Goal: Task Accomplishment & Management: Use online tool/utility

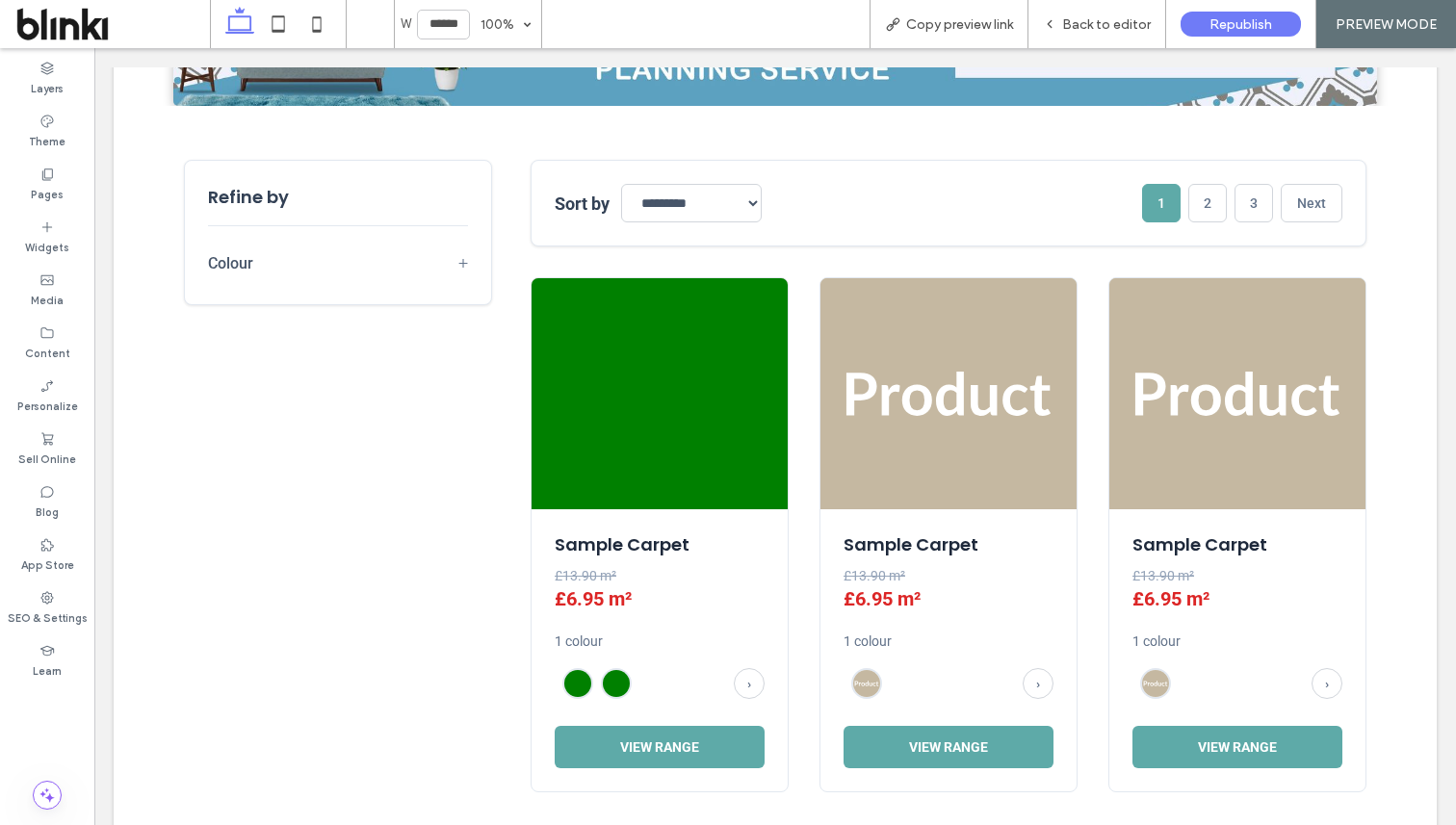
scroll to position [565, 0]
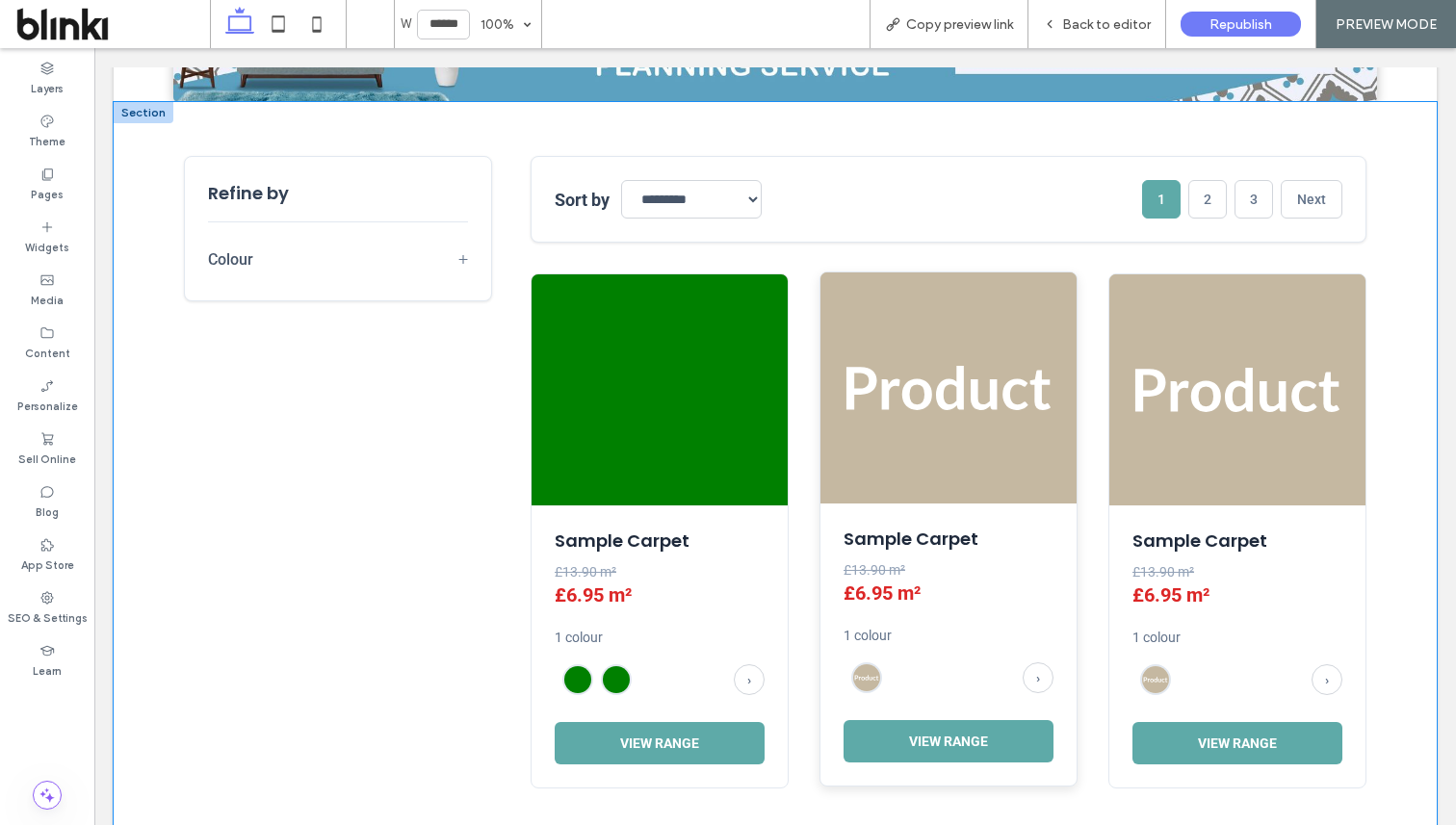
click at [843, 425] on img at bounding box center [949, 388] width 256 height 231
click at [817, 438] on div "Sample Carpet £13.90 m² £6.95 m² 1 colour › View Range Sample Carpet £13.90 m² …" at bounding box center [948, 531] width 836 height 515
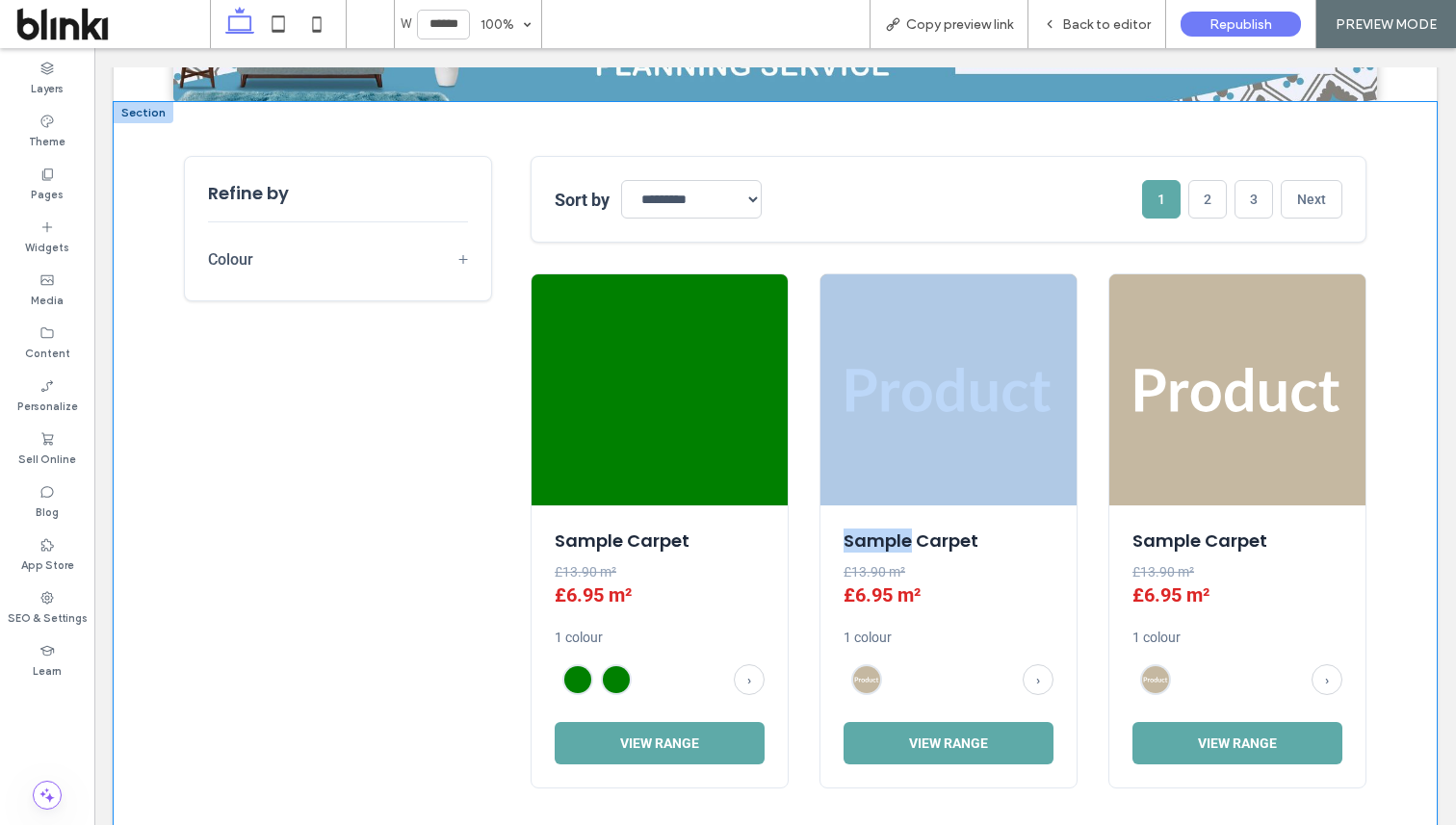
click at [817, 438] on div "Sample Carpet £13.90 m² £6.95 m² 1 colour › View Range Sample Carpet £13.90 m² …" at bounding box center [948, 531] width 836 height 515
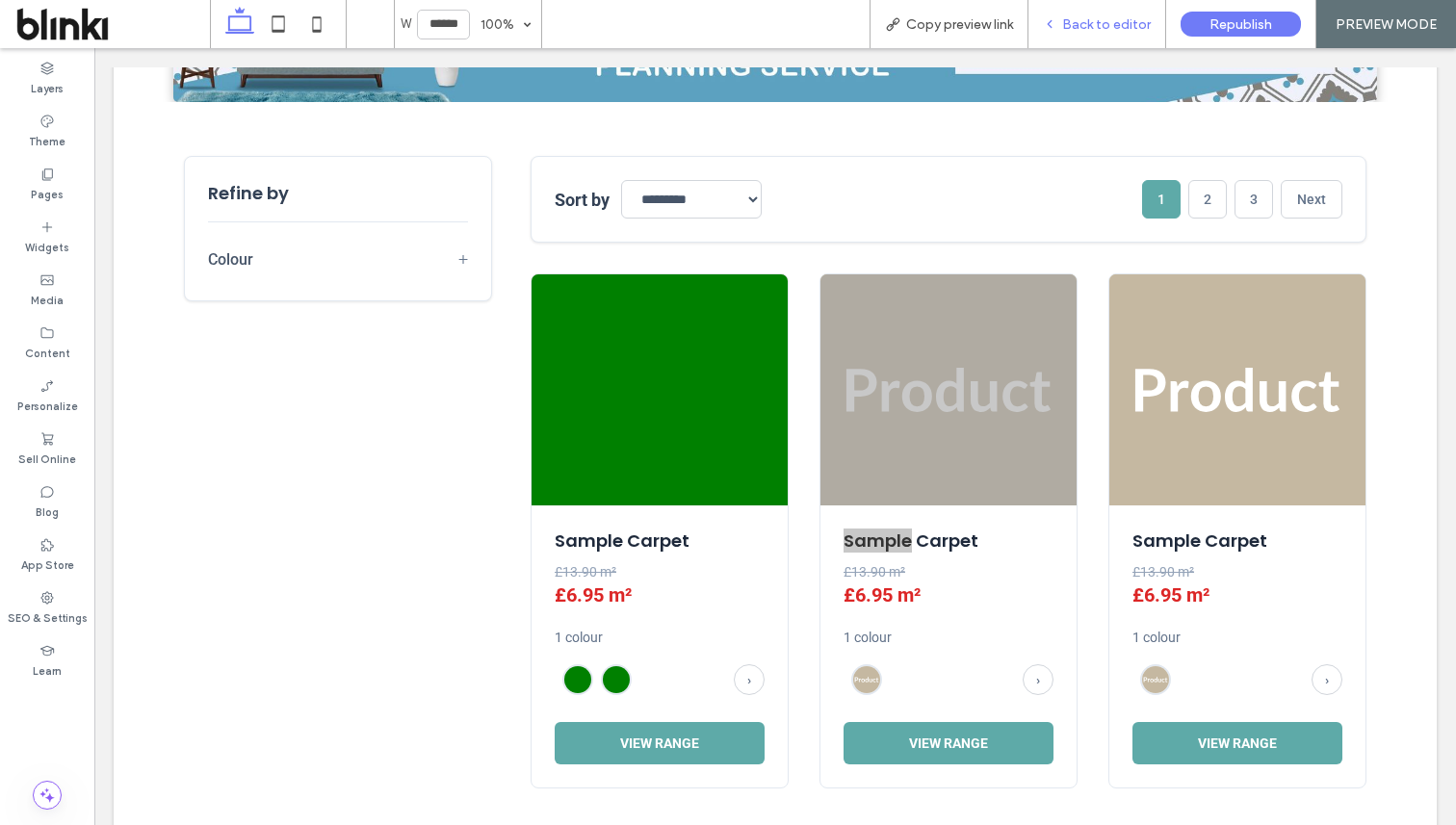
click at [1130, 29] on span "Back to editor" at bounding box center [1107, 25] width 89 height 17
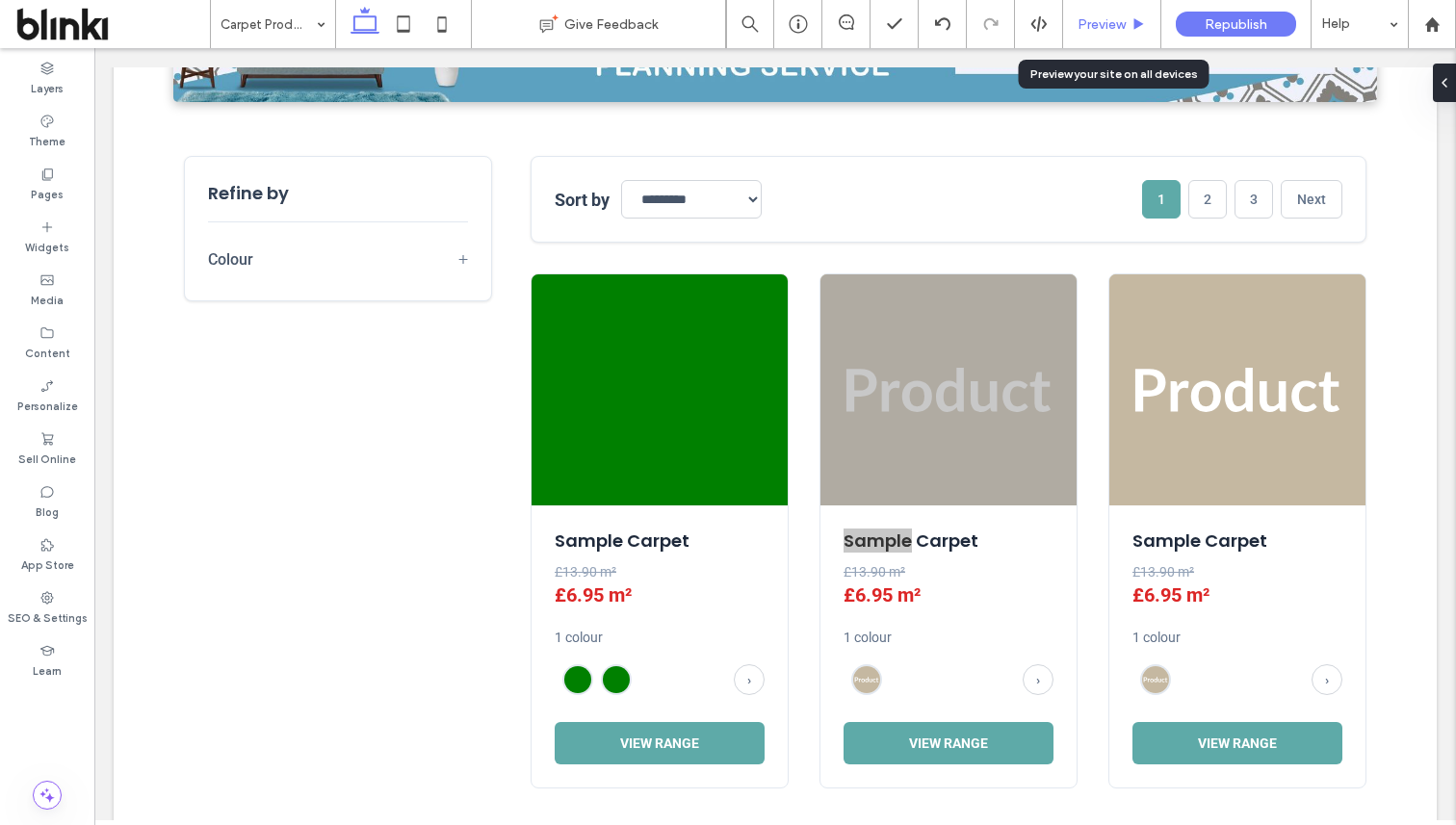
click at [1120, 28] on span "Preview" at bounding box center [1102, 25] width 48 height 17
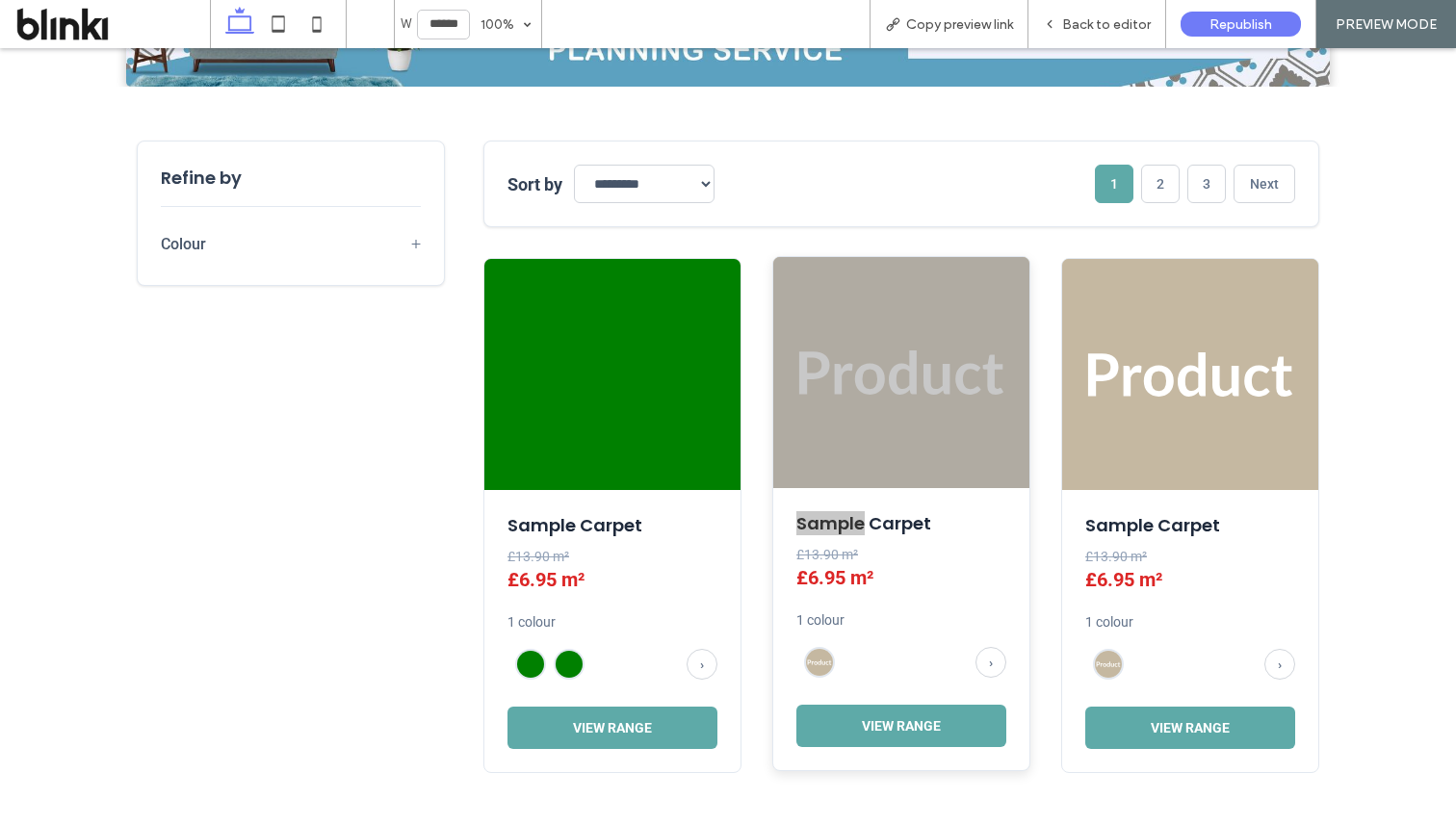
scroll to position [573, 0]
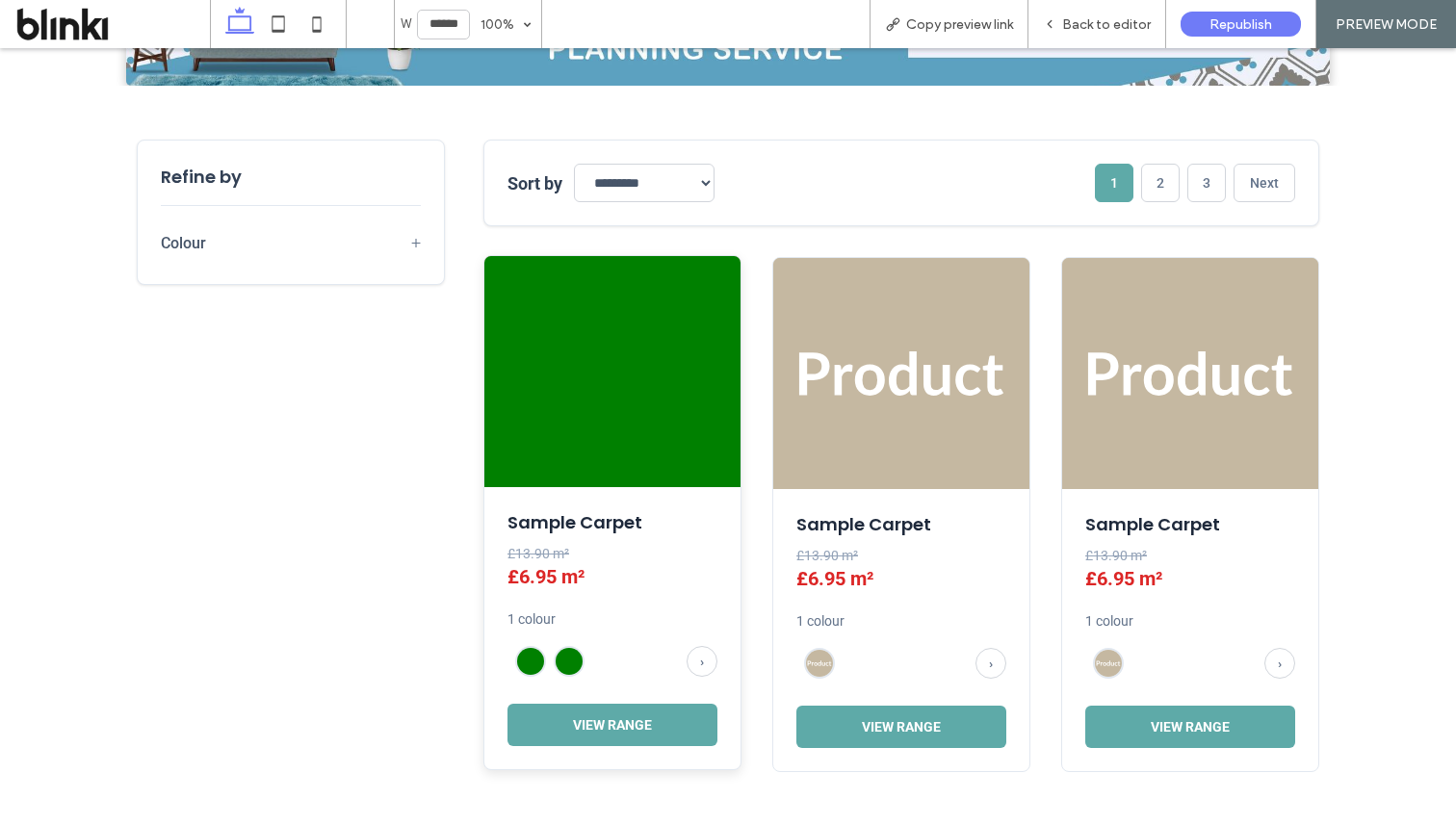
click at [643, 610] on div "Sample Carpet £13.90 m² £6.95 m² 1 colour › View Range" at bounding box center [612, 628] width 256 height 283
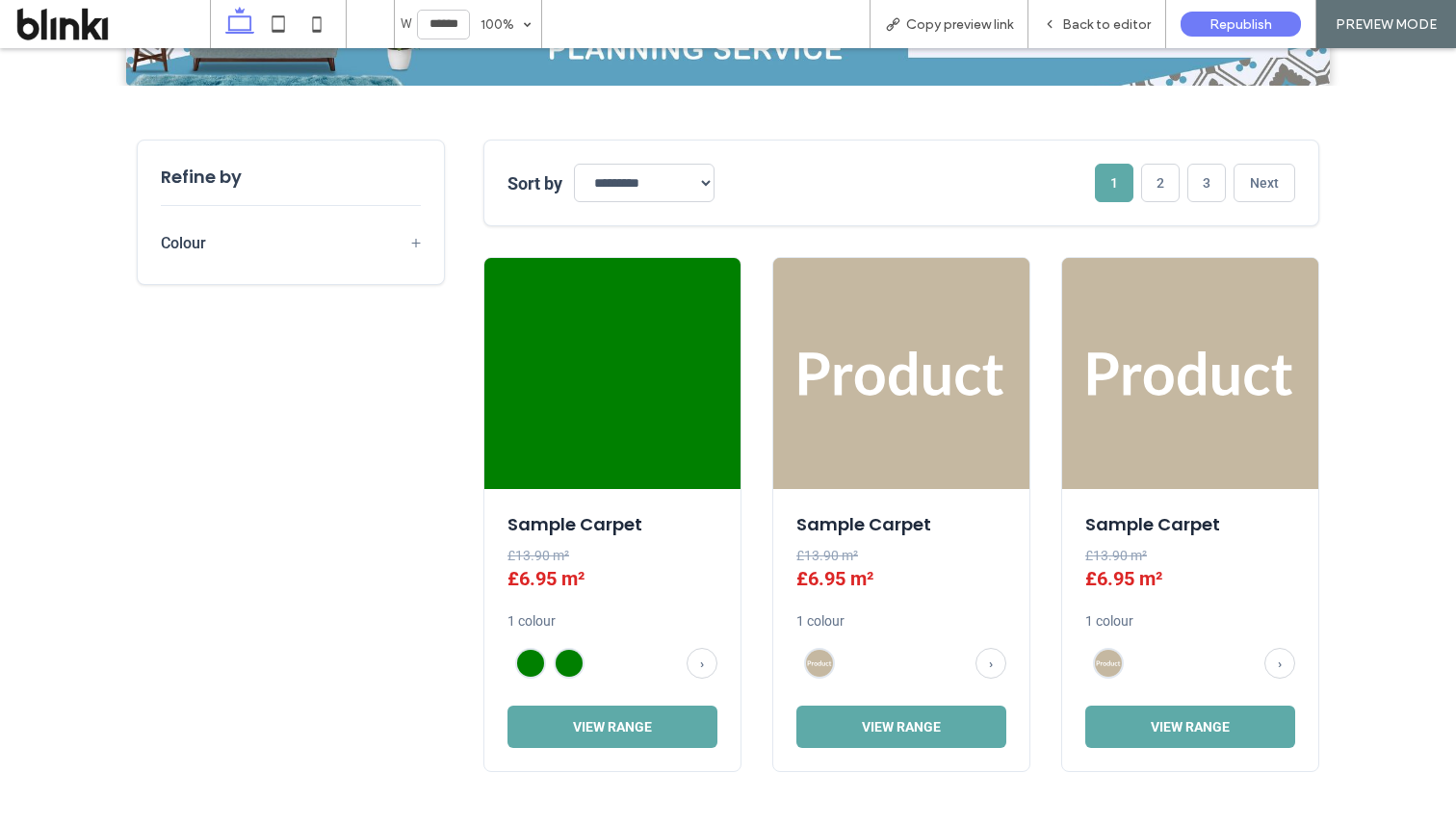
click at [405, 244] on button "Colour +" at bounding box center [290, 247] width 260 height 28
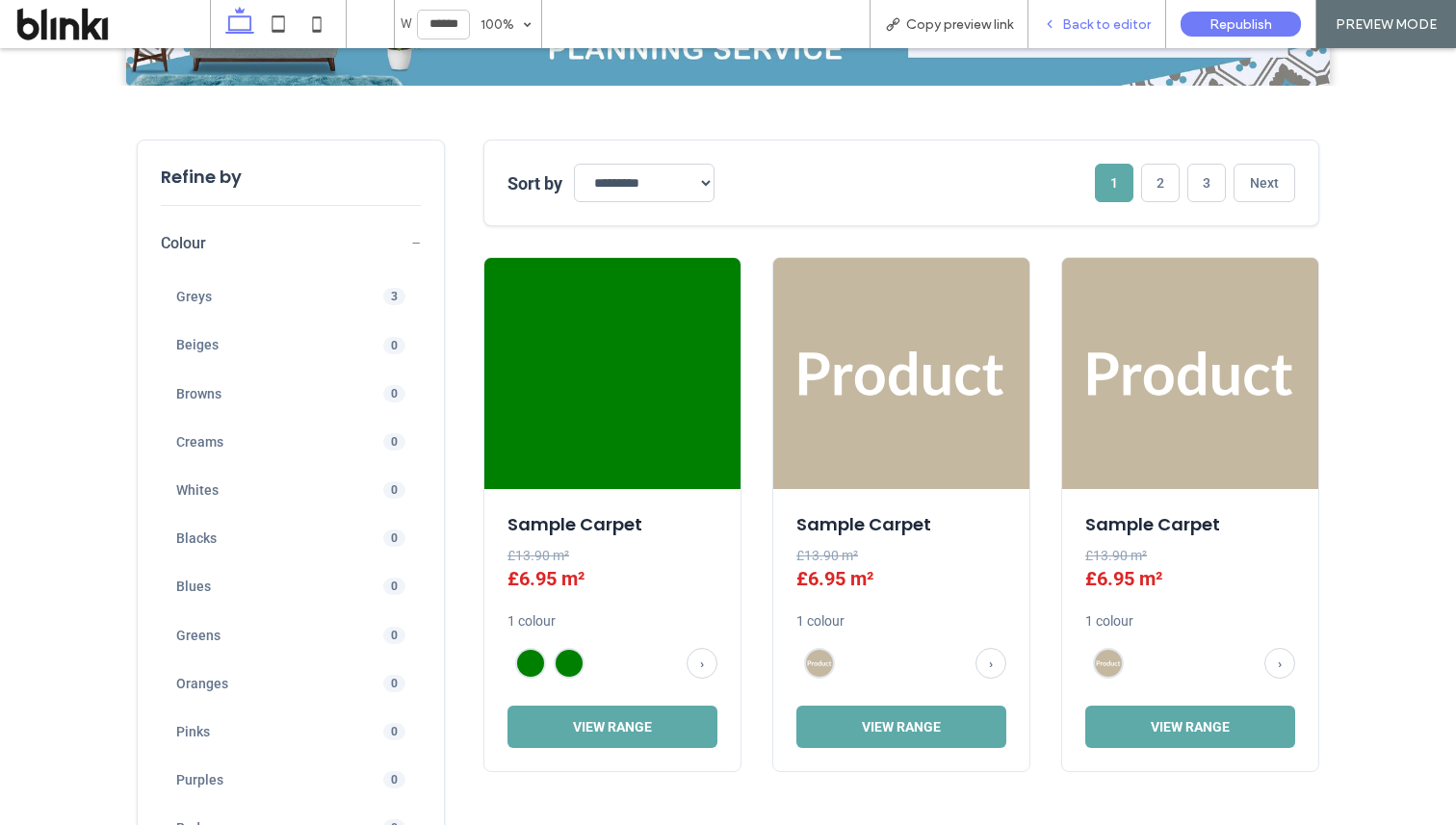
click at [1134, 26] on span "Back to editor" at bounding box center [1107, 25] width 89 height 17
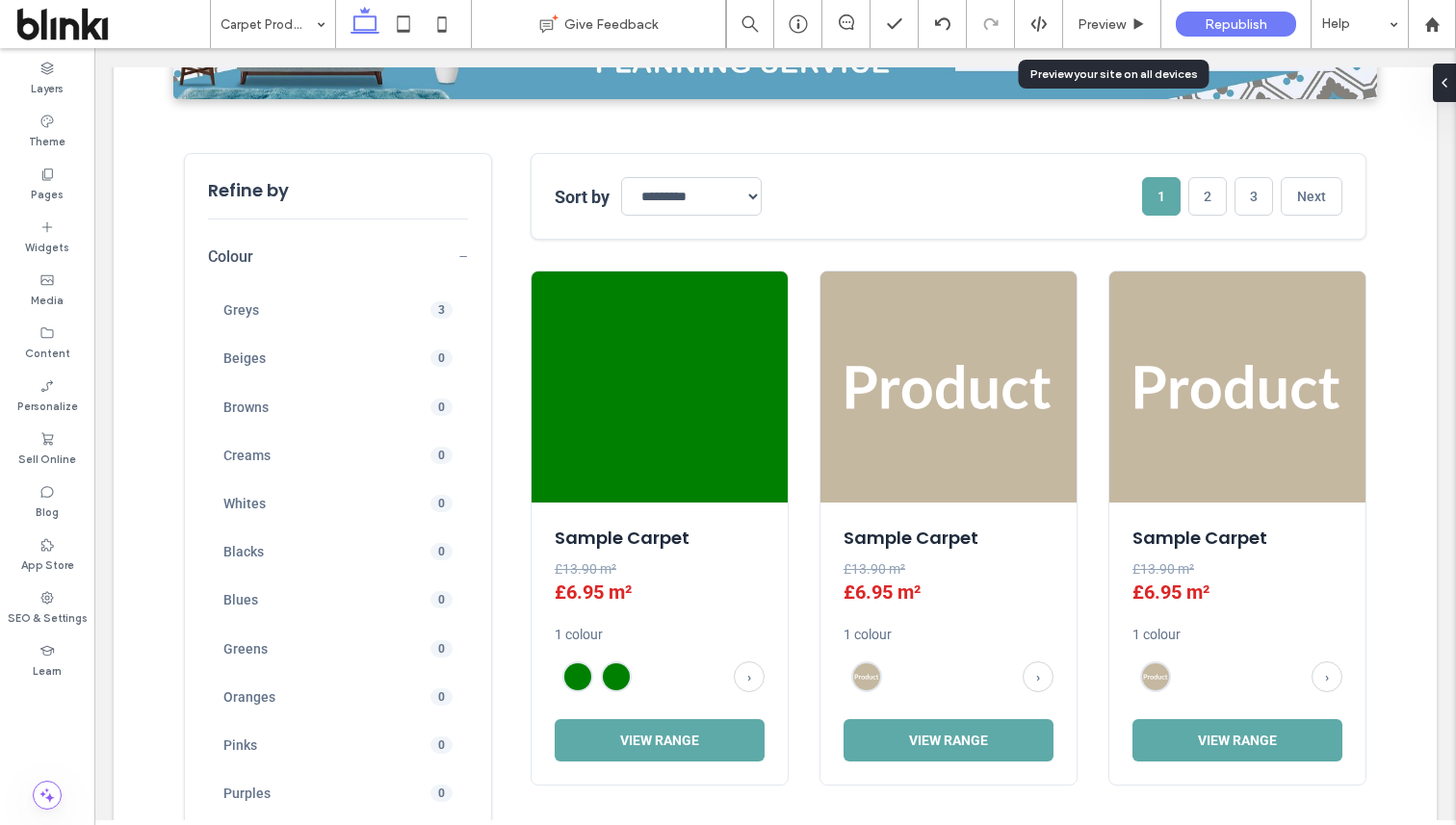
scroll to position [565, 0]
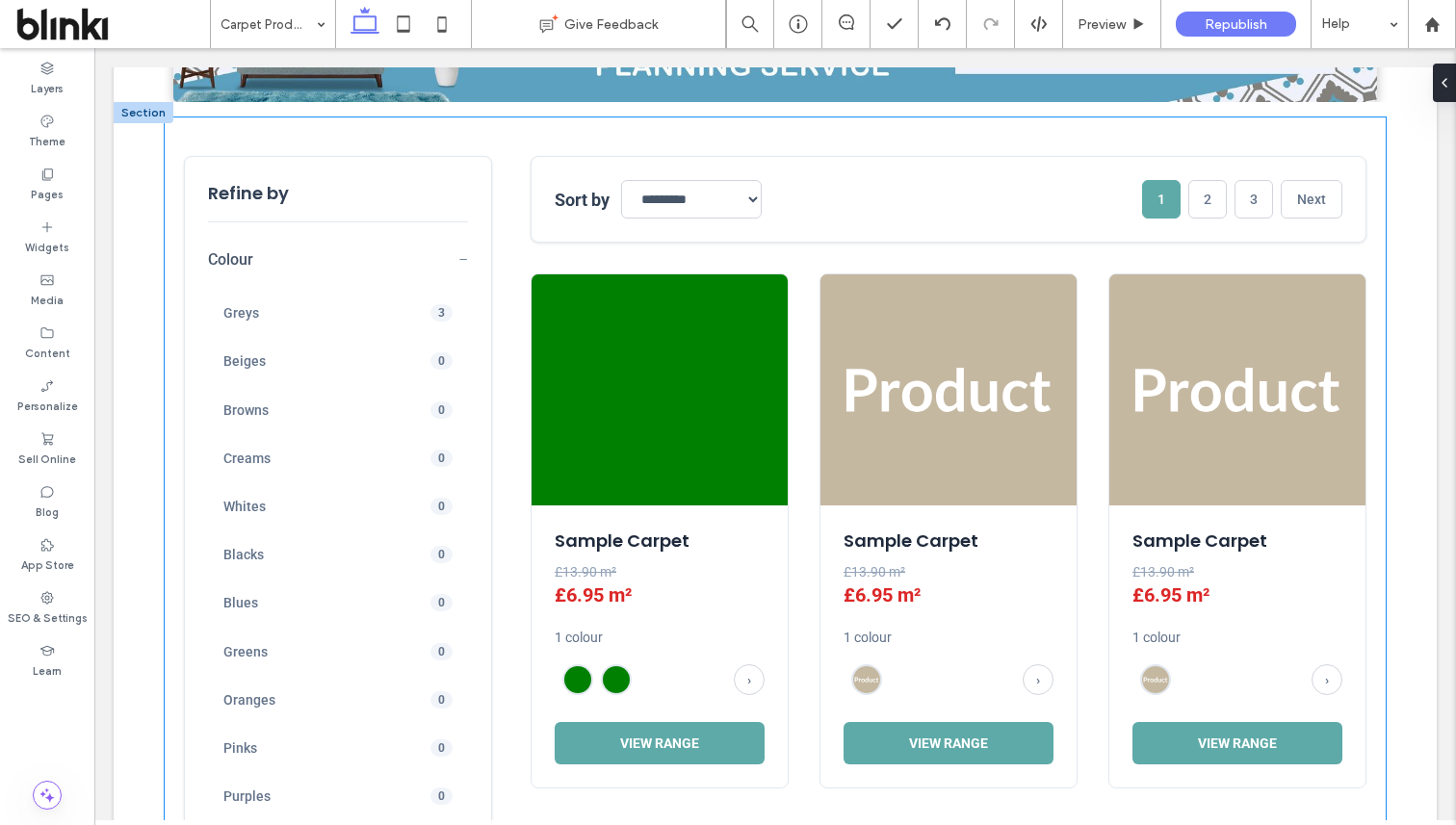
click at [789, 456] on div "Sample Carpet £13.90 m² £6.95 m² 1 colour › View Range Sample Carpet £13.90 m² …" at bounding box center [948, 531] width 836 height 515
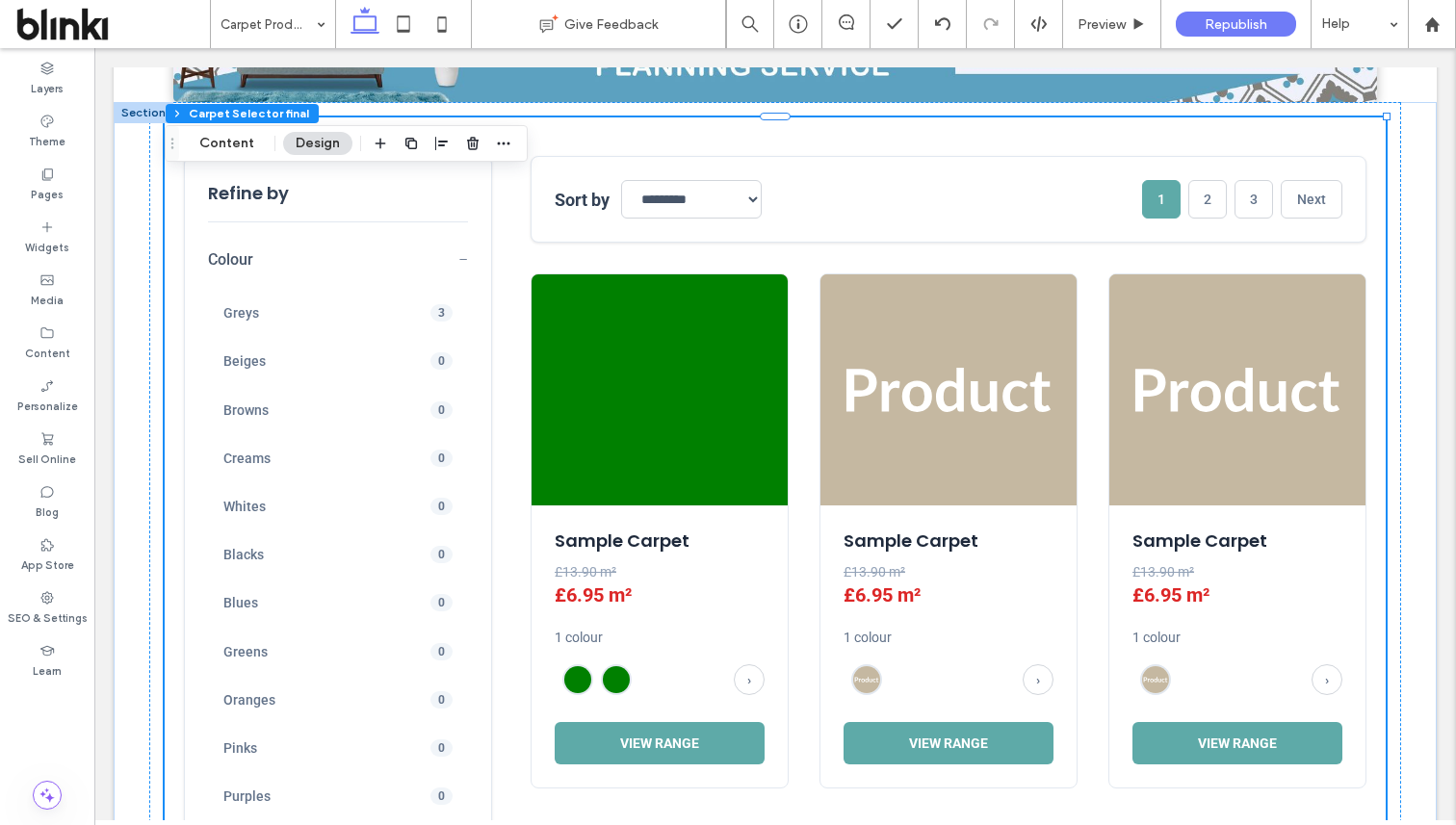
click at [789, 456] on div "Sample Carpet £13.90 m² £6.95 m² 1 colour › View Range Sample Carpet £13.90 m² …" at bounding box center [948, 531] width 836 height 515
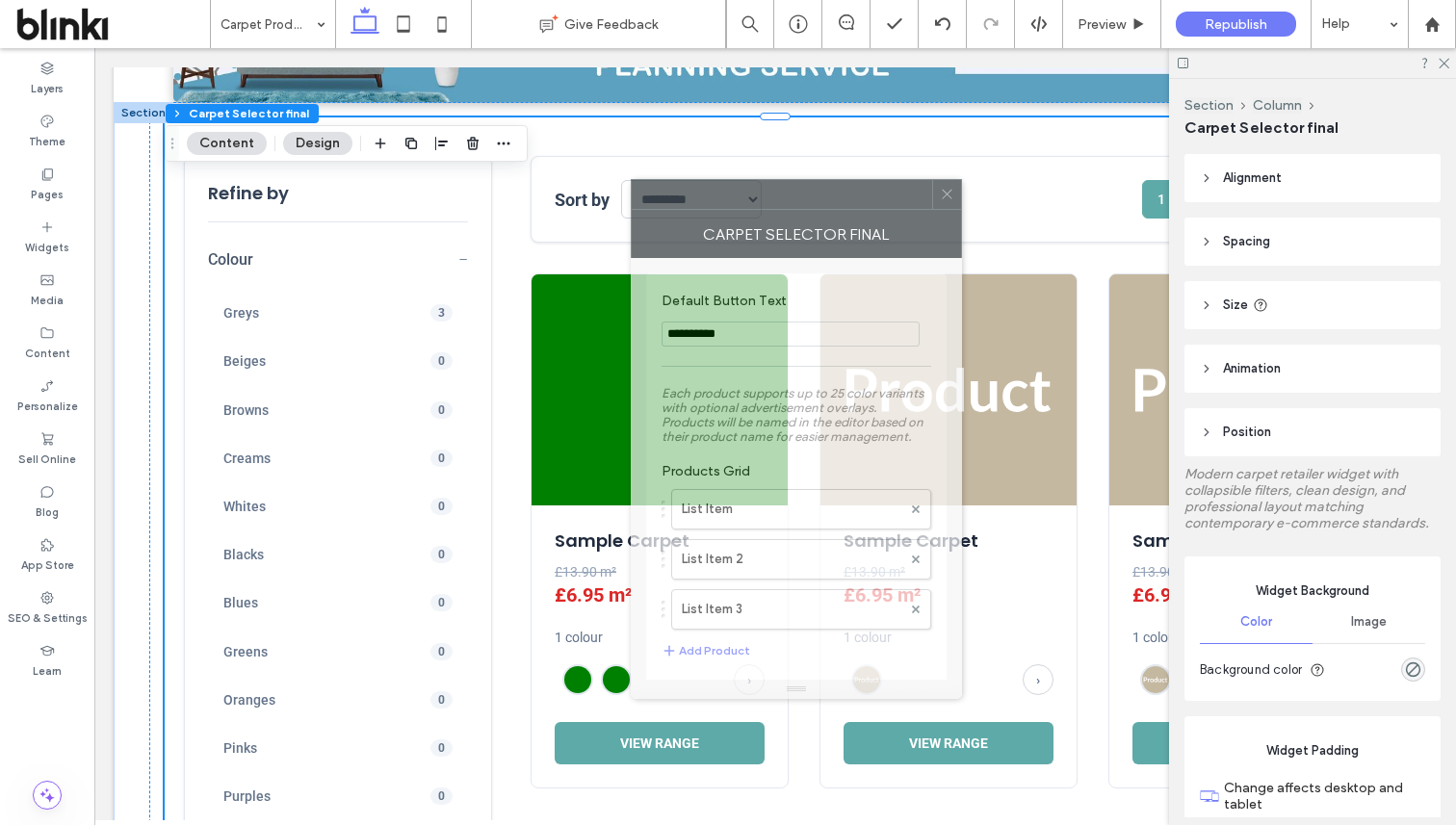
drag, startPoint x: 1349, startPoint y: 183, endPoint x: 873, endPoint y: 209, distance: 476.7
click at [873, 210] on div "Carpet Selector final" at bounding box center [796, 233] width 332 height 48
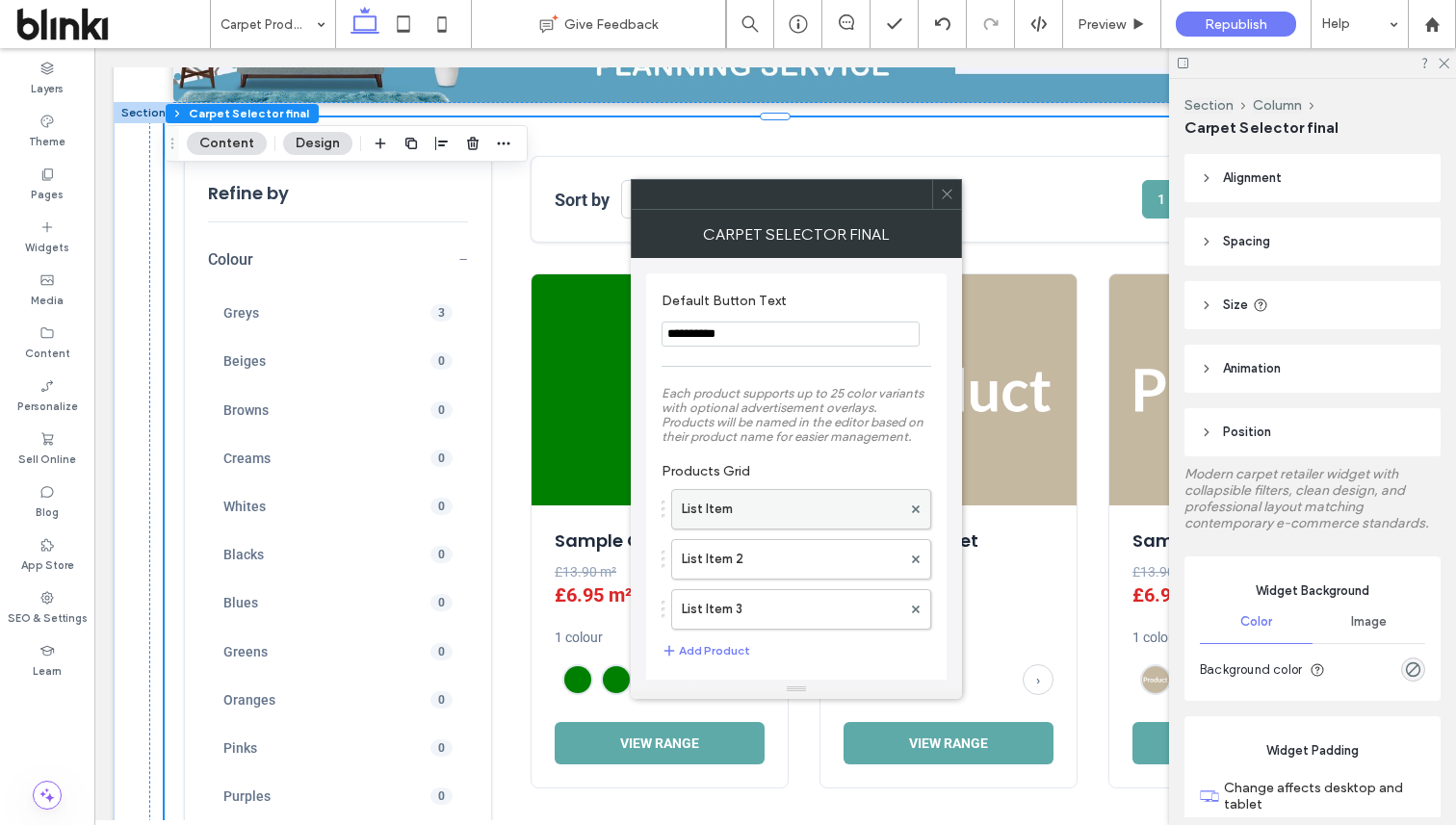
click at [820, 513] on label "List Item" at bounding box center [791, 509] width 220 height 38
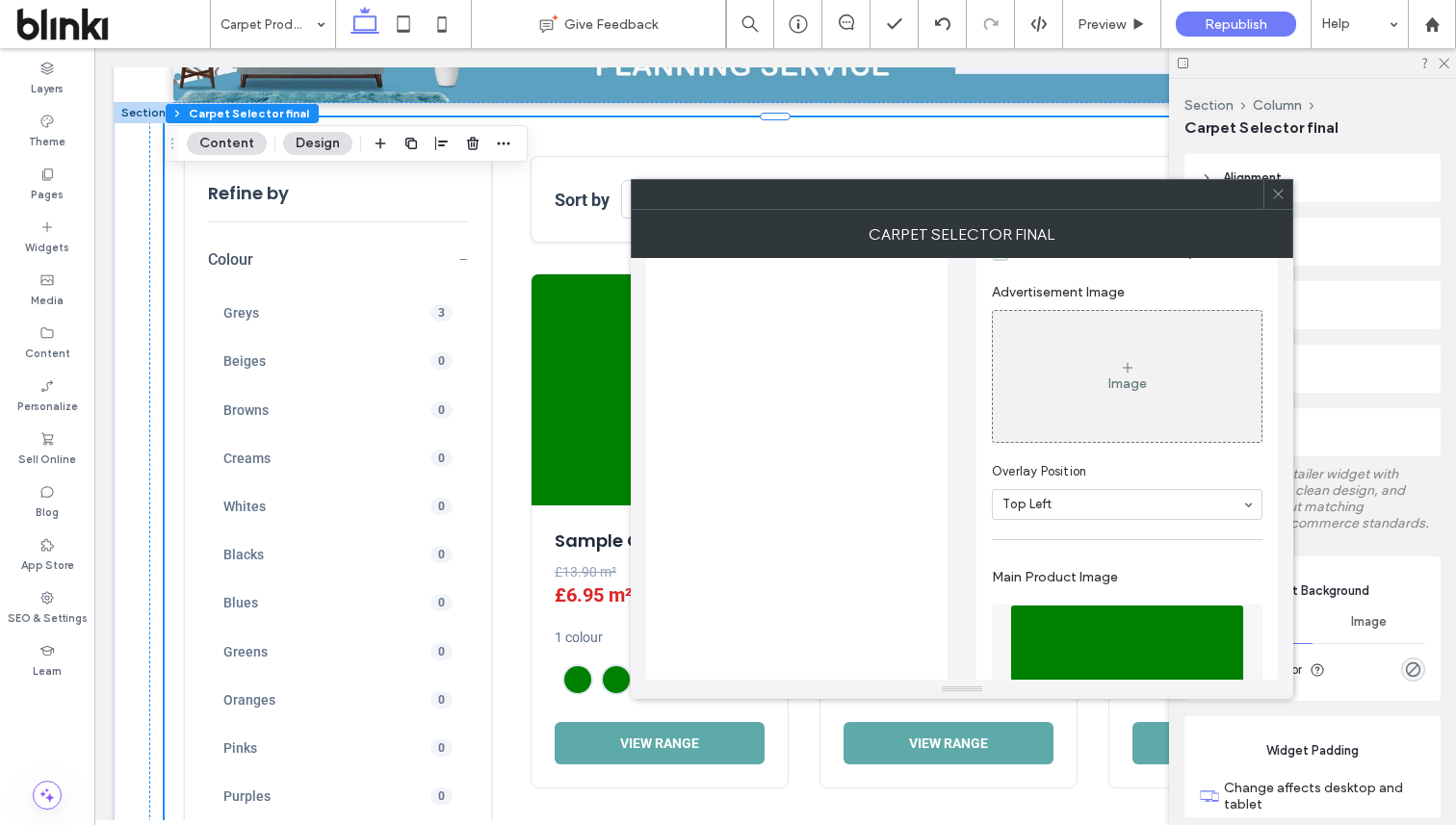
scroll to position [973, 0]
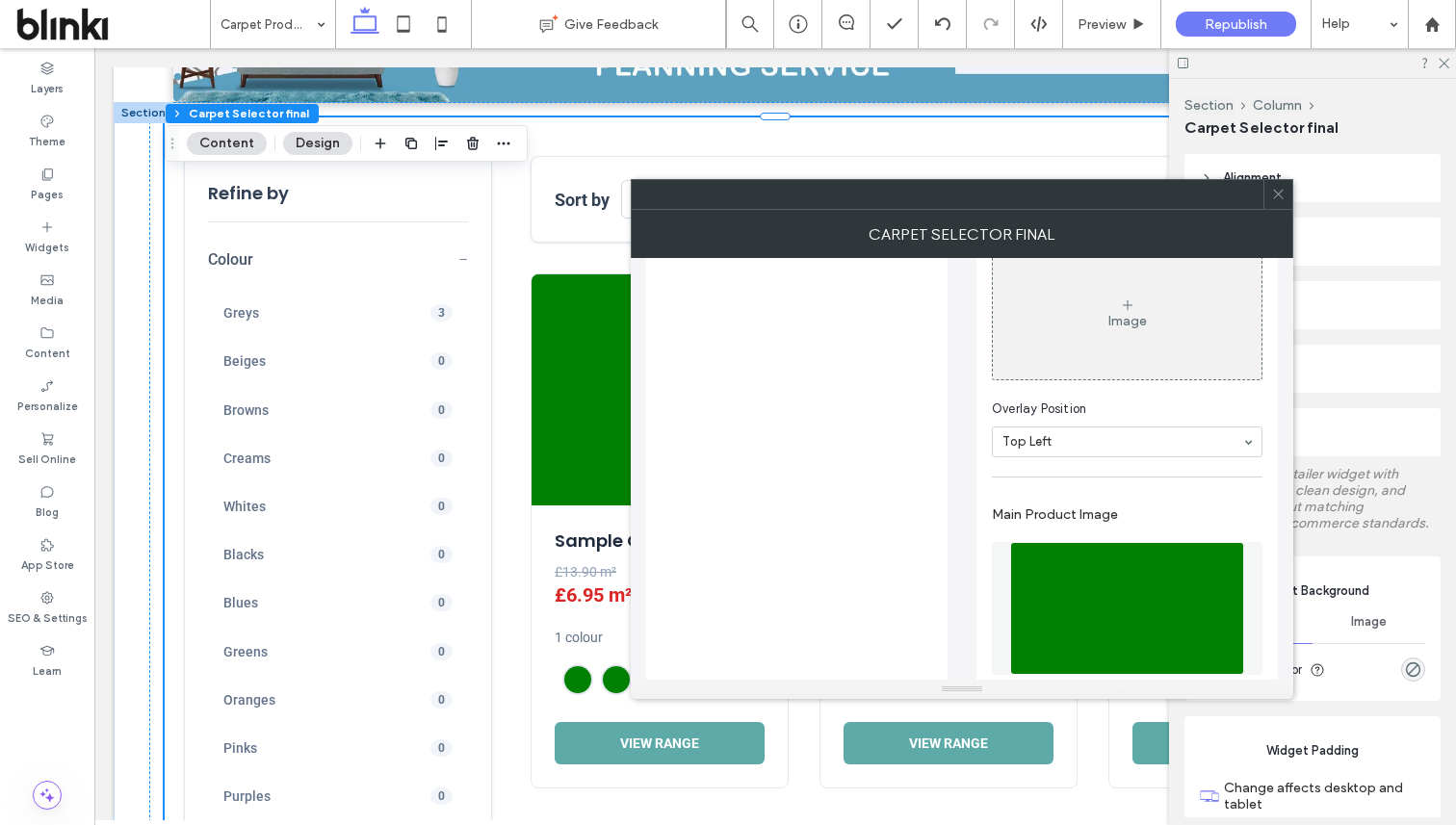
click at [1104, 377] on div "Image" at bounding box center [1127, 313] width 269 height 127
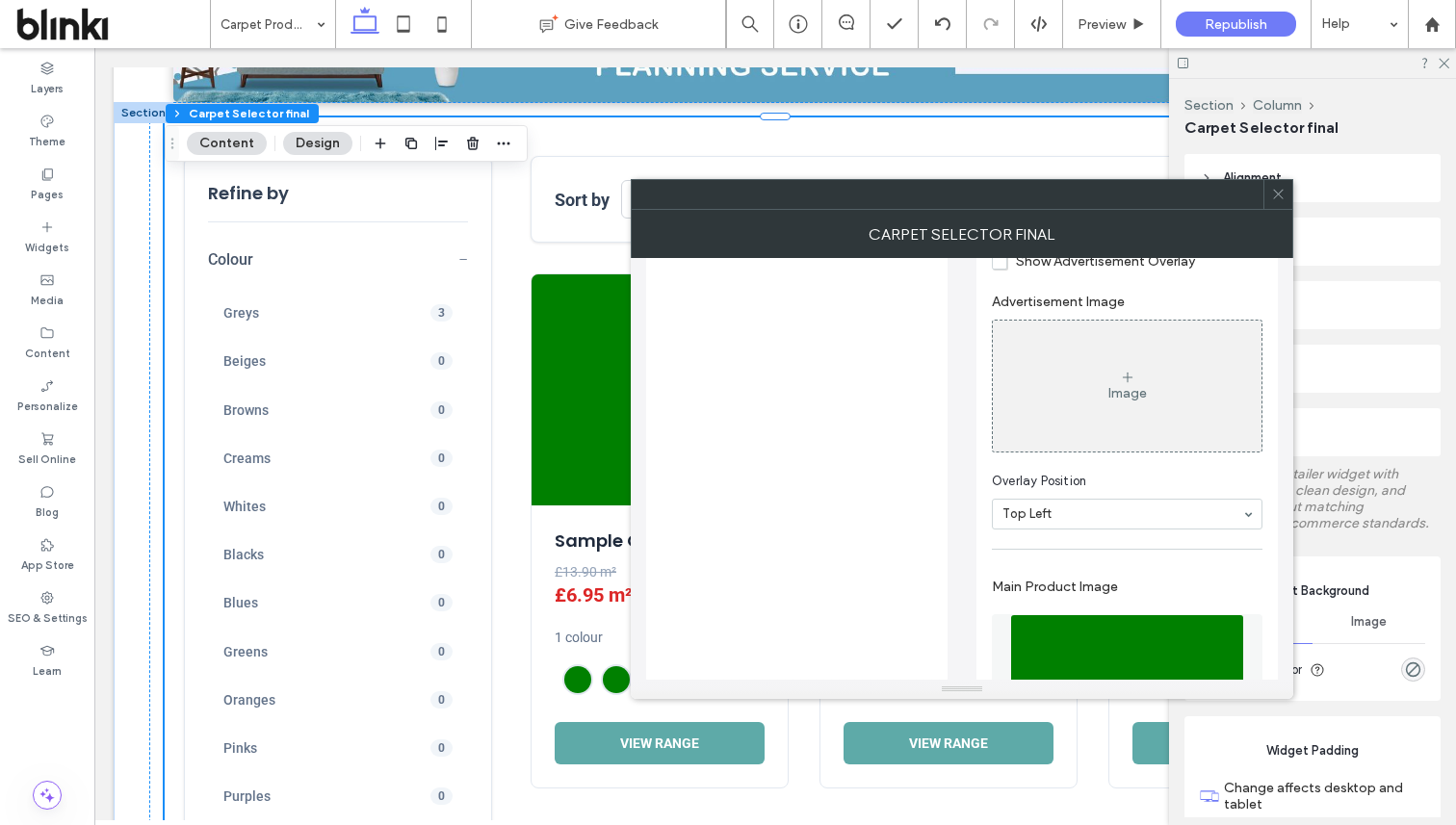
scroll to position [893, 0]
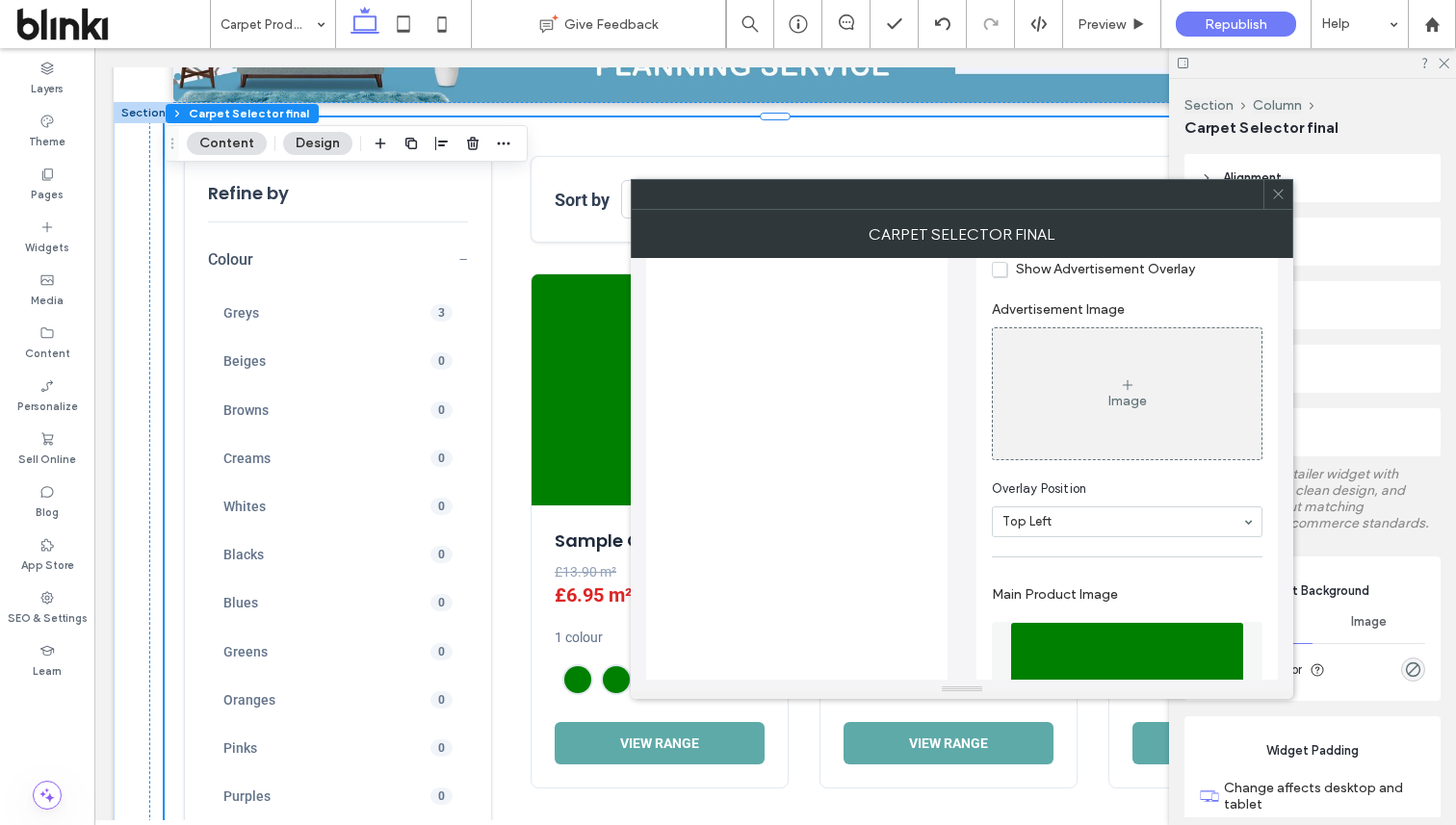
click at [1030, 360] on div "Image" at bounding box center [1127, 394] width 269 height 127
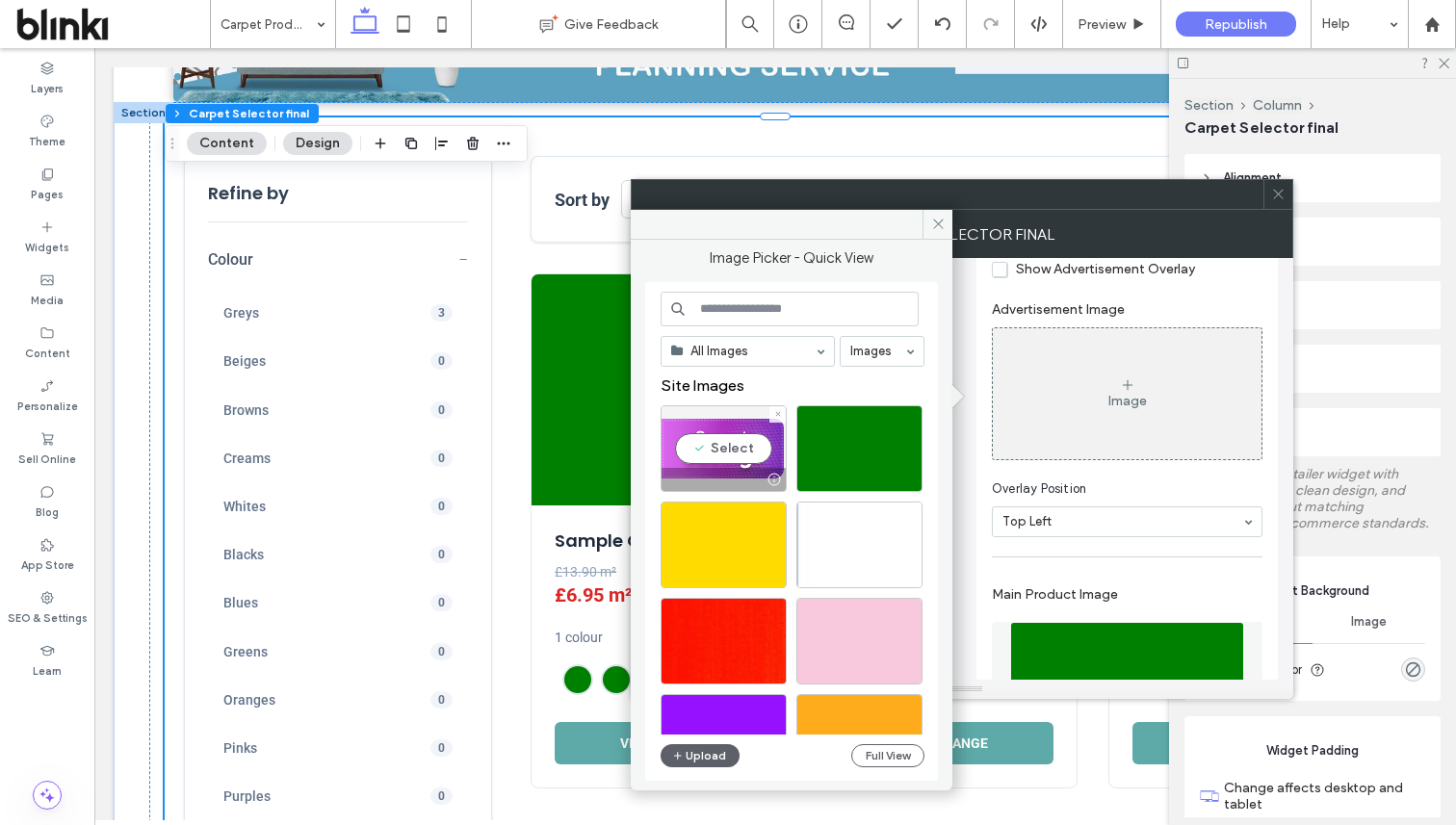
click at [746, 418] on div "Select" at bounding box center [724, 449] width 126 height 87
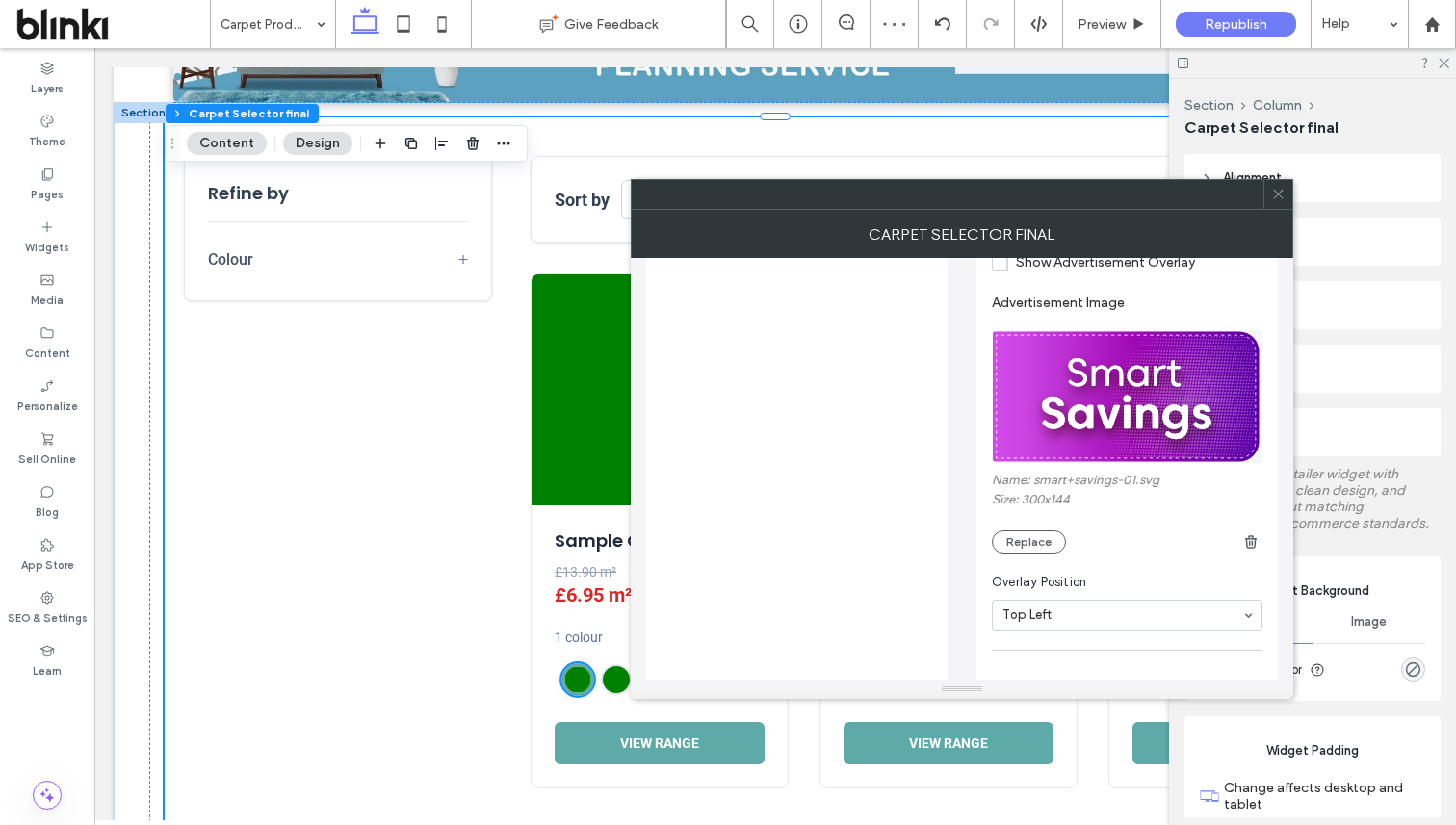
scroll to position [821, 0]
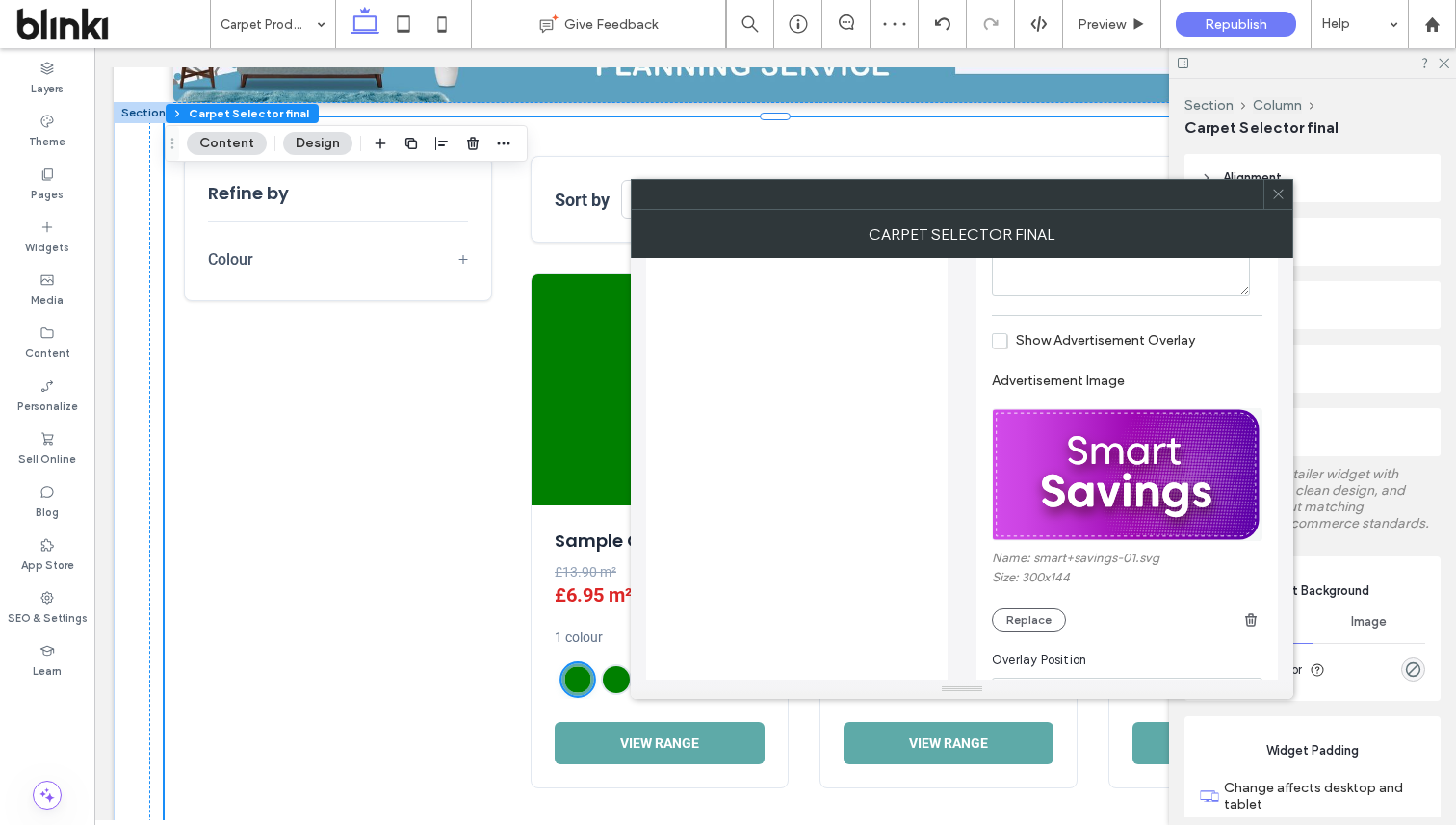
click at [1070, 349] on span "Show Advertisement Overlay" at bounding box center [1094, 341] width 203 height 17
click at [1096, 349] on span "Show Advertisement Overlay" at bounding box center [1094, 341] width 203 height 17
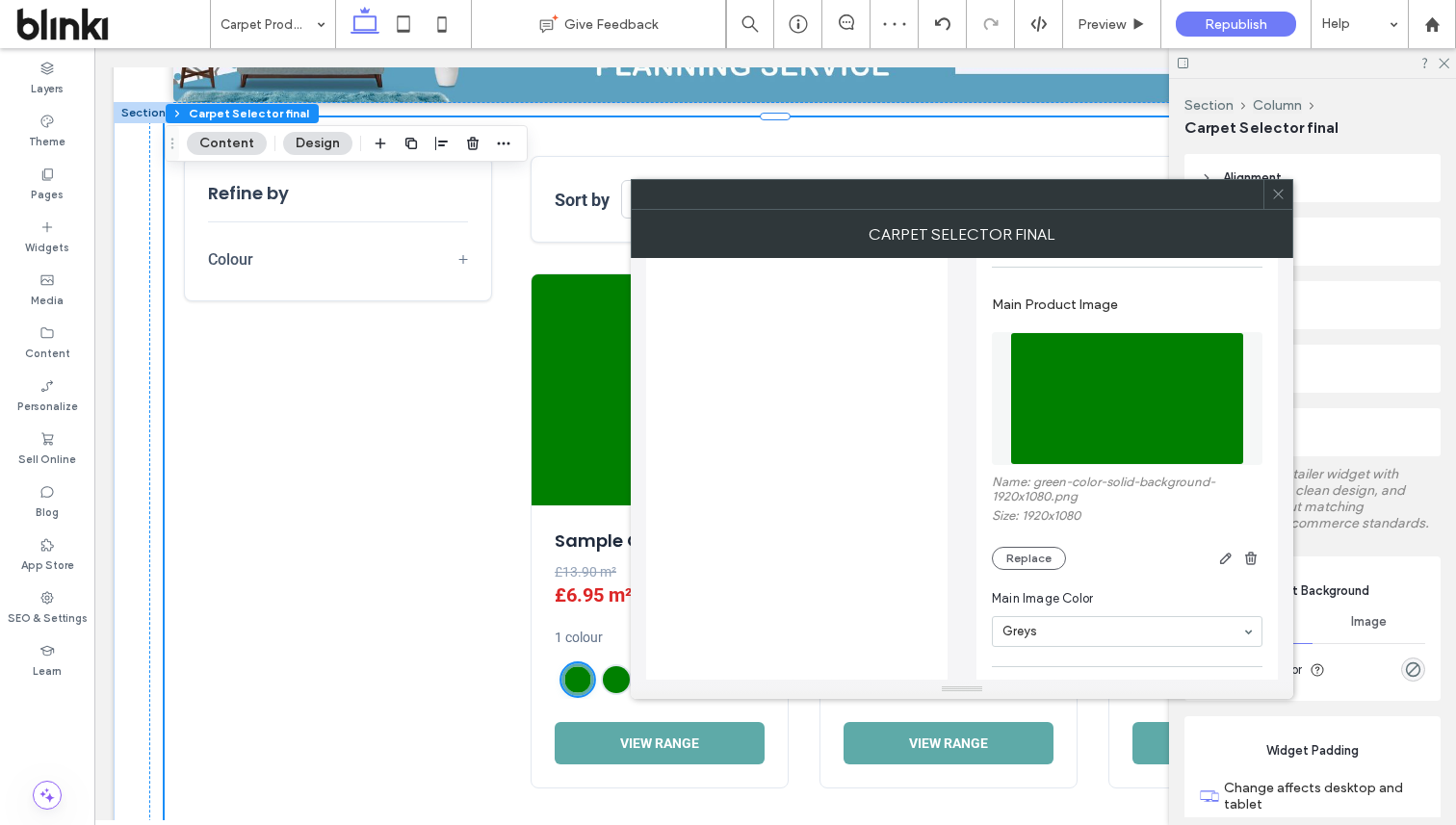
scroll to position [1344, 0]
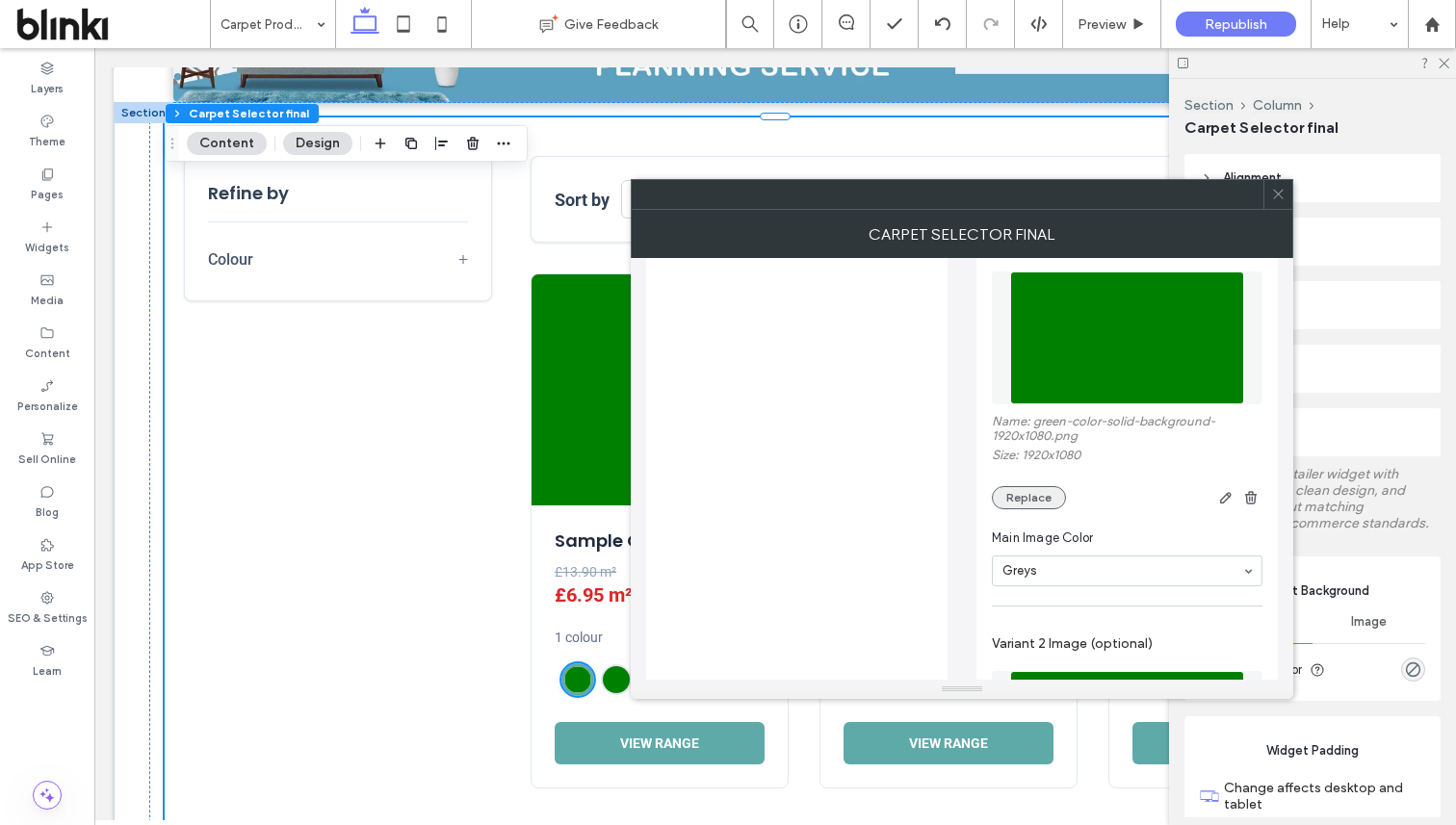
click at [1046, 510] on button "Replace" at bounding box center [1029, 497] width 74 height 23
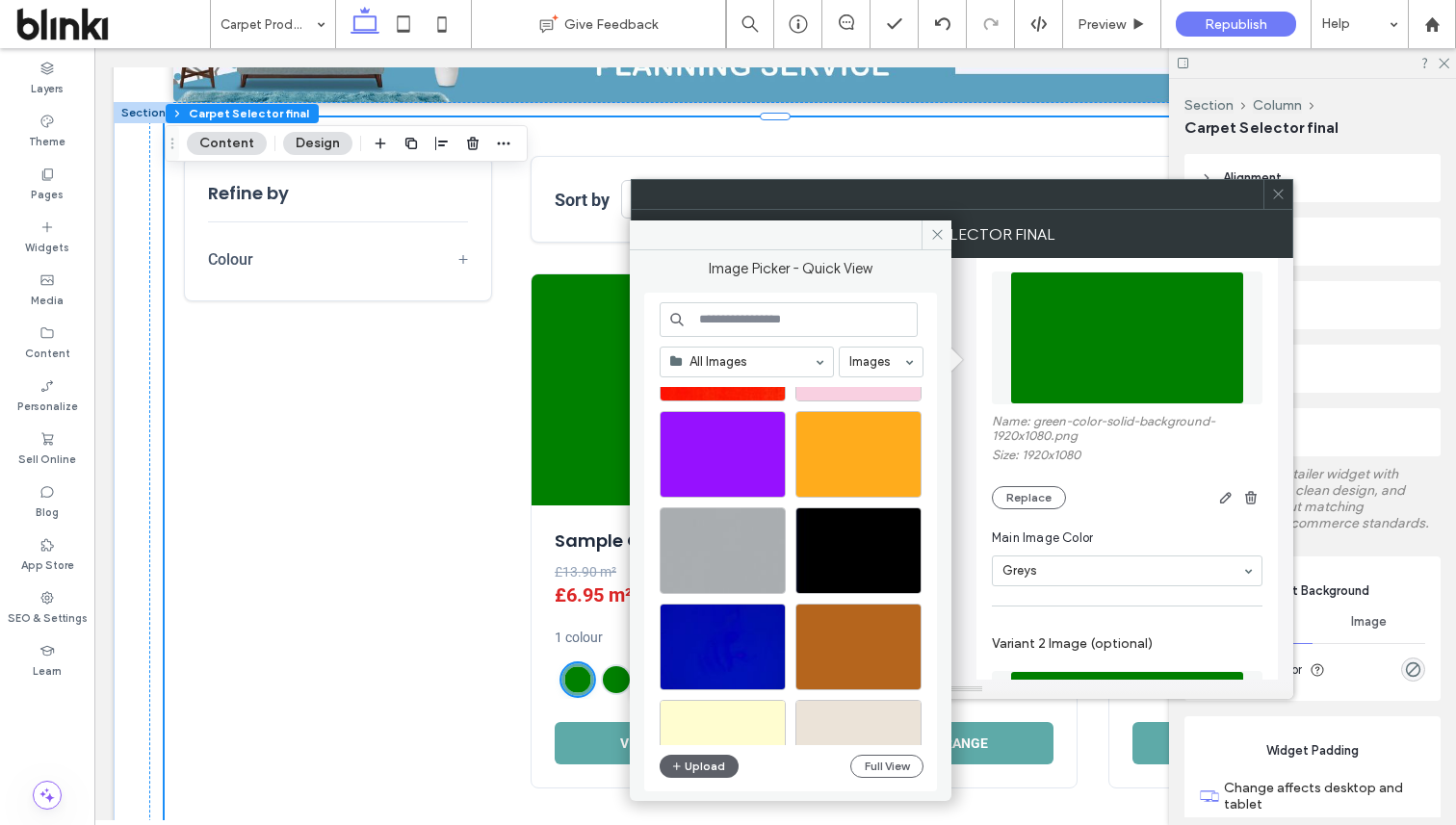
scroll to position [315, 0]
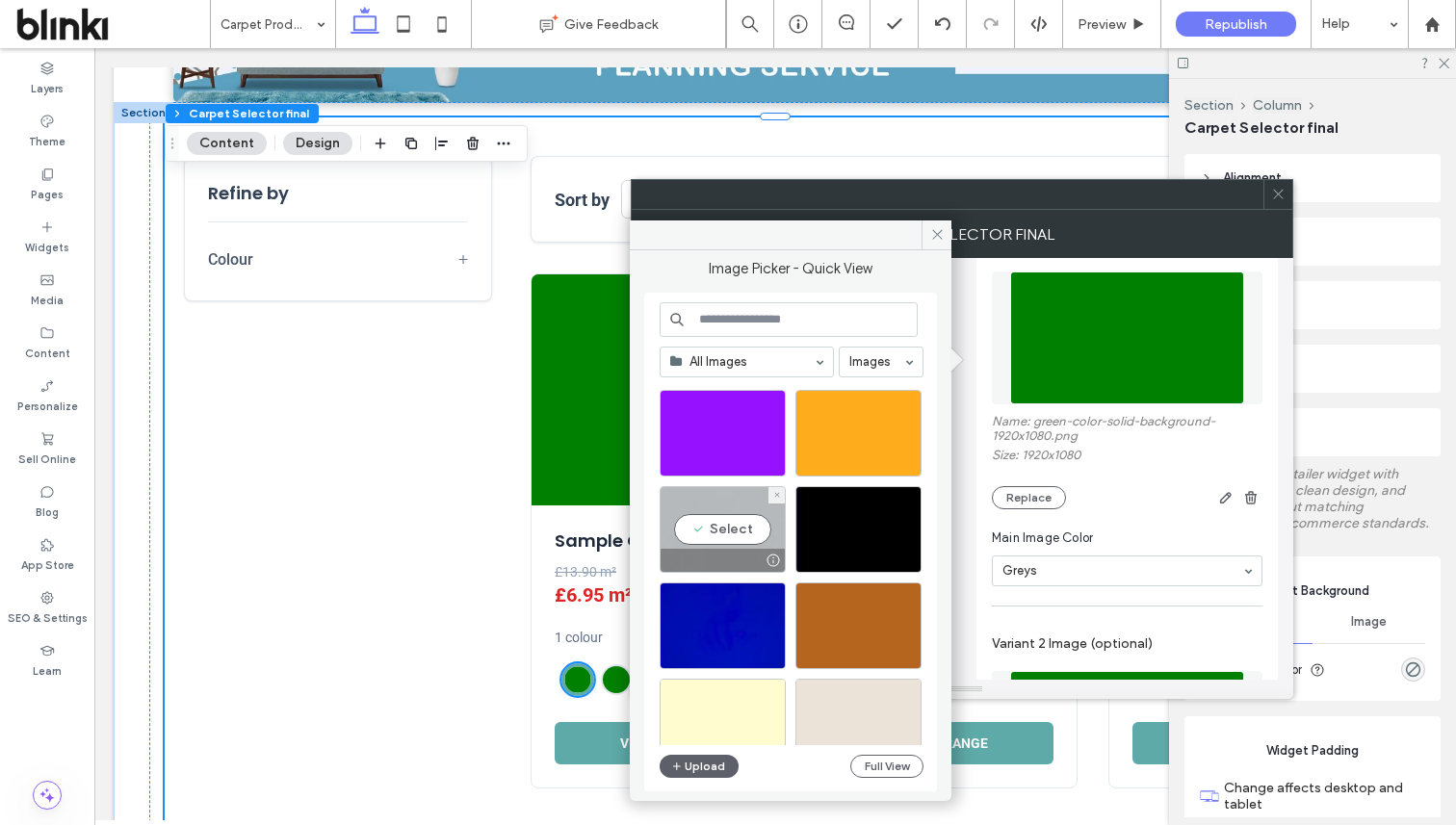
click at [739, 556] on div at bounding box center [723, 560] width 124 height 23
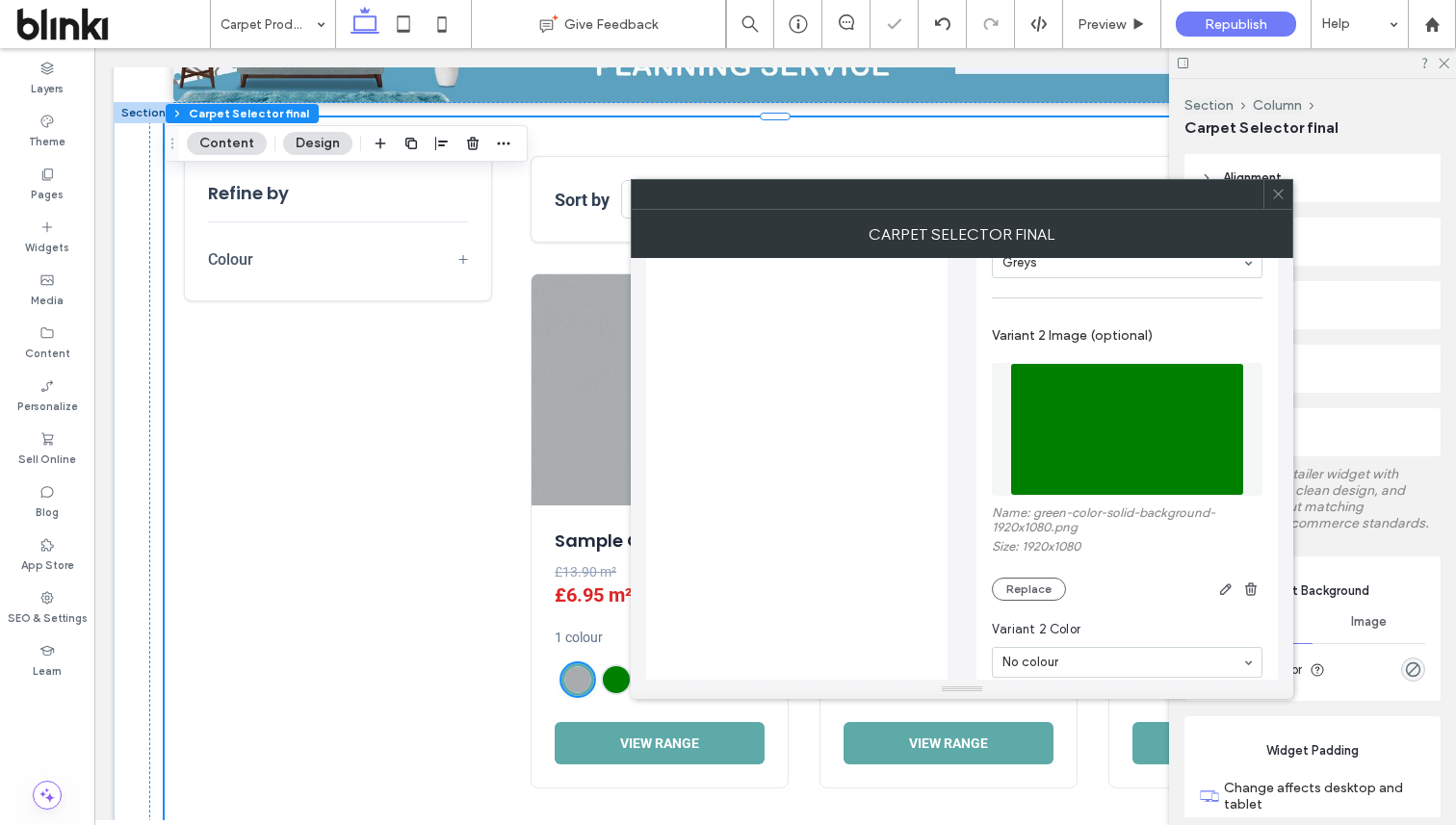
scroll to position [1672, 0]
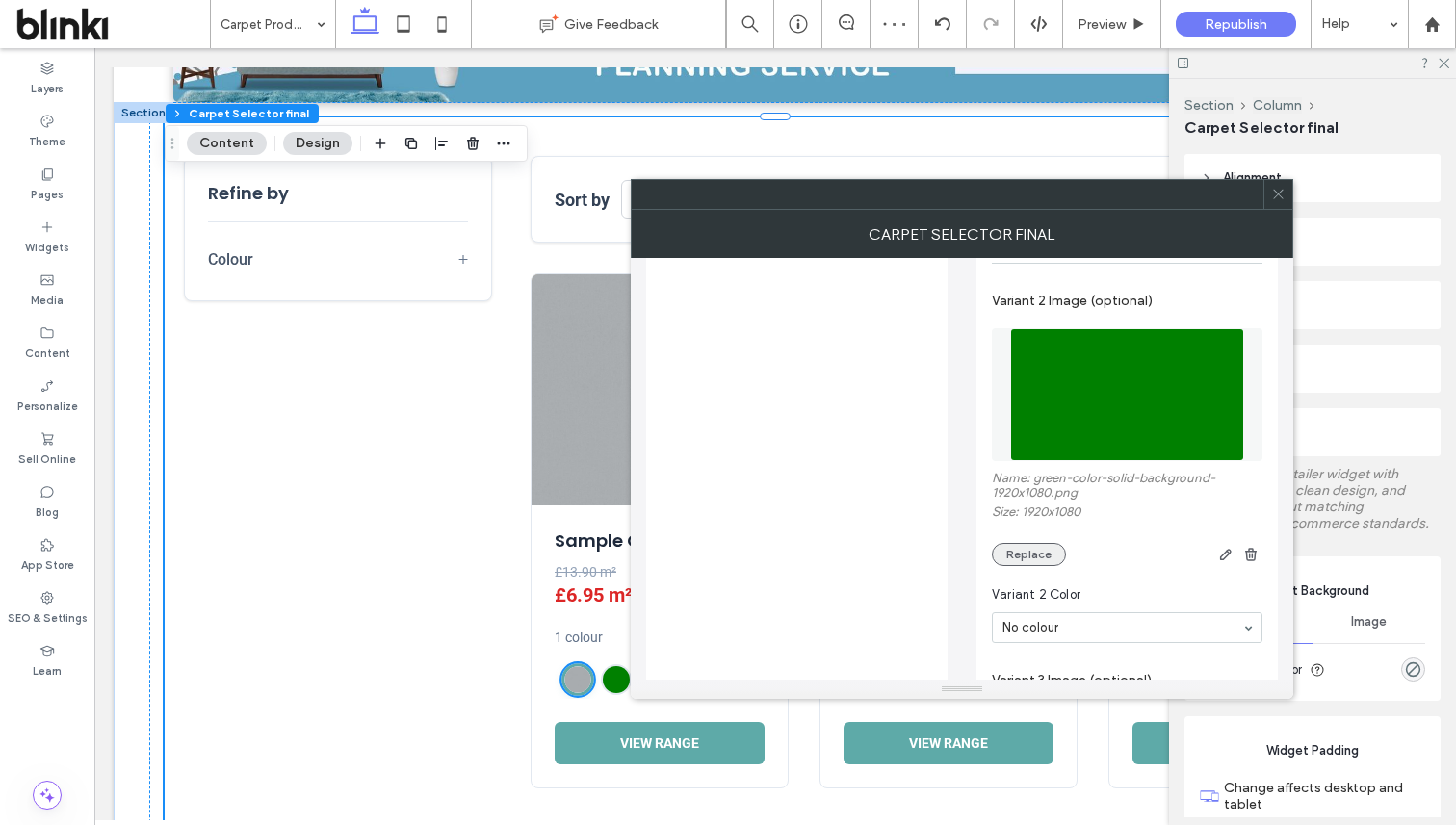
click at [1043, 566] on button "Replace" at bounding box center [1029, 554] width 74 height 23
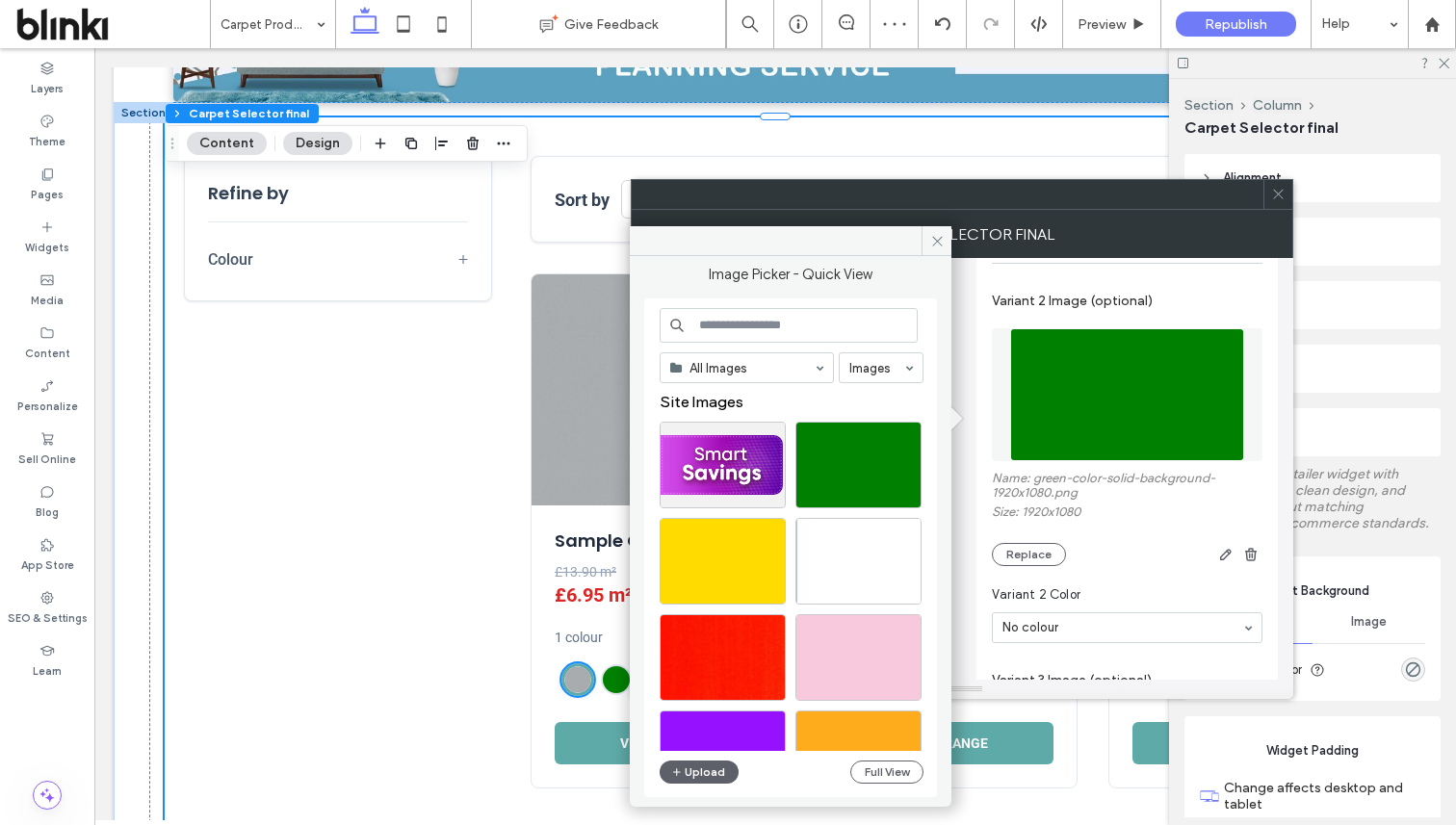
click at [1082, 601] on section "Variant 2 Color No colour" at bounding box center [1127, 614] width 271 height 77
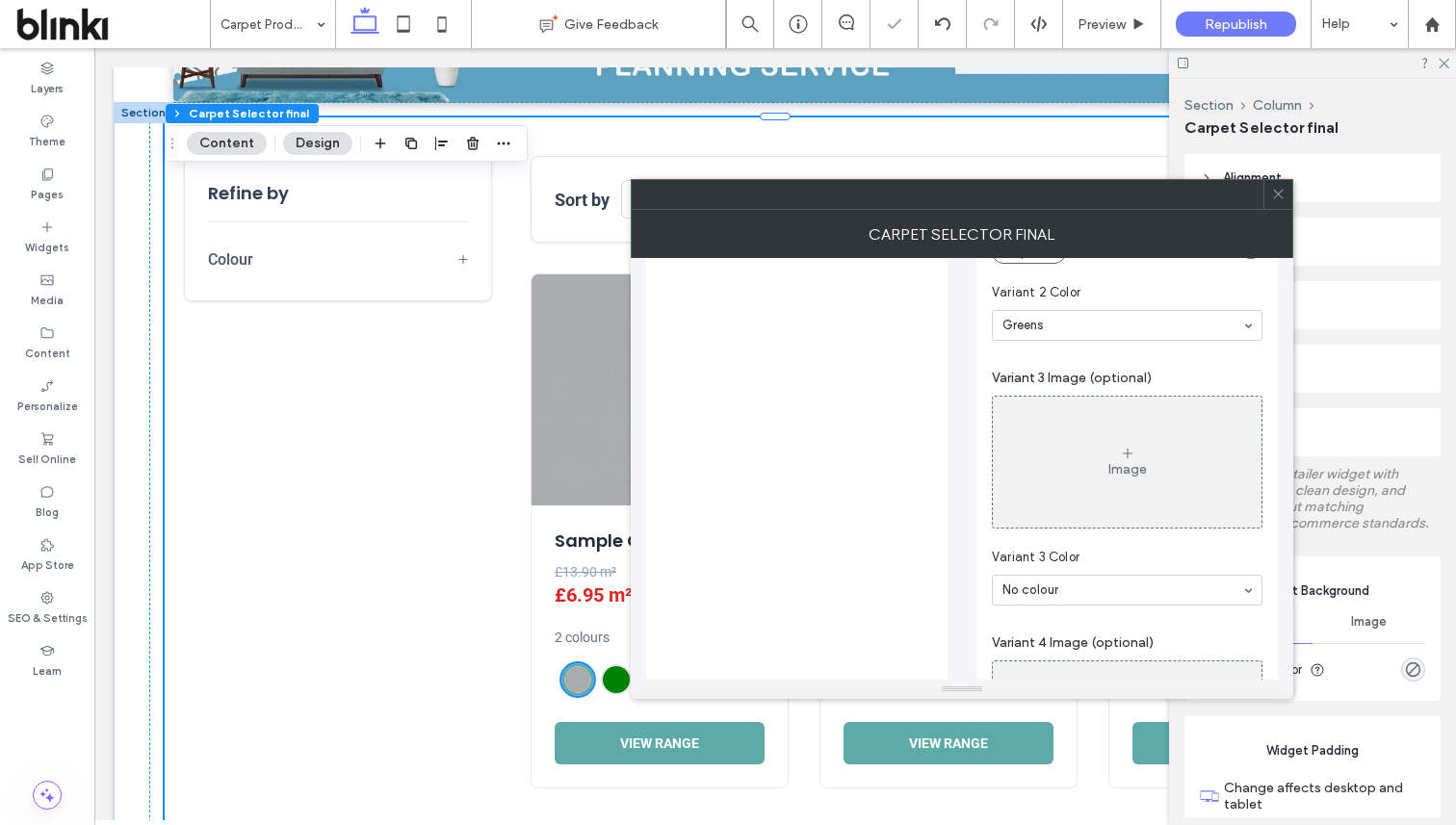
scroll to position [2017, 0]
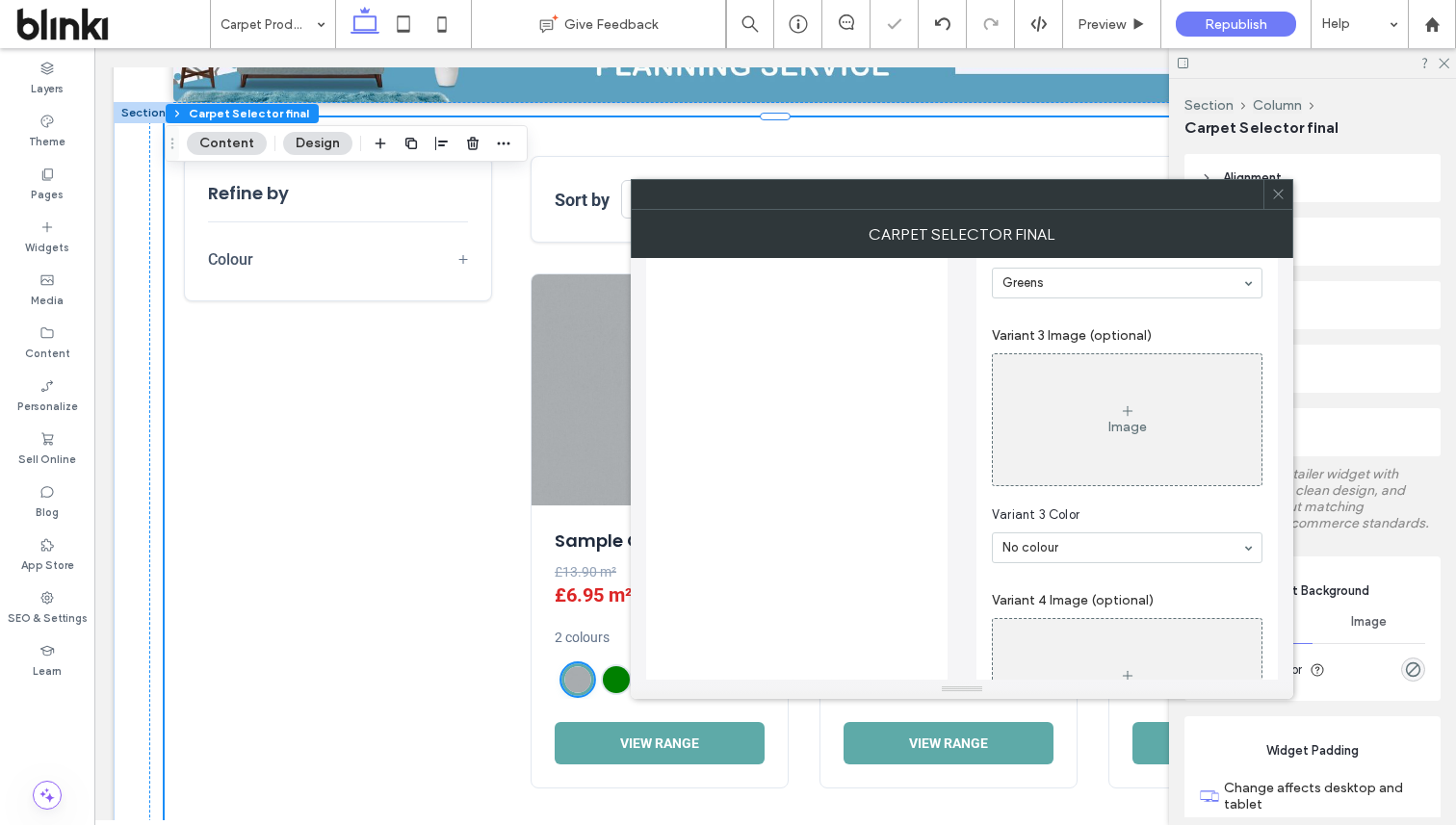
click at [1122, 467] on div "Image" at bounding box center [1127, 419] width 269 height 127
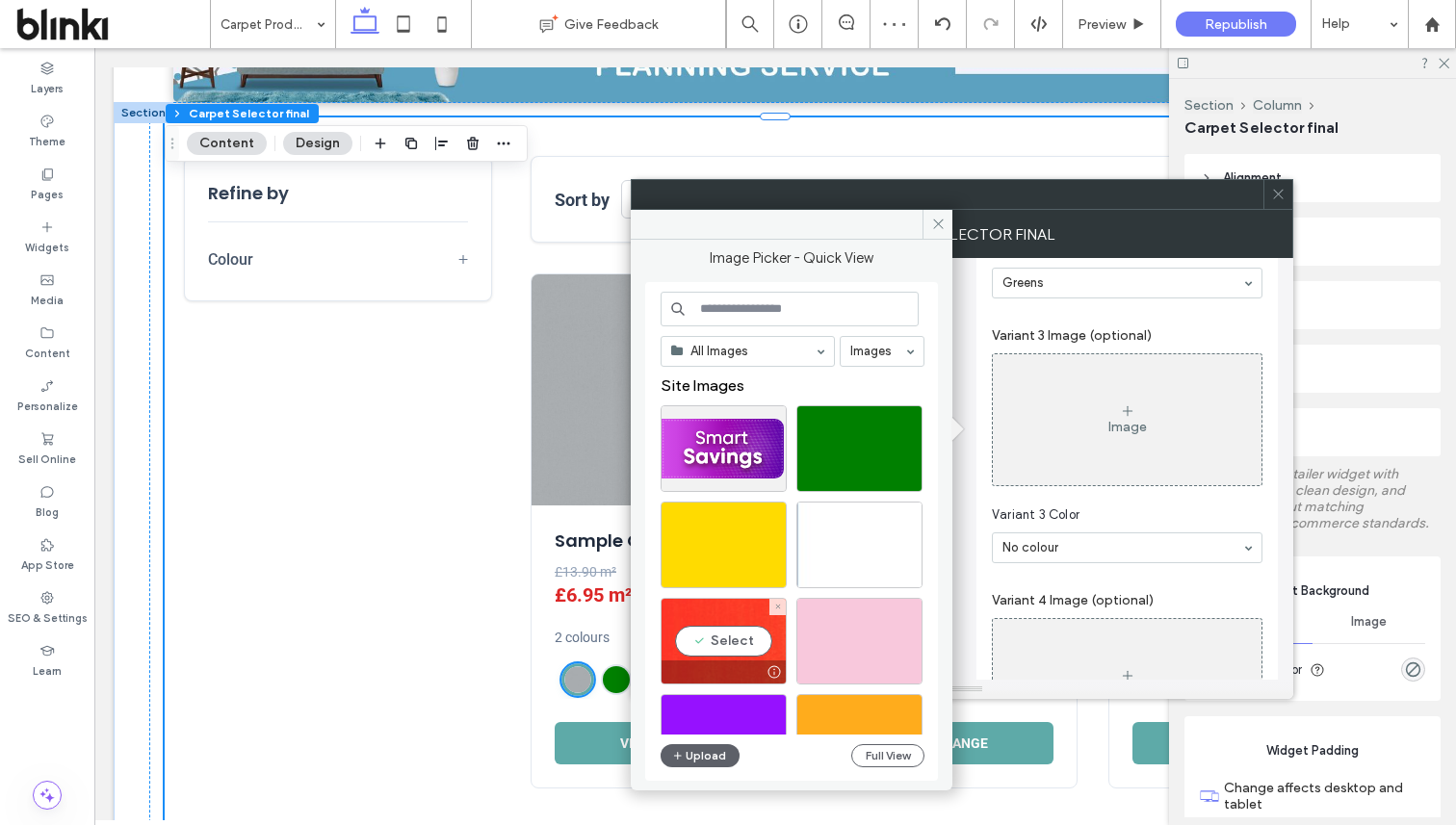
click at [760, 637] on div "Select" at bounding box center [724, 642] width 126 height 87
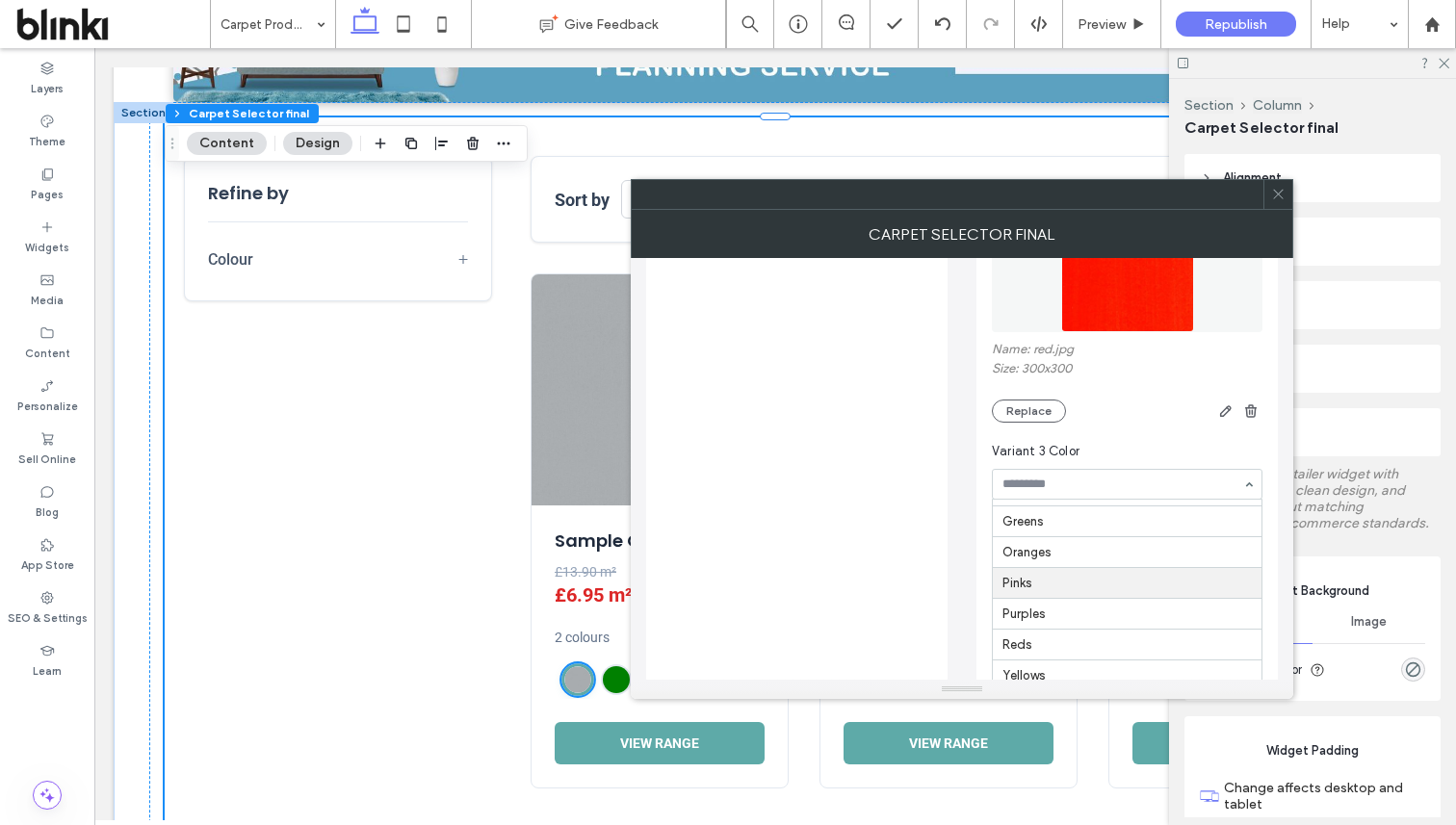
scroll to position [253, 0]
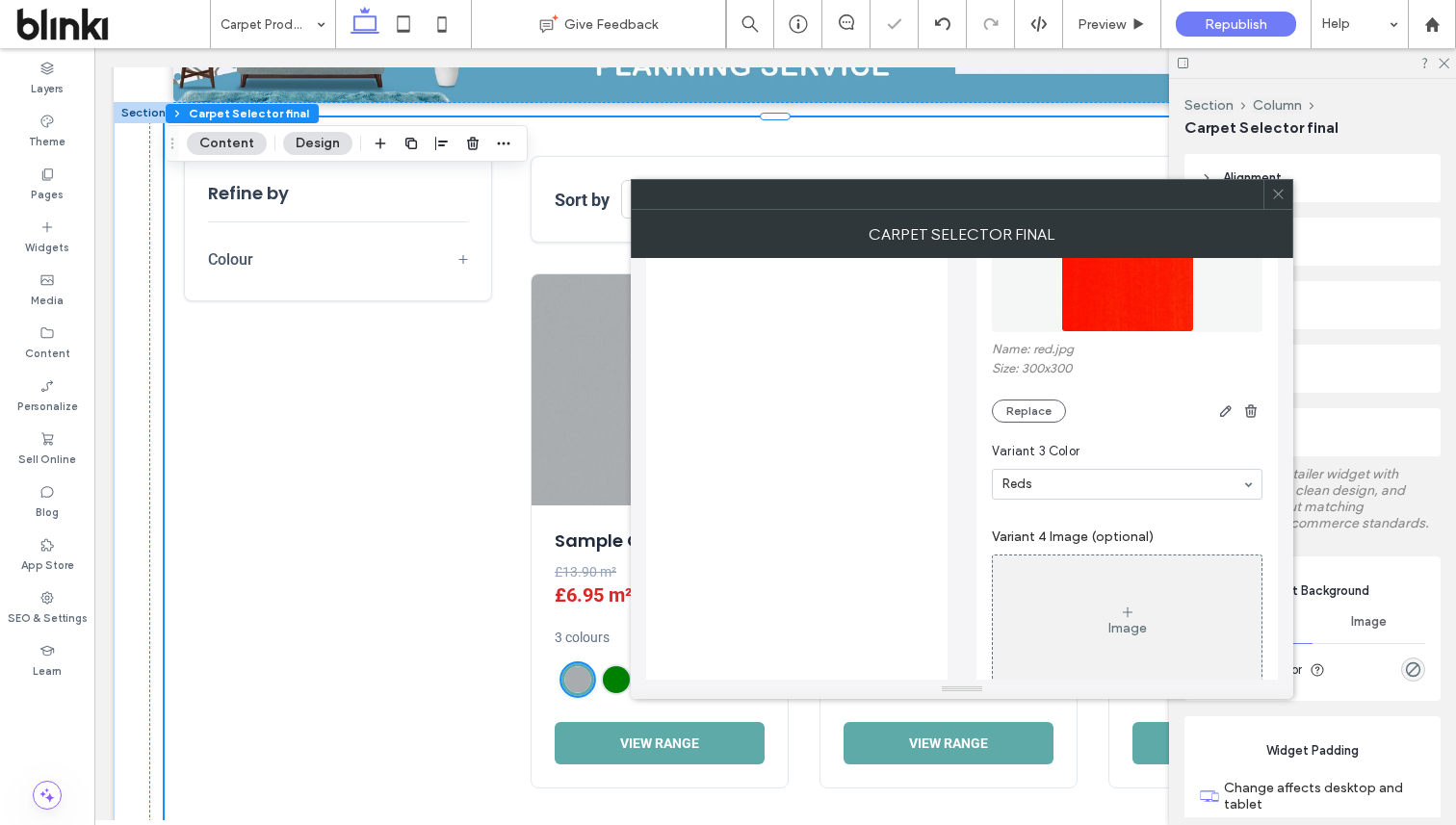
click at [1286, 197] on div at bounding box center [1278, 194] width 29 height 29
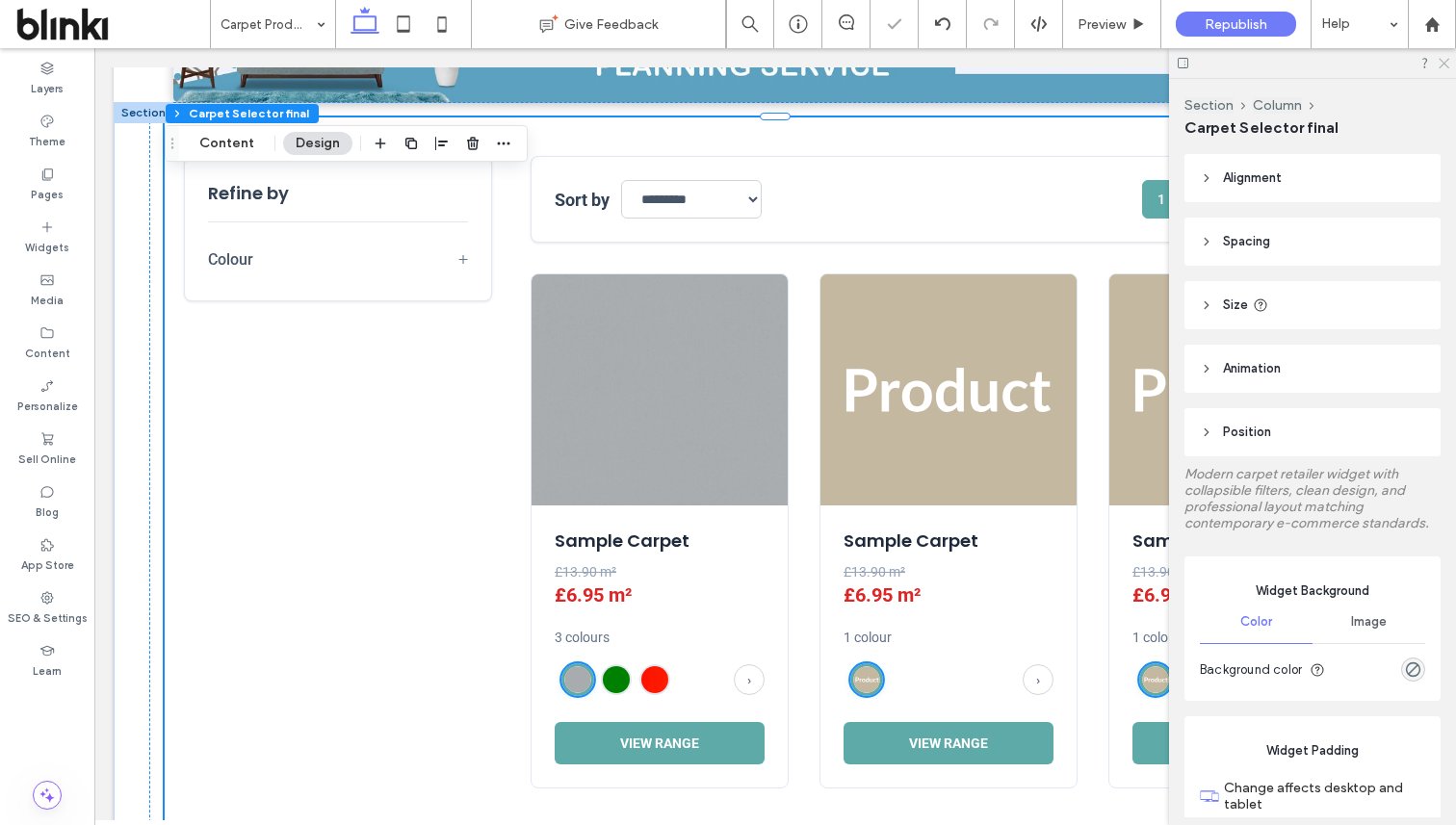
click at [1445, 61] on use at bounding box center [1444, 64] width 11 height 11
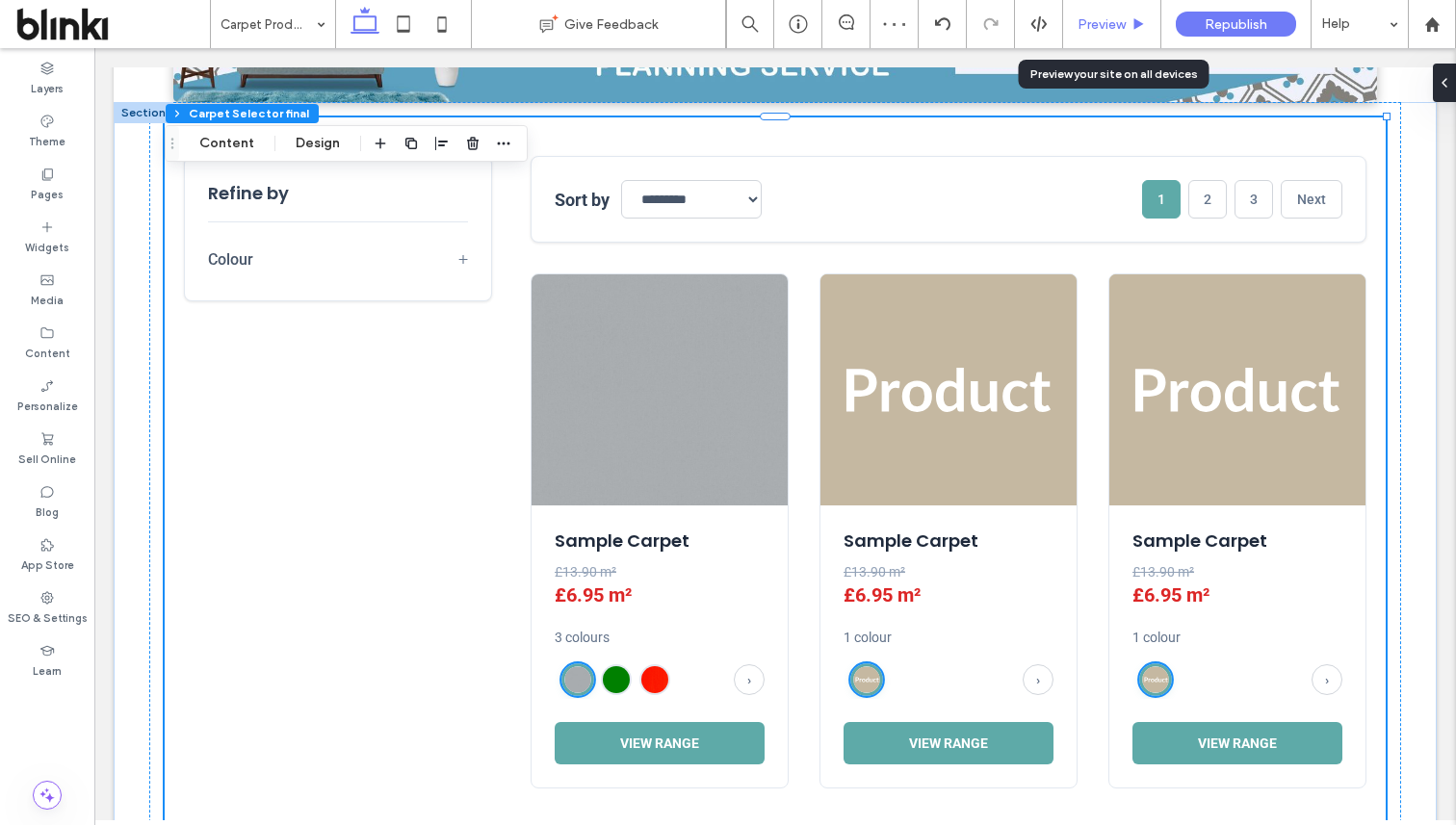
click at [1123, 21] on span "Preview" at bounding box center [1102, 25] width 48 height 17
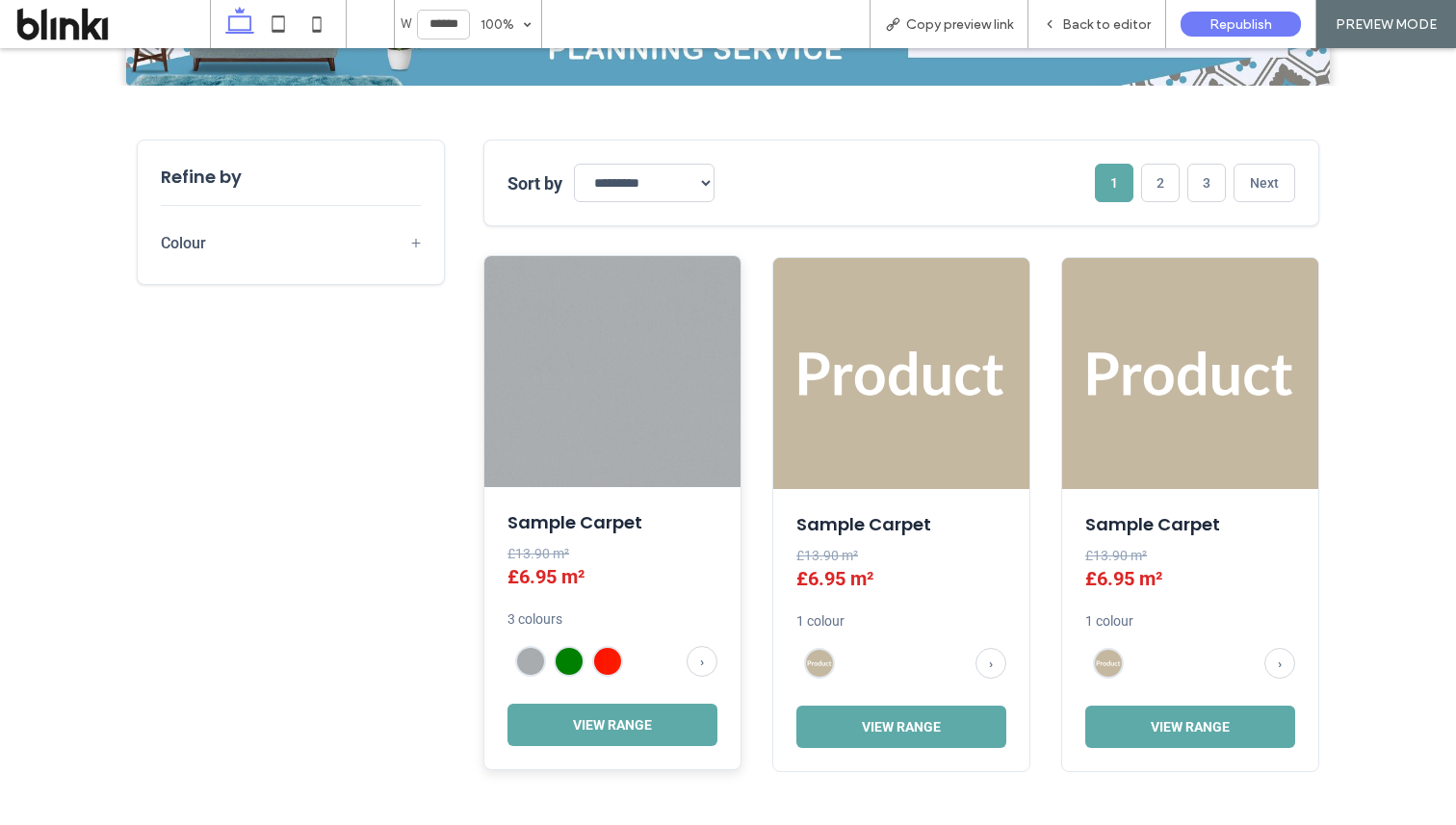
scroll to position [573, 0]
click at [415, 242] on span "+" at bounding box center [416, 243] width 10 height 21
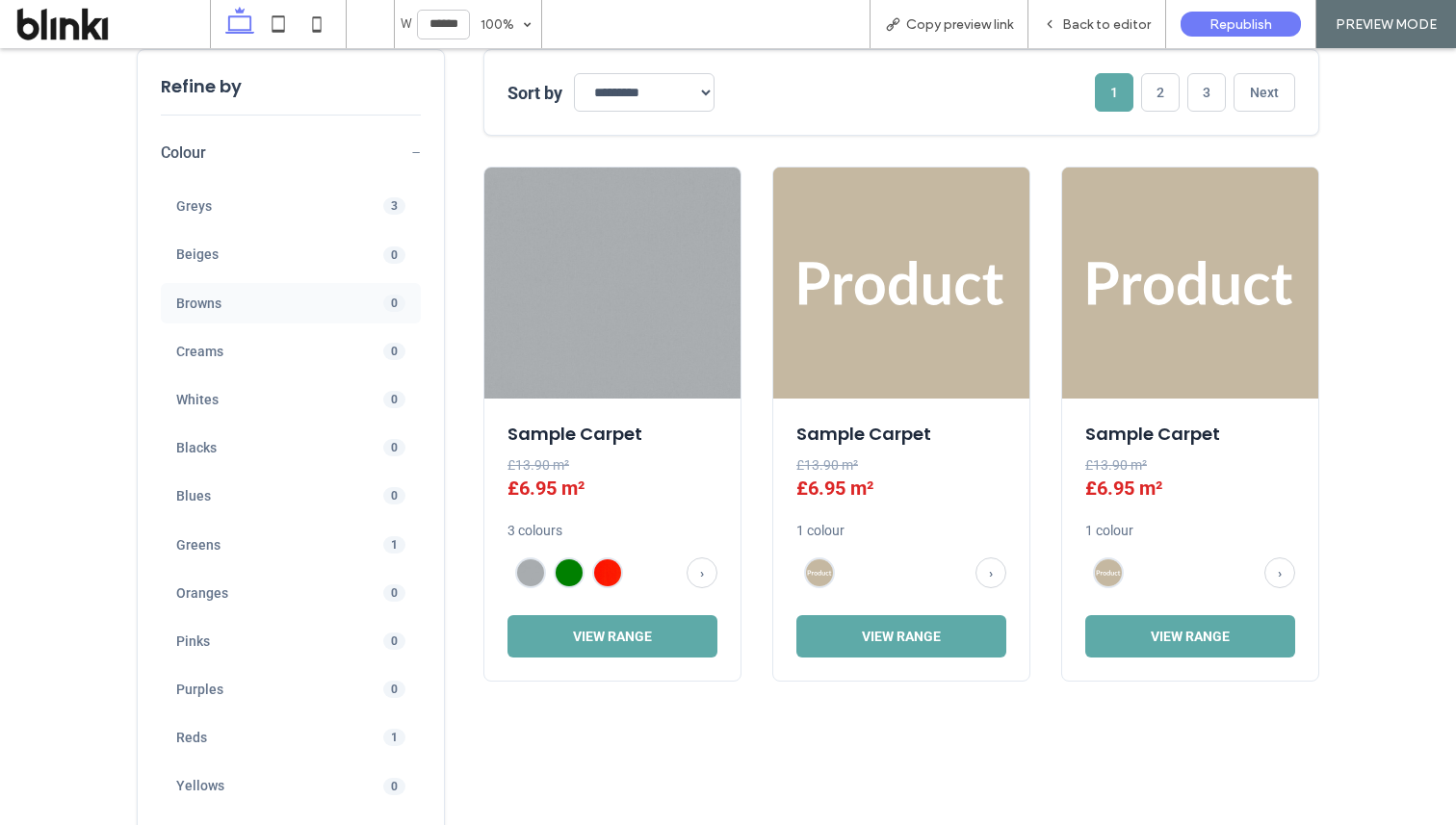
scroll to position [686, 0]
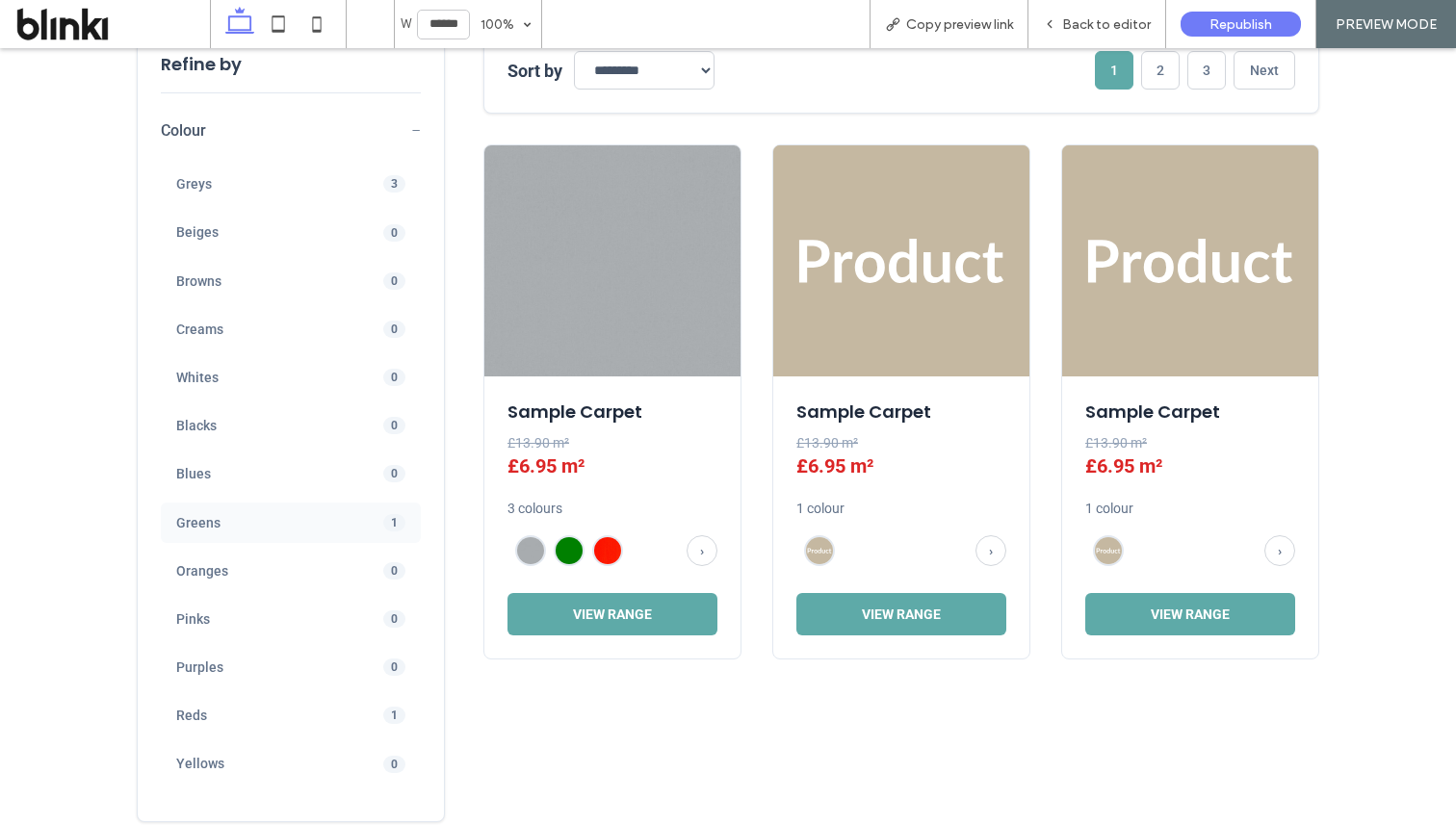
click at [353, 514] on div "Greens 1" at bounding box center [290, 523] width 260 height 40
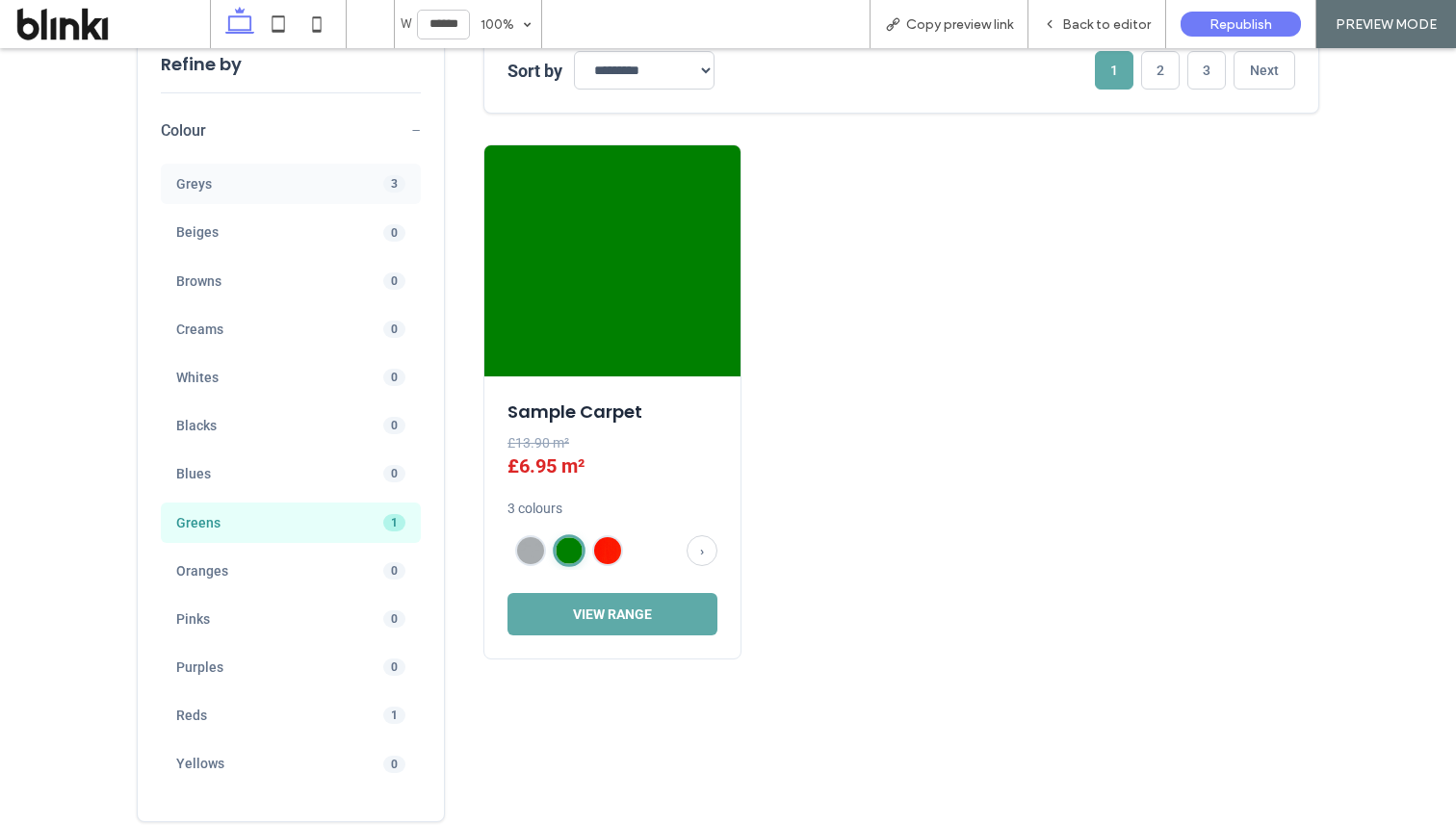
click at [320, 169] on div "Greys 3" at bounding box center [290, 183] width 260 height 40
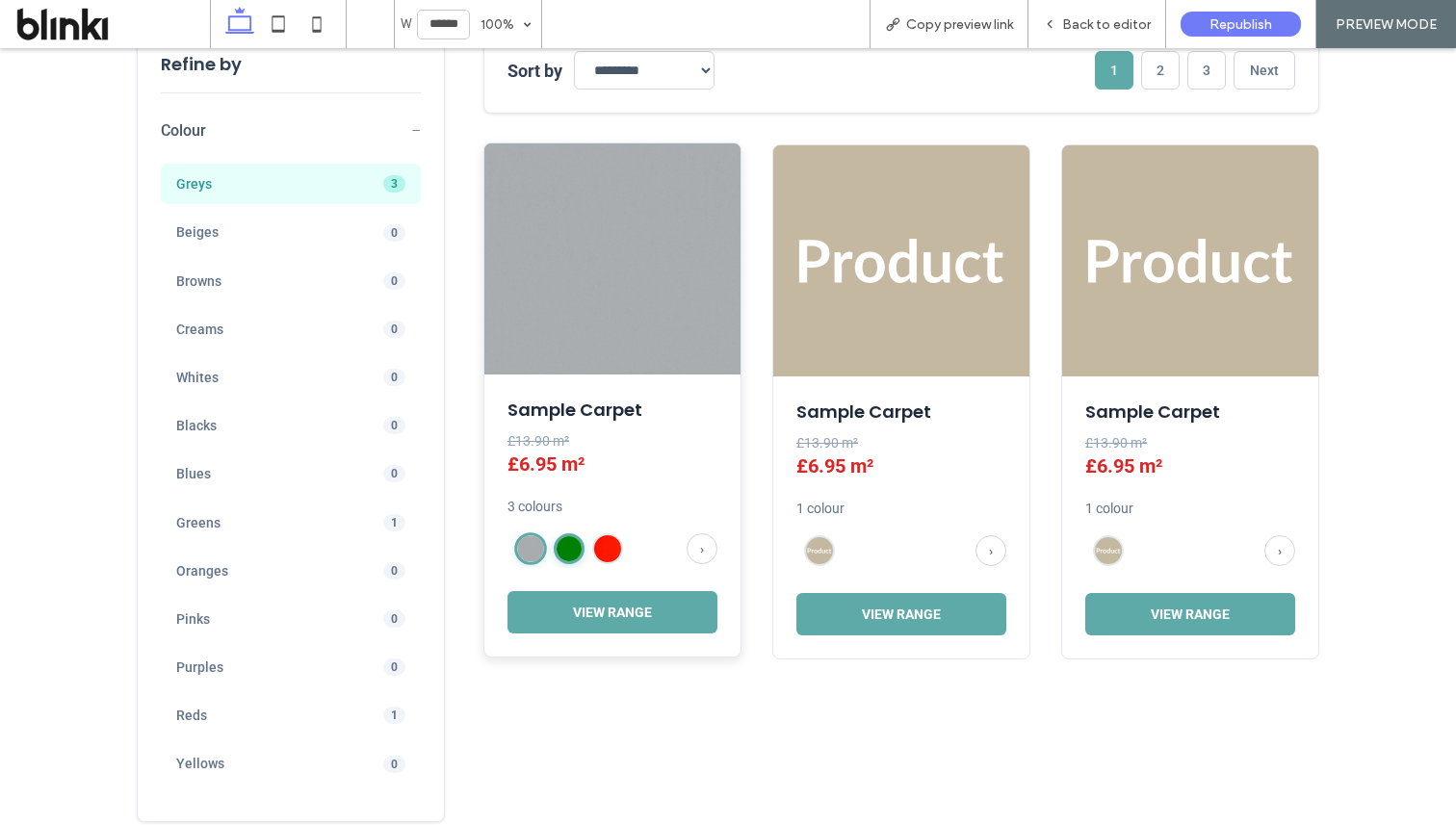
click at [566, 546] on img at bounding box center [568, 548] width 25 height 25
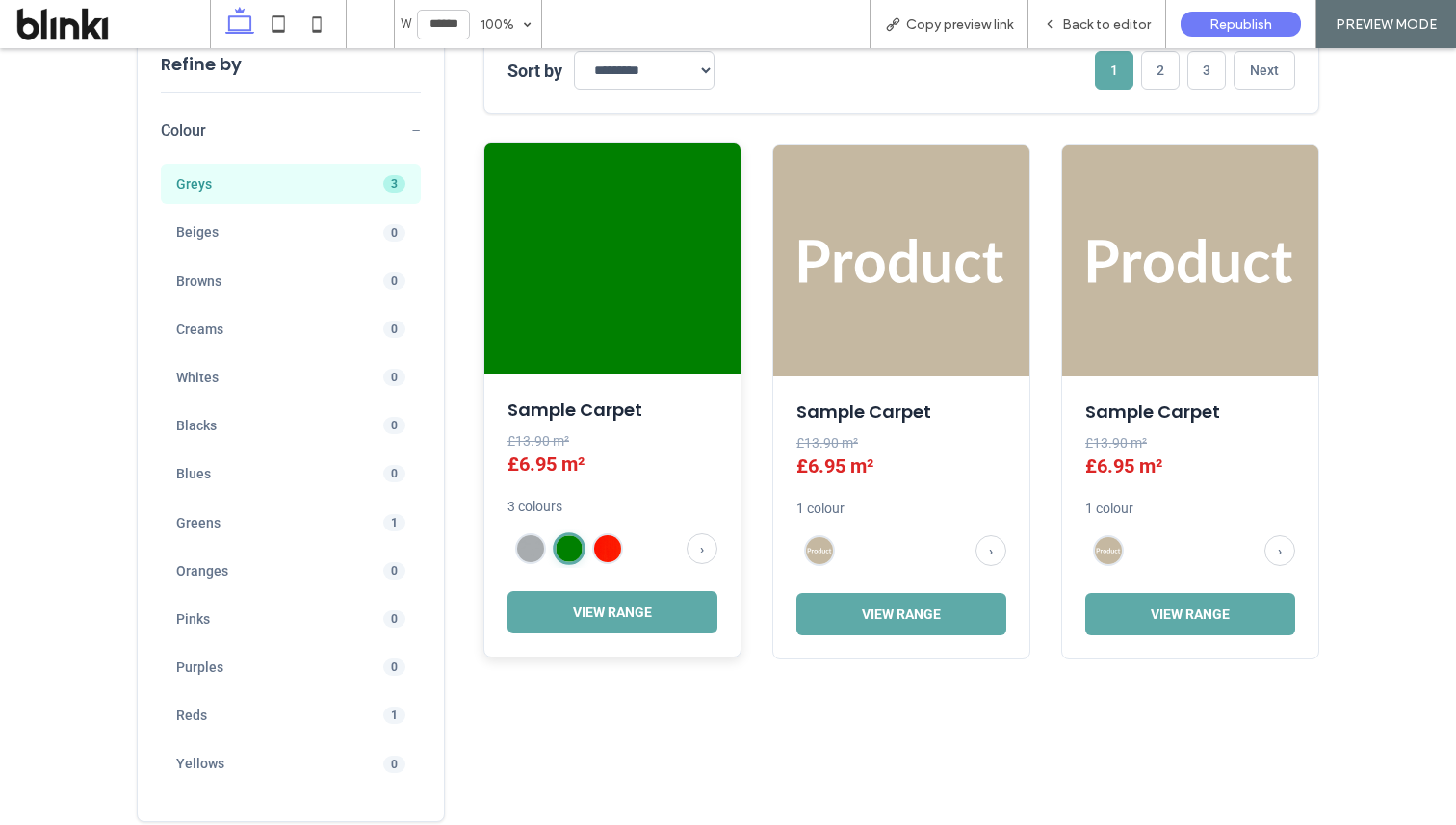
click at [610, 531] on div at bounding box center [594, 548] width 171 height 38
click at [609, 547] on img at bounding box center [607, 548] width 25 height 25
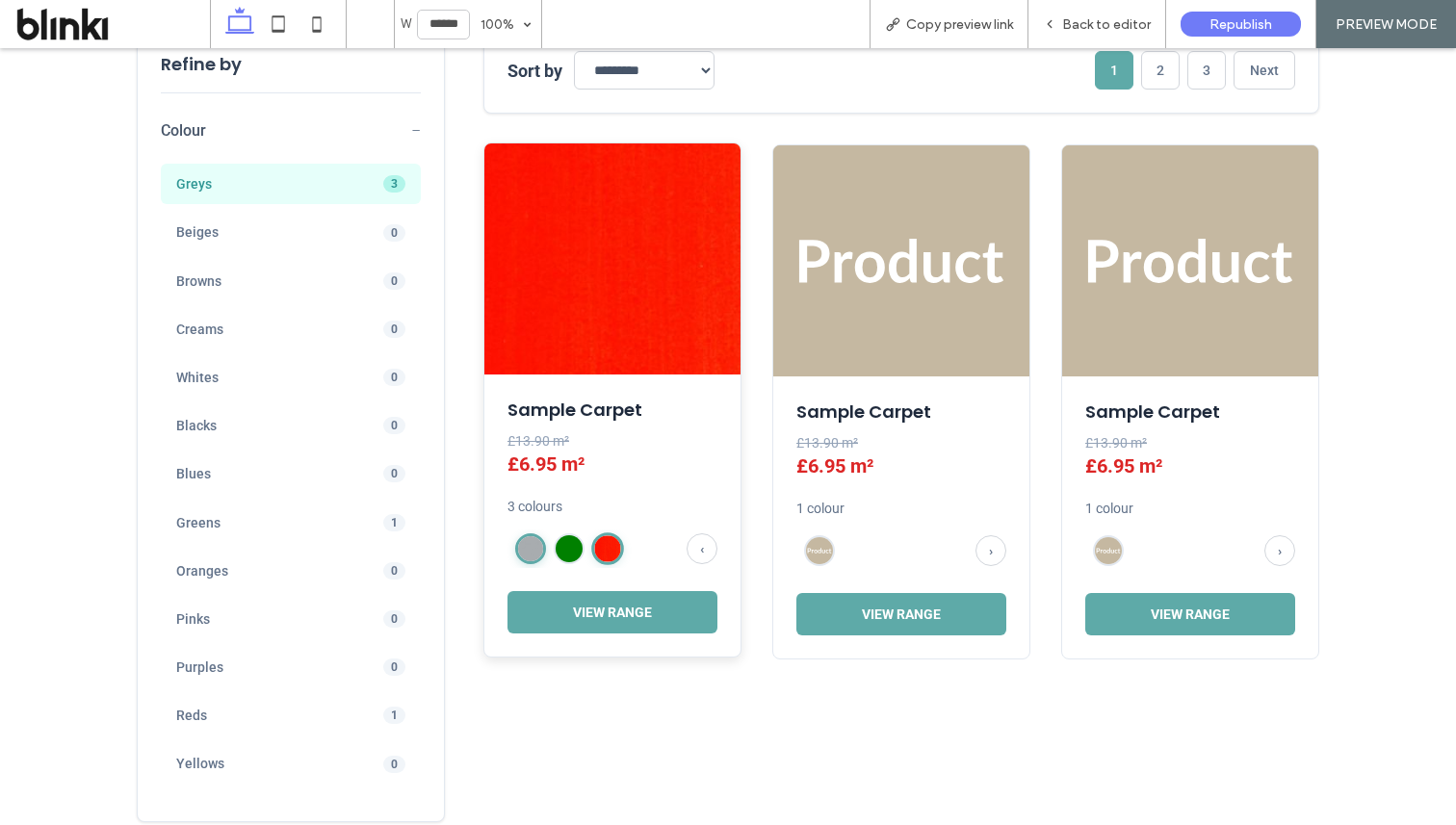
click at [530, 546] on img at bounding box center [530, 548] width 25 height 25
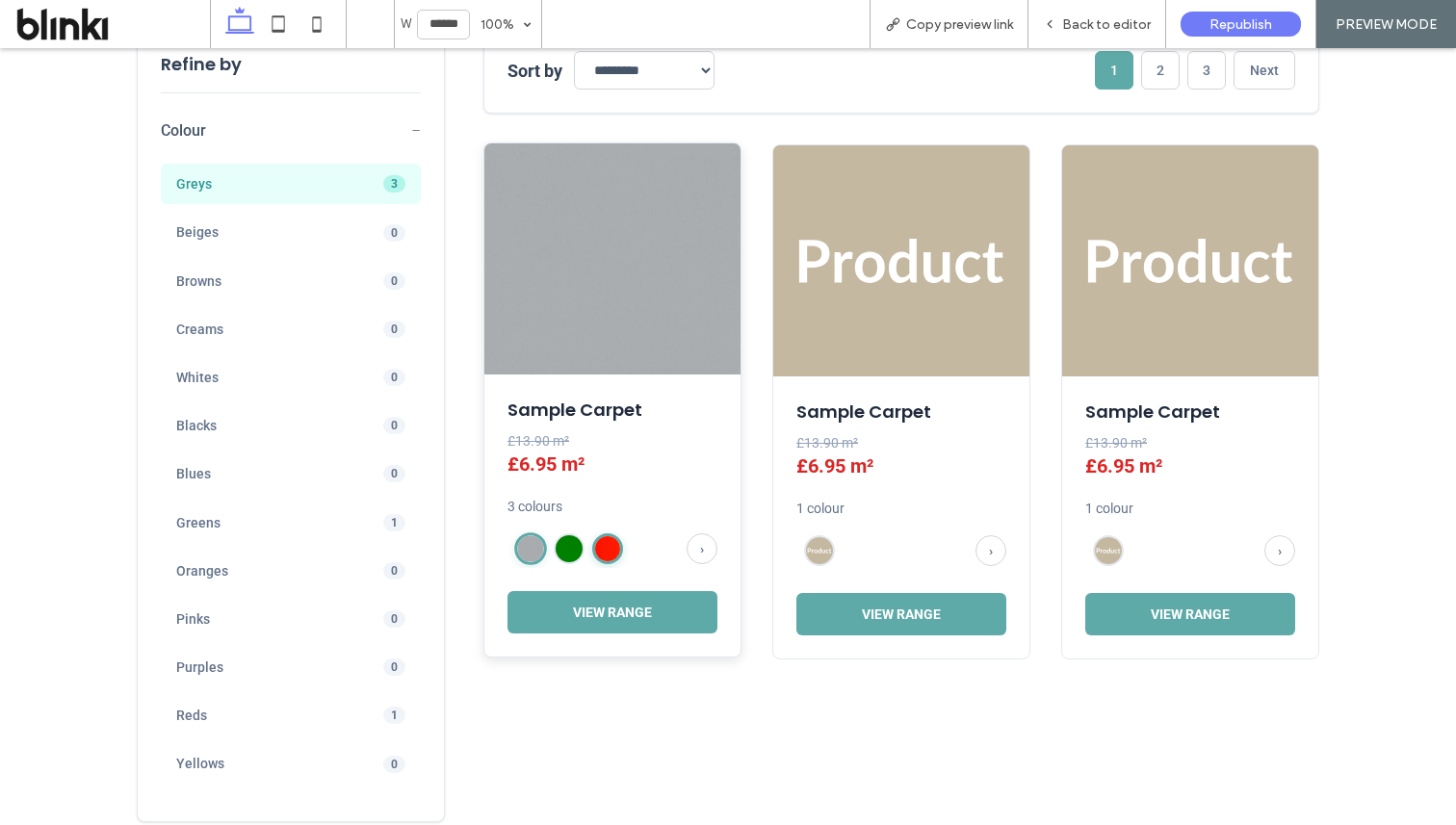
click at [599, 554] on img at bounding box center [607, 548] width 25 height 25
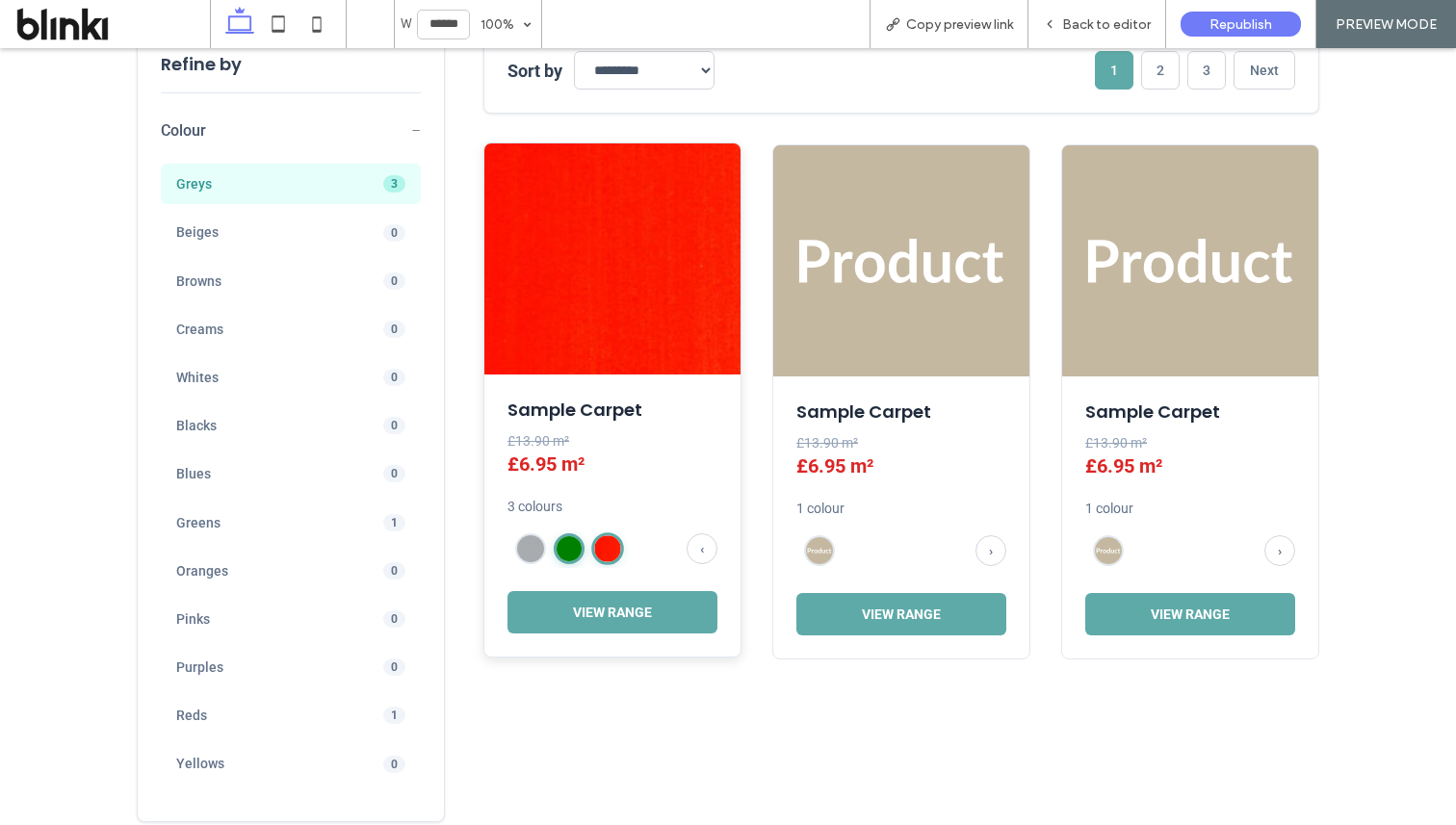
click at [570, 554] on img at bounding box center [568, 548] width 25 height 25
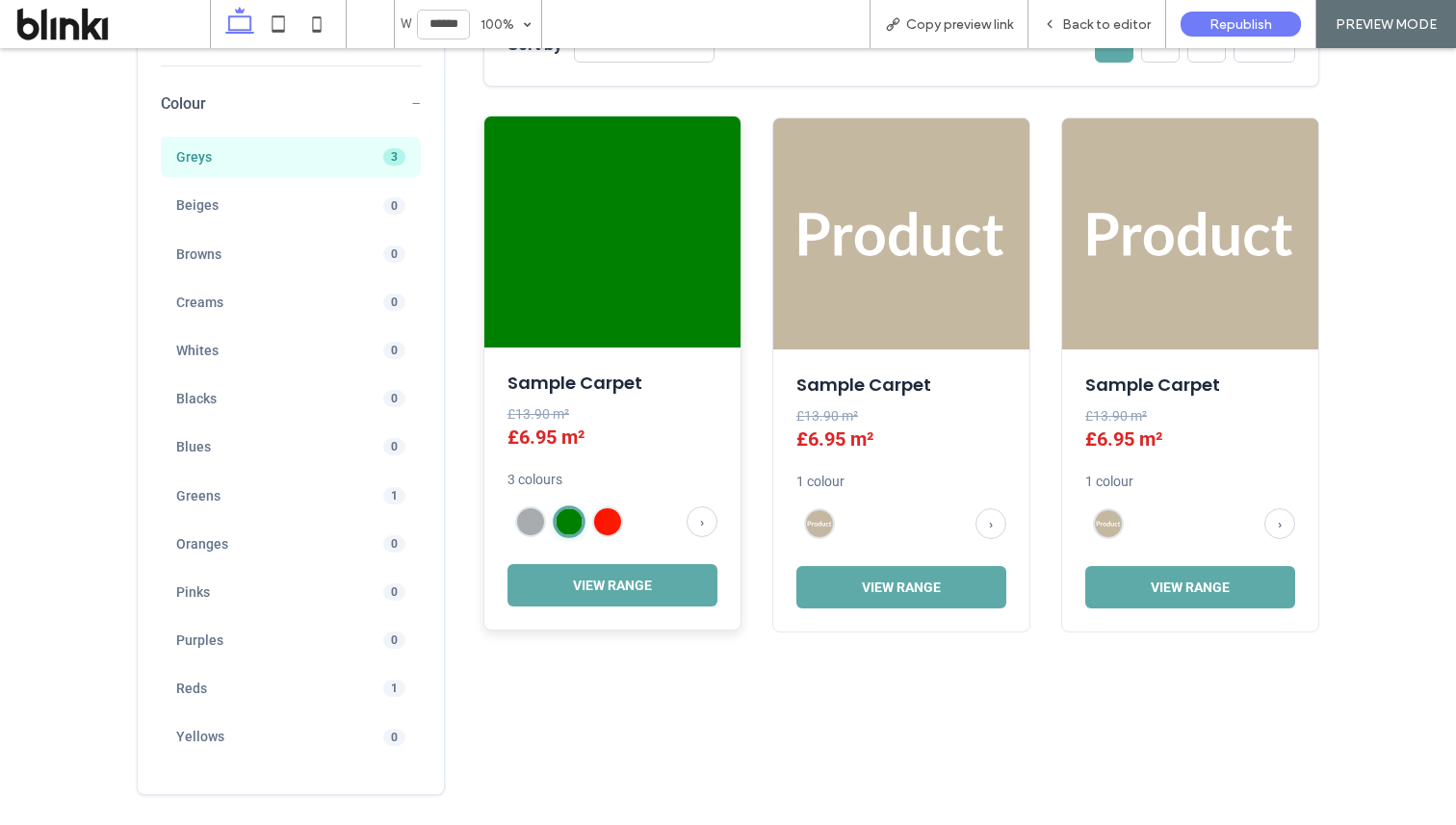
scroll to position [718, 0]
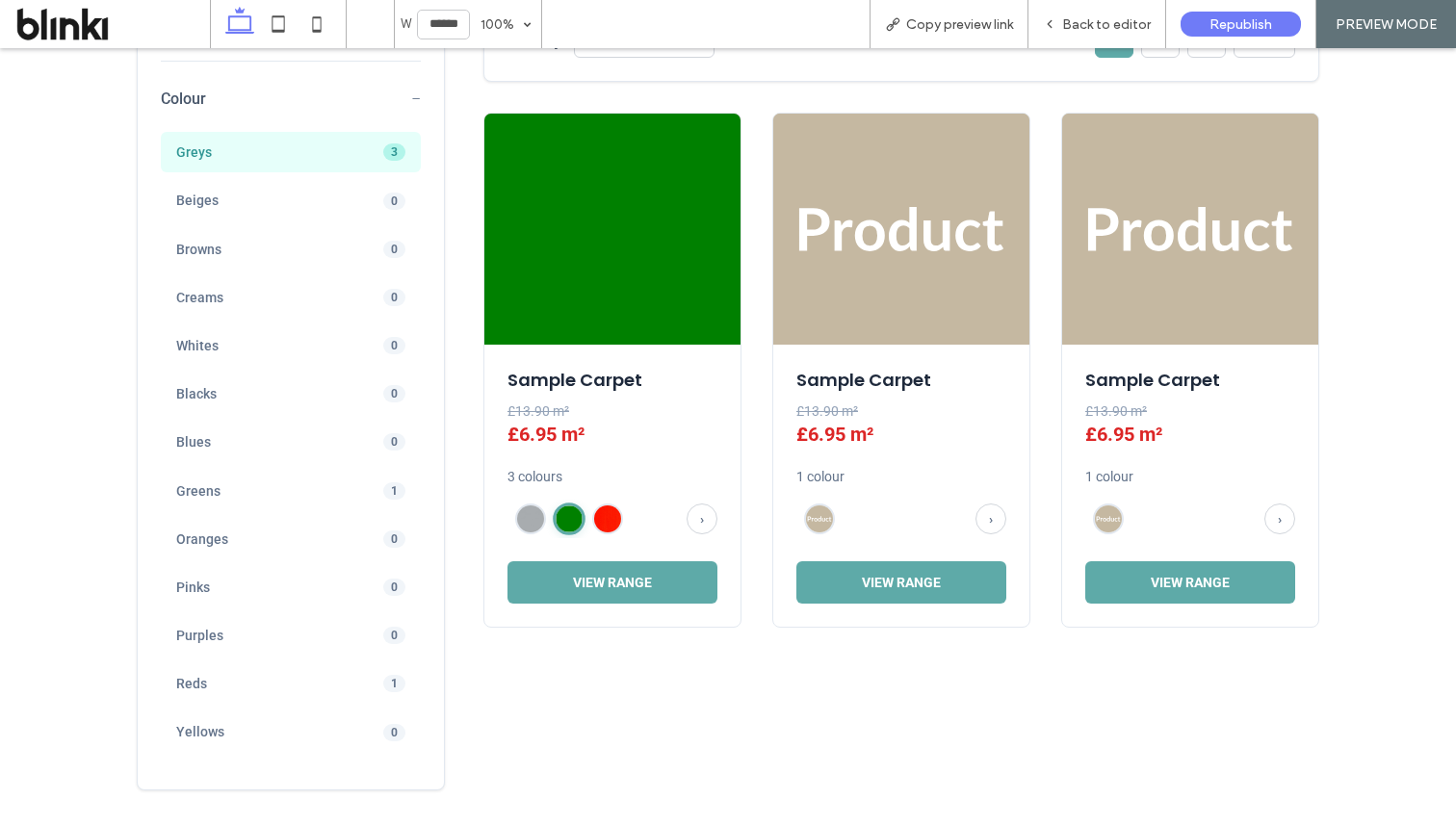
click at [338, 156] on span "Greys" at bounding box center [262, 153] width 171 height 18
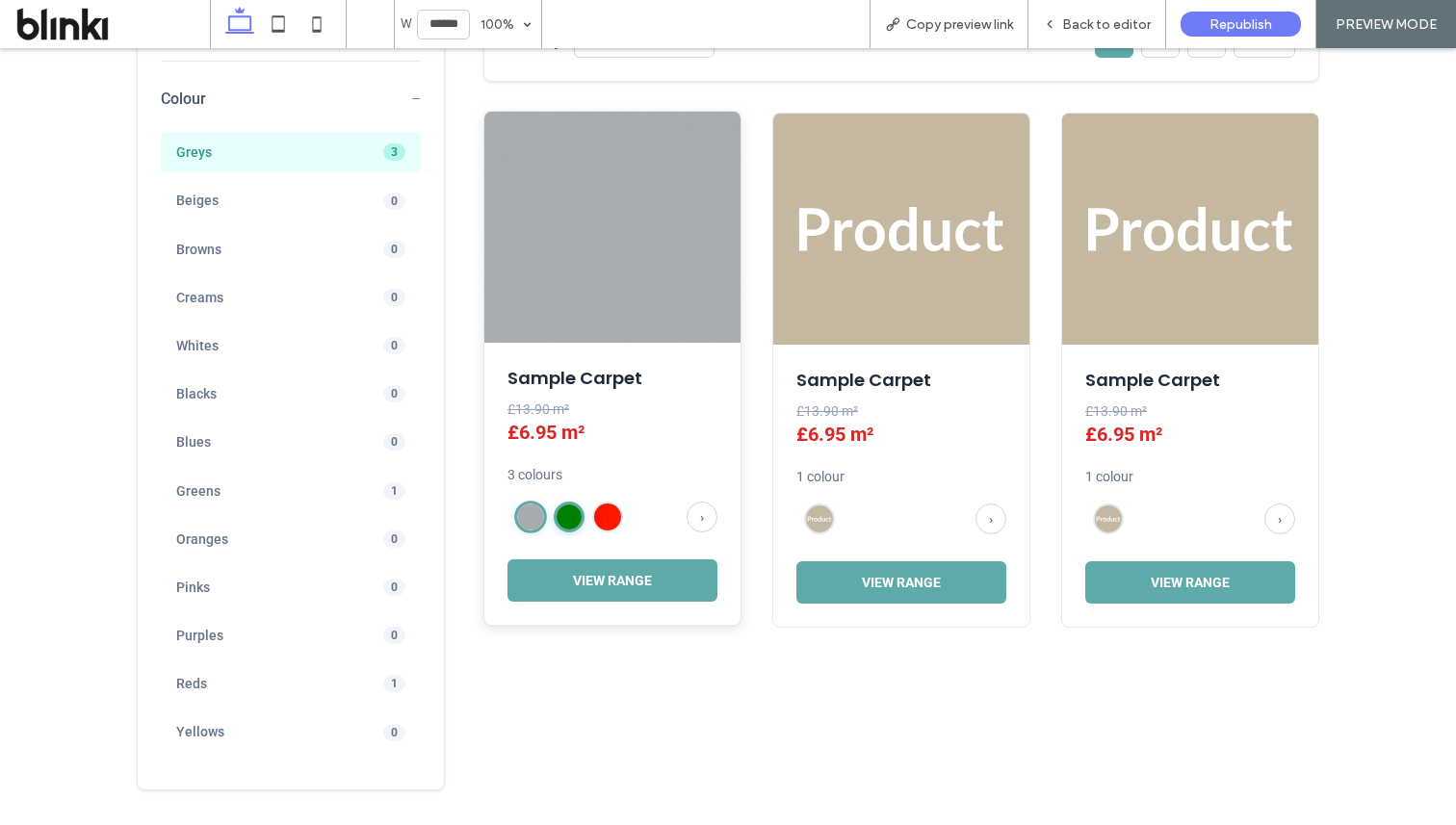
click at [566, 522] on img at bounding box center [568, 517] width 25 height 25
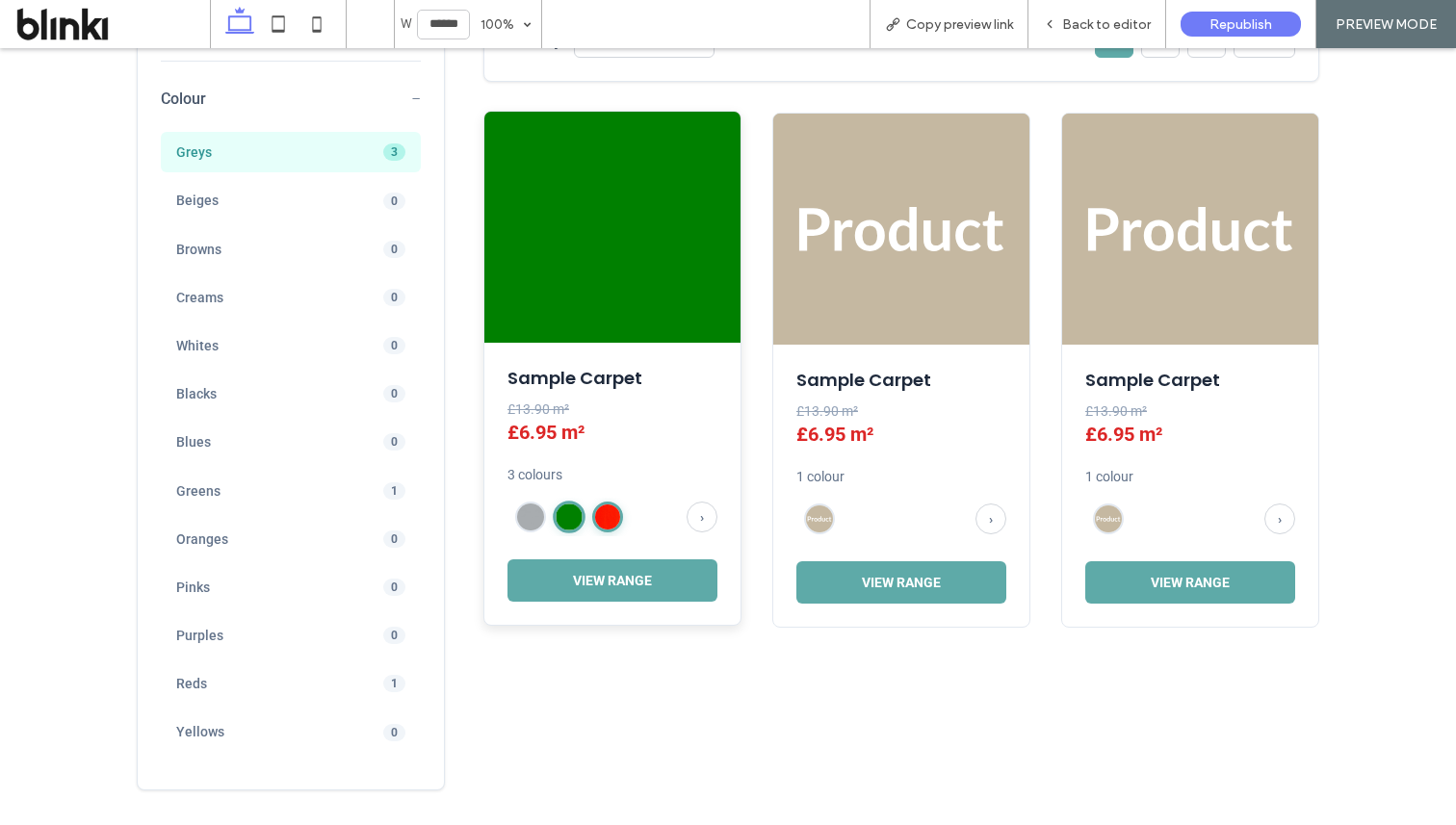
click at [619, 521] on div at bounding box center [607, 517] width 31 height 31
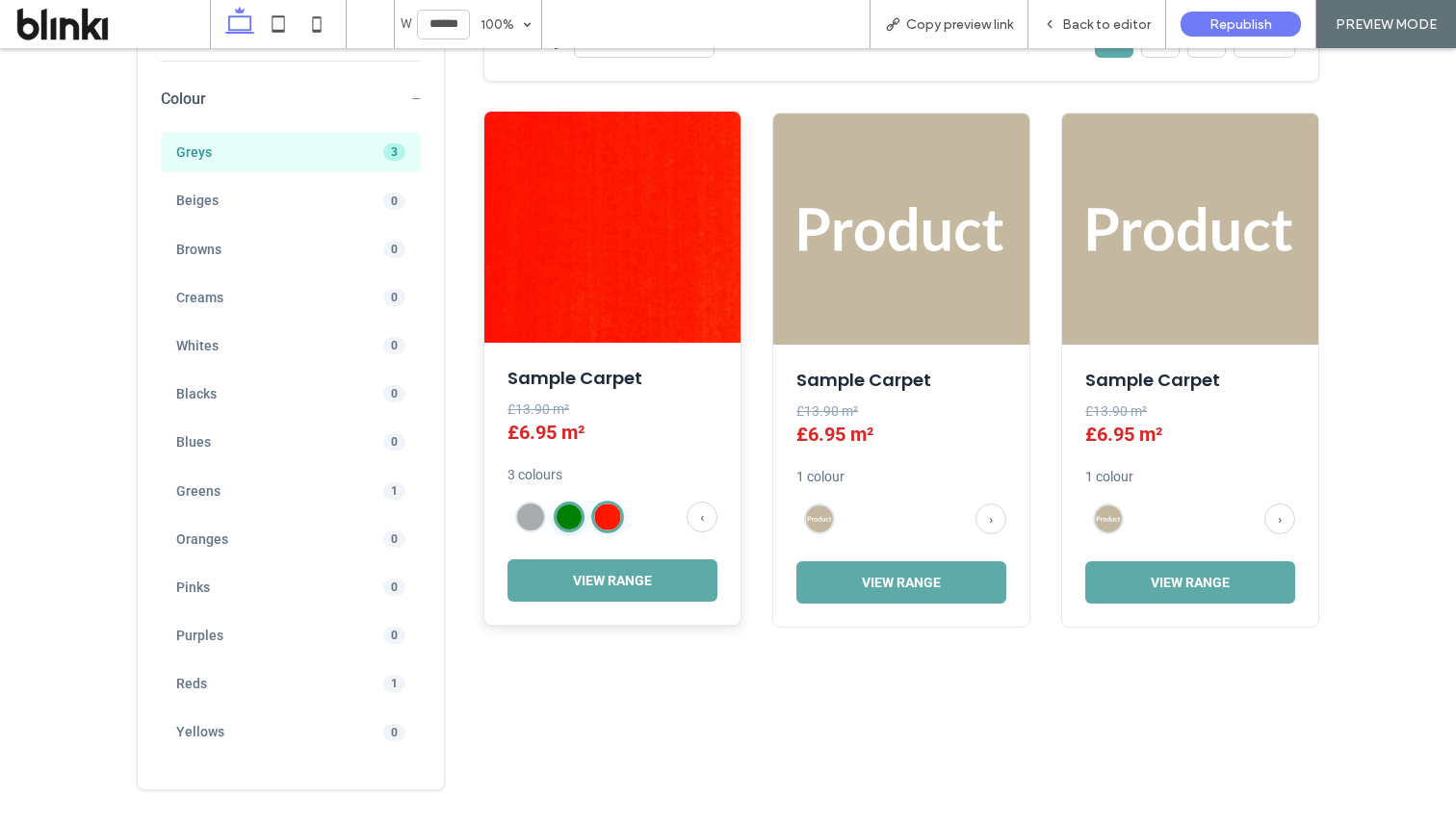
click at [570, 525] on img at bounding box center [568, 517] width 25 height 25
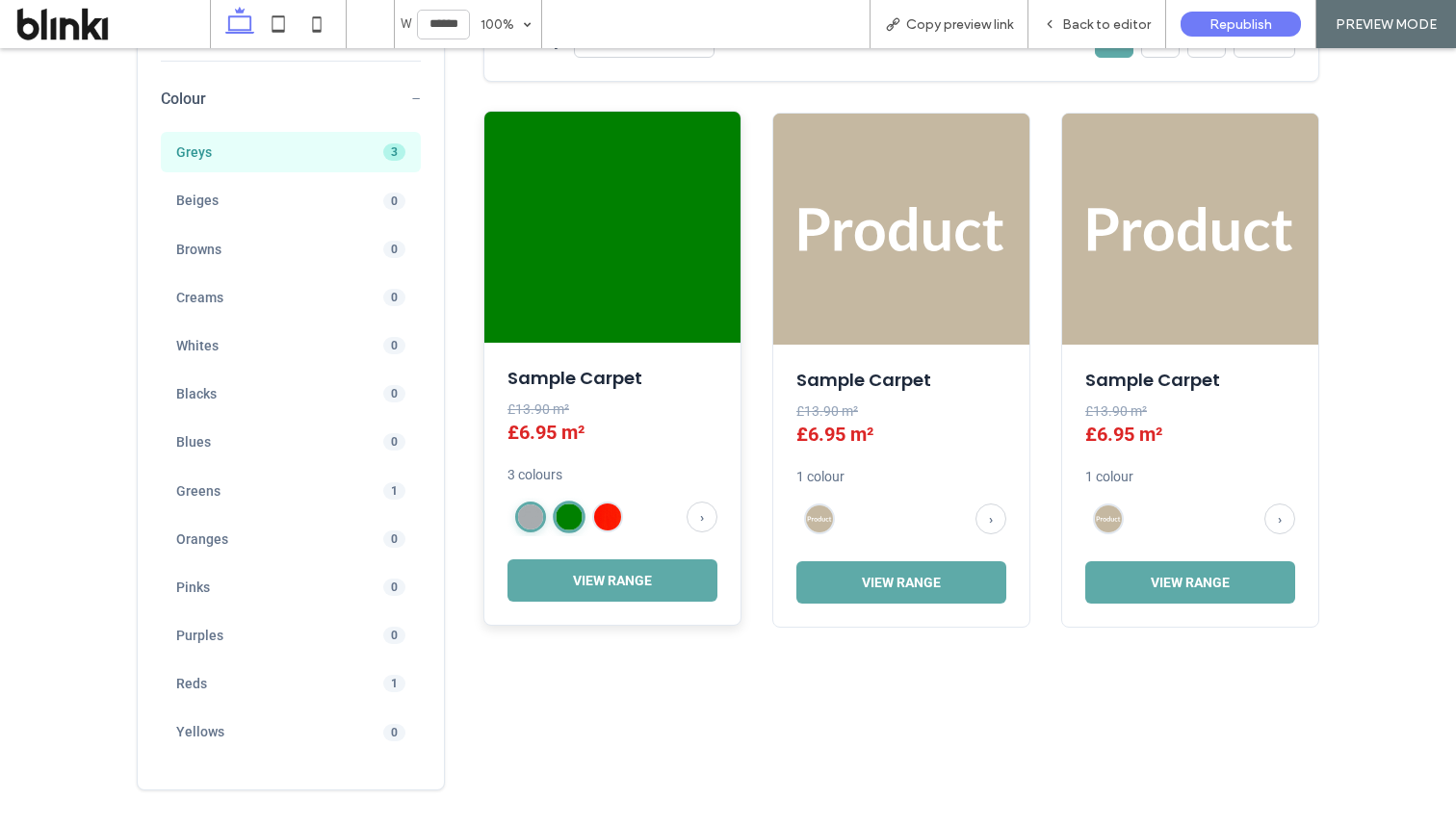
click at [530, 527] on img at bounding box center [530, 517] width 25 height 25
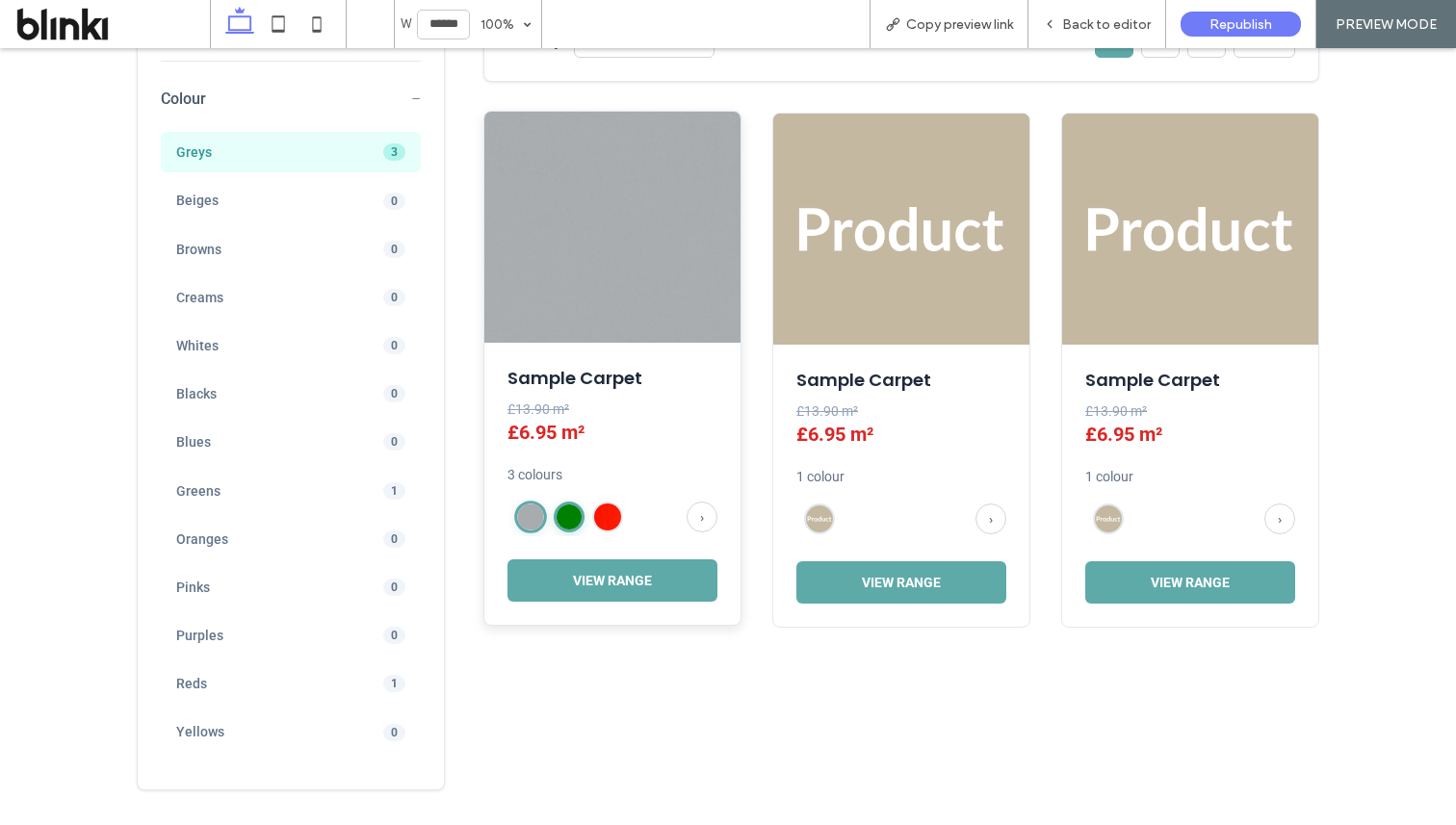
click at [569, 528] on img at bounding box center [568, 517] width 25 height 25
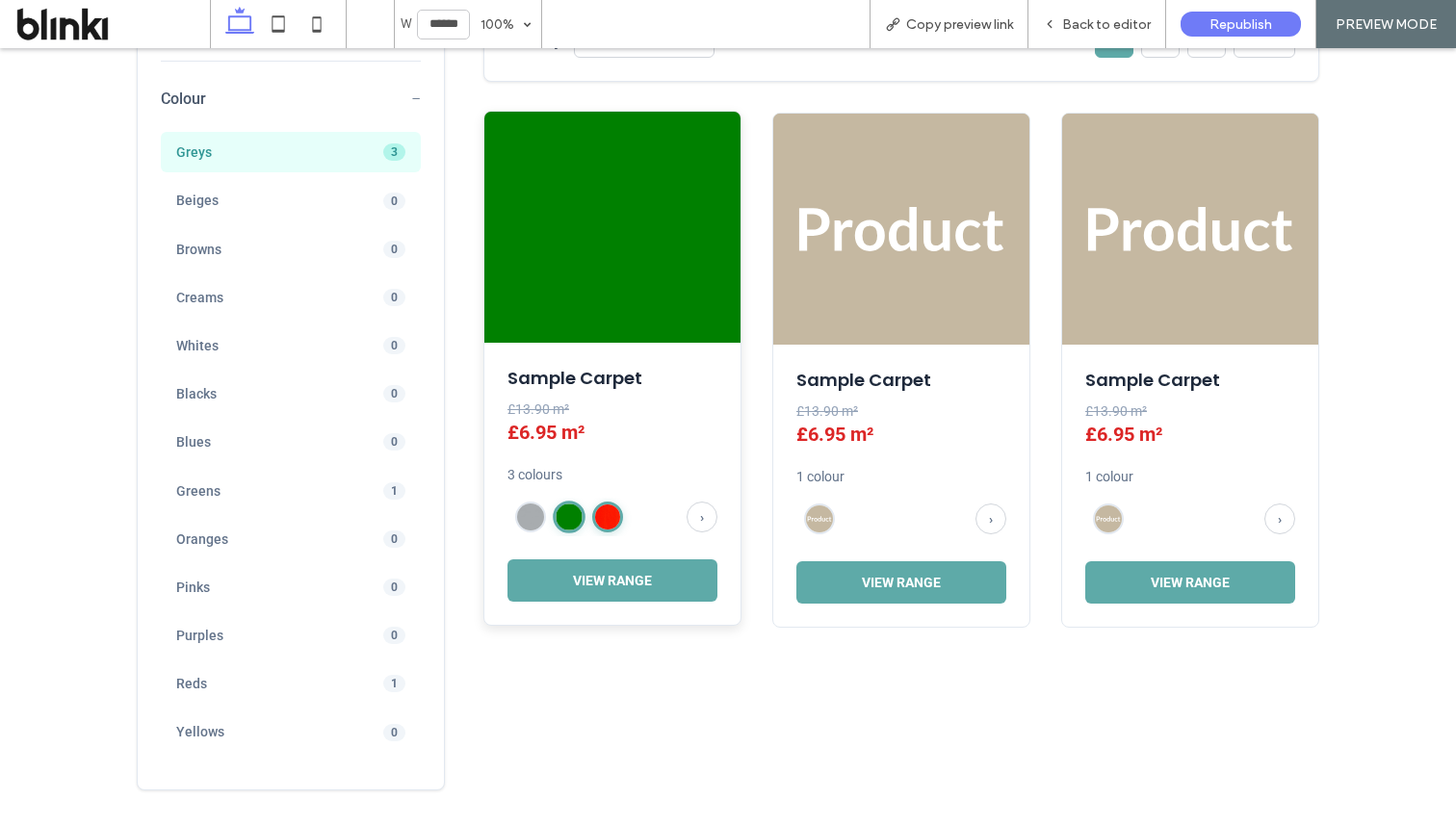
click at [602, 524] on img at bounding box center [607, 517] width 25 height 25
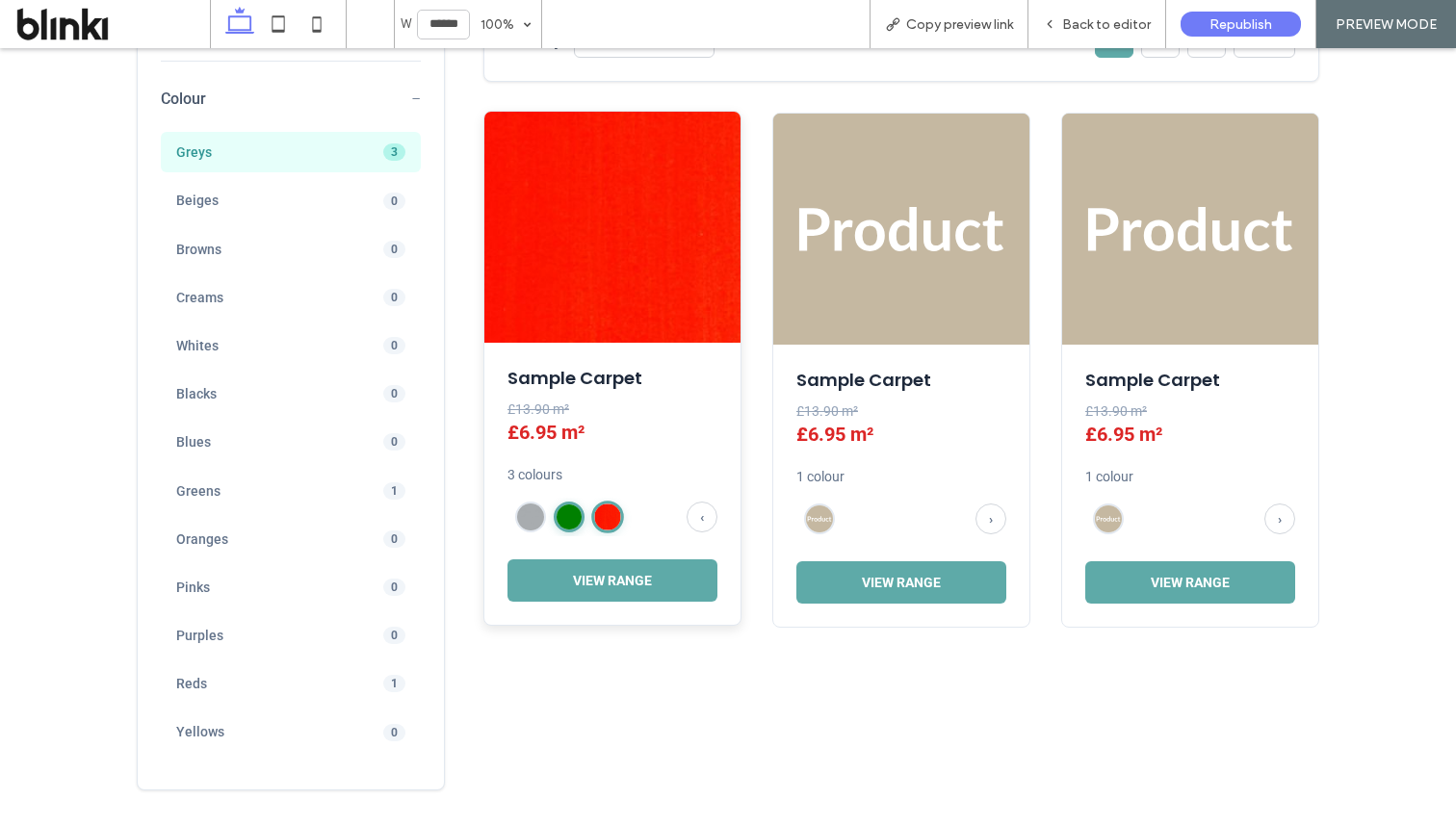
click at [572, 508] on img at bounding box center [568, 517] width 25 height 25
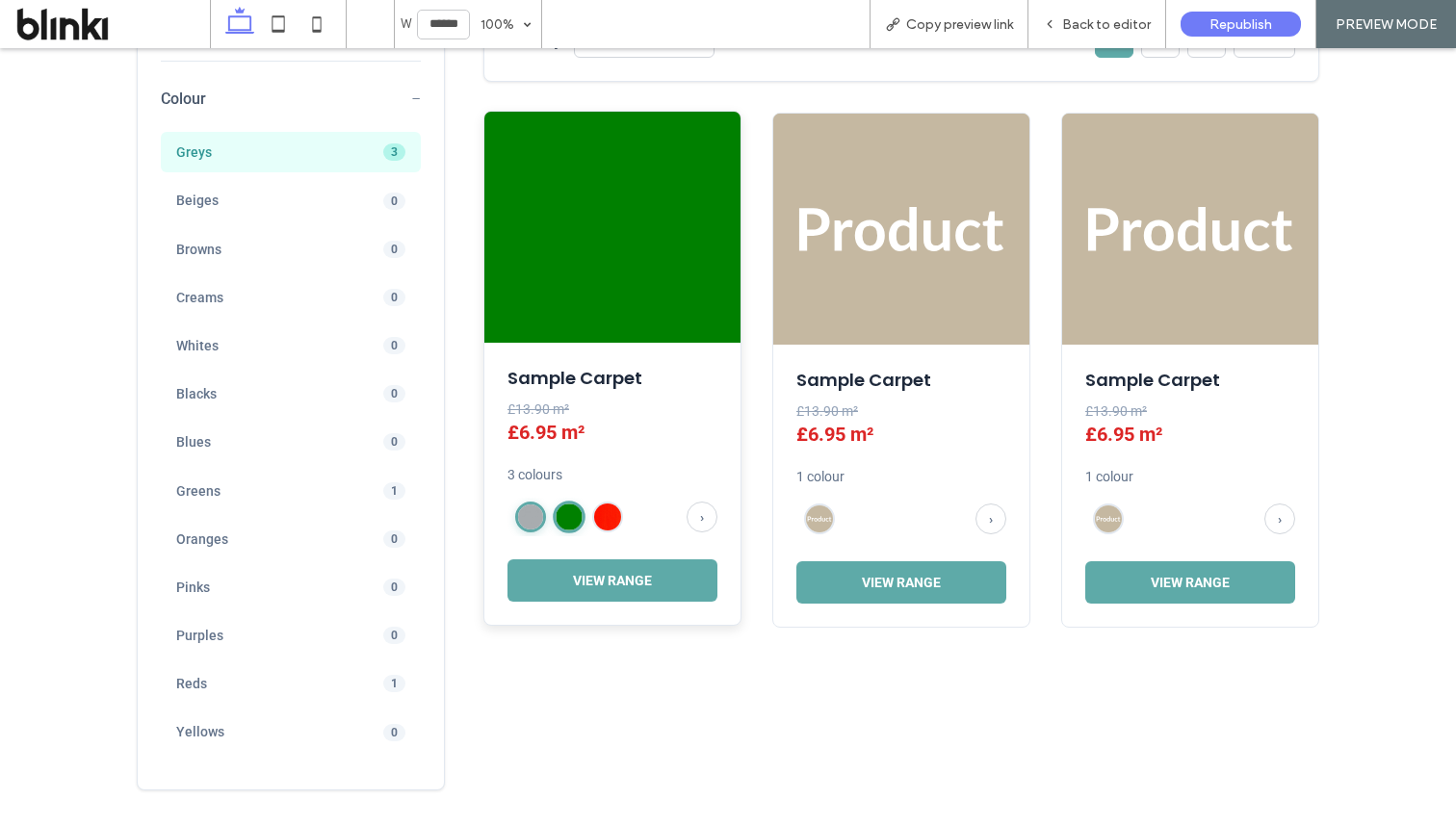
click at [536, 514] on img at bounding box center [530, 517] width 25 height 25
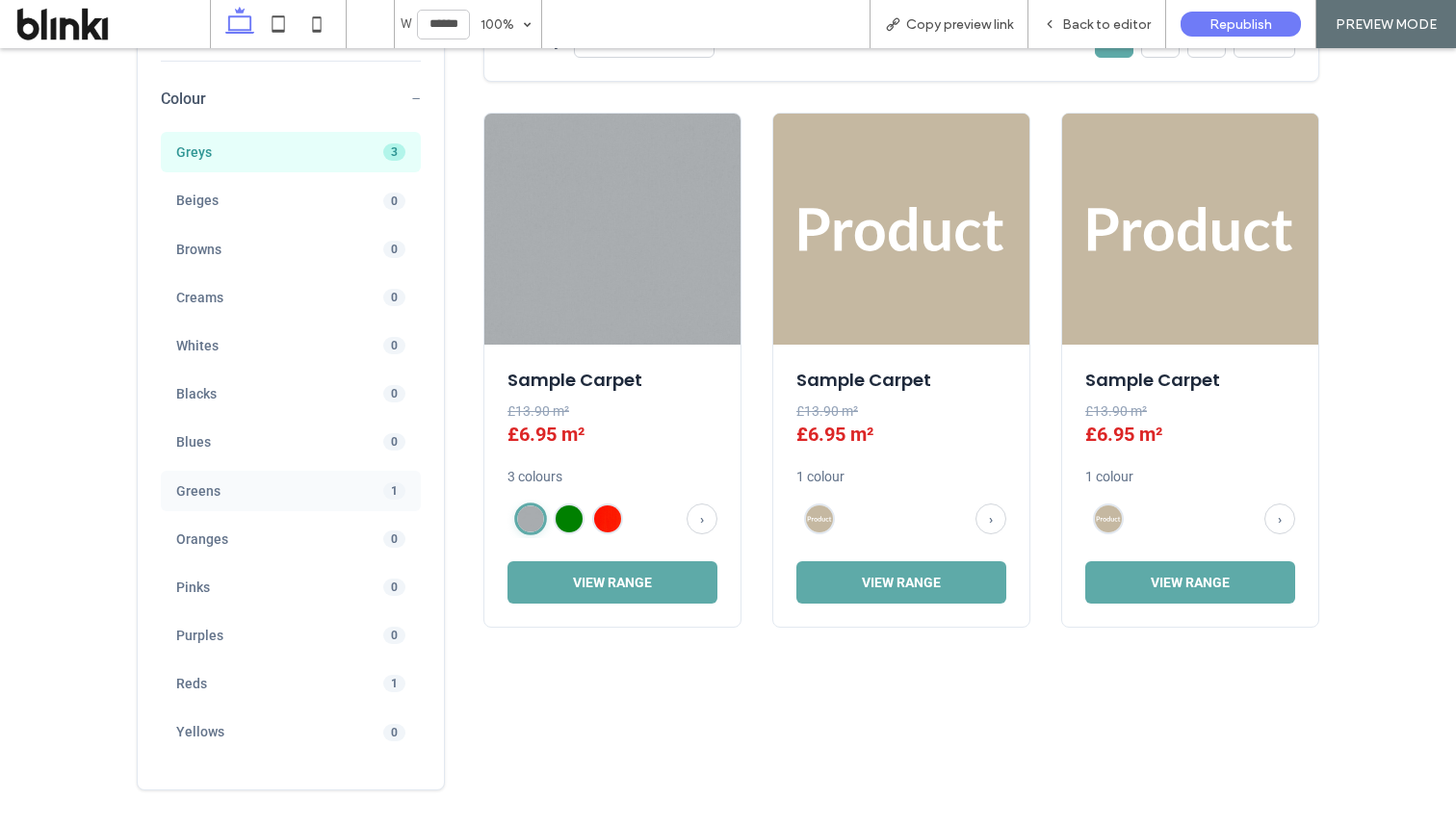
click at [320, 489] on span "Greens" at bounding box center [262, 491] width 171 height 18
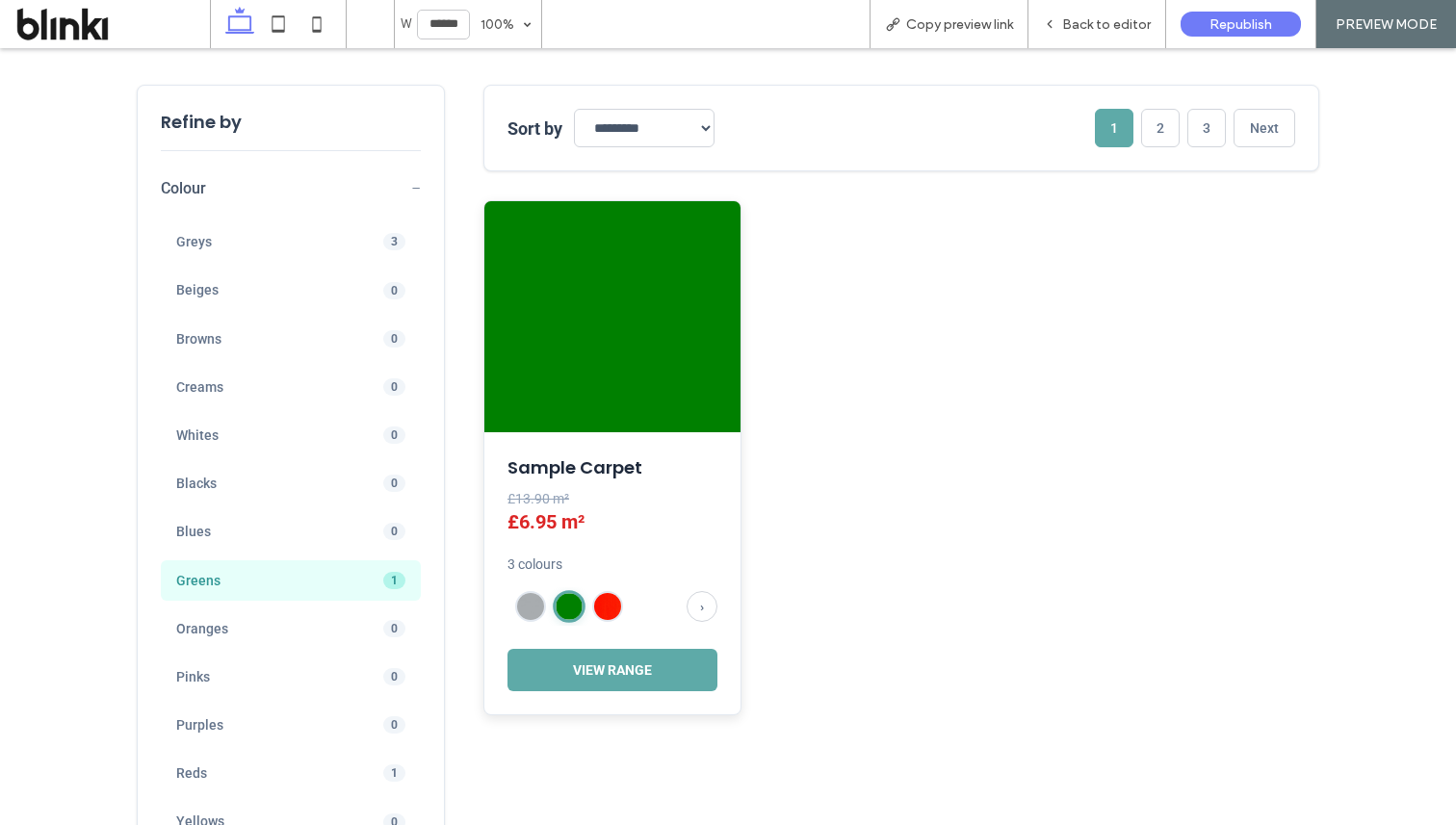
scroll to position [600, 0]
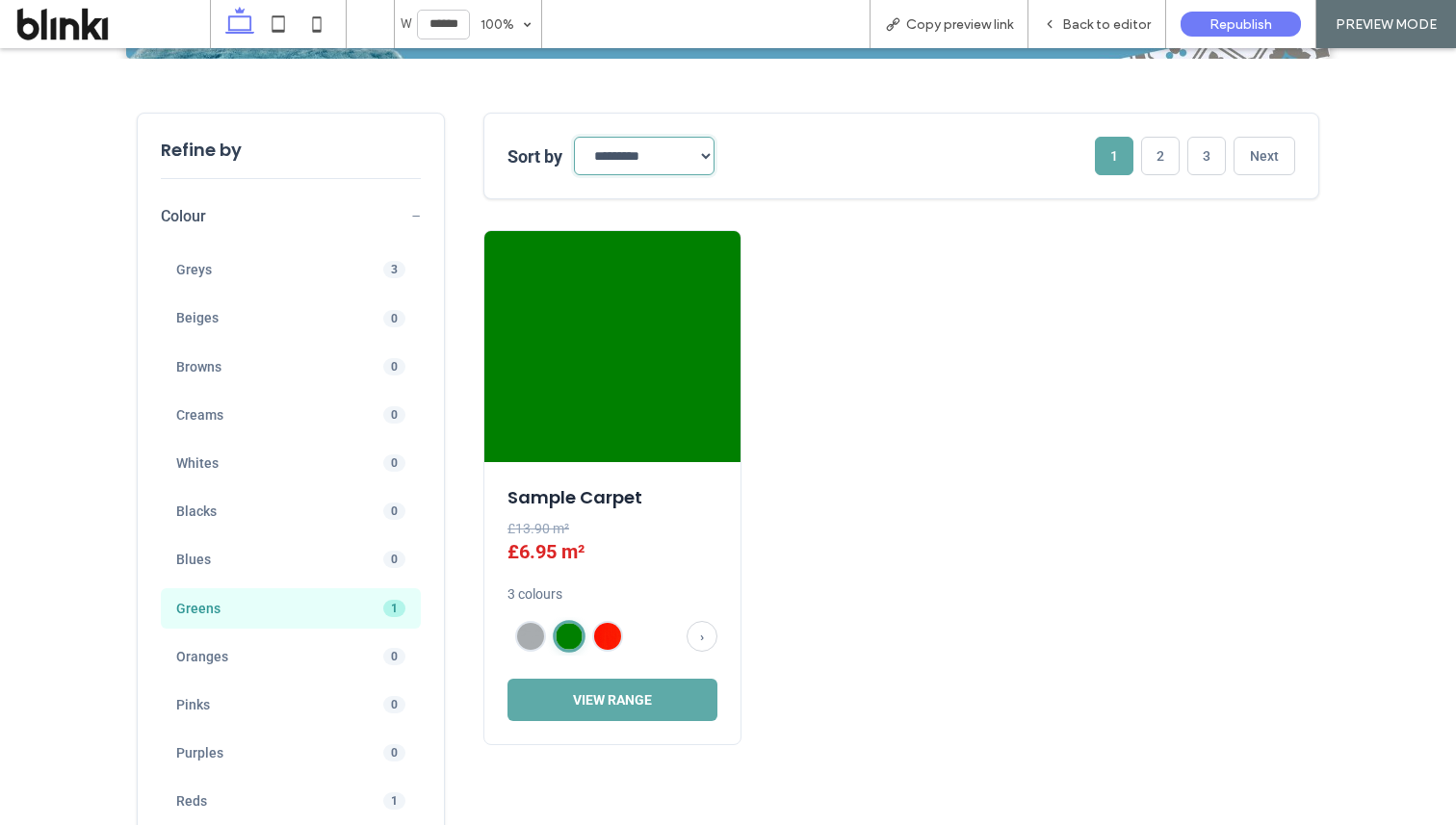
click at [682, 159] on select "**********" at bounding box center [644, 156] width 141 height 38
select select "*********"
click at [378, 243] on div "Greys 3 Beiges 0 Browns 0 Creams 0 Whites 0 Blacks 0 Blues 0 Greens 1 Oranges 0…" at bounding box center [290, 558] width 260 height 649
click at [391, 273] on span "3" at bounding box center [394, 270] width 23 height 18
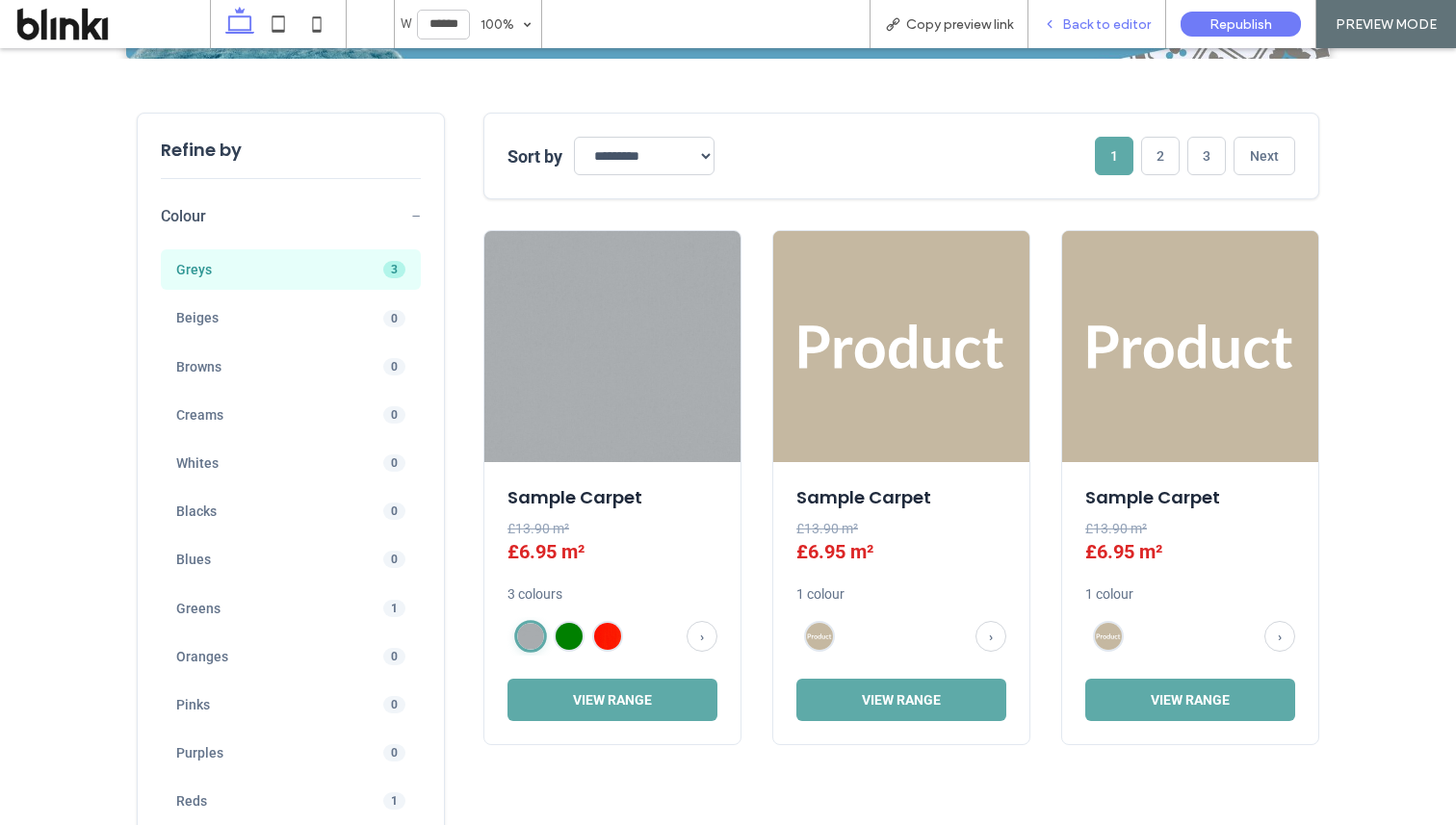
click at [1108, 13] on div "Back to editor" at bounding box center [1098, 24] width 138 height 48
click at [1107, 28] on span "Back to editor" at bounding box center [1107, 25] width 89 height 17
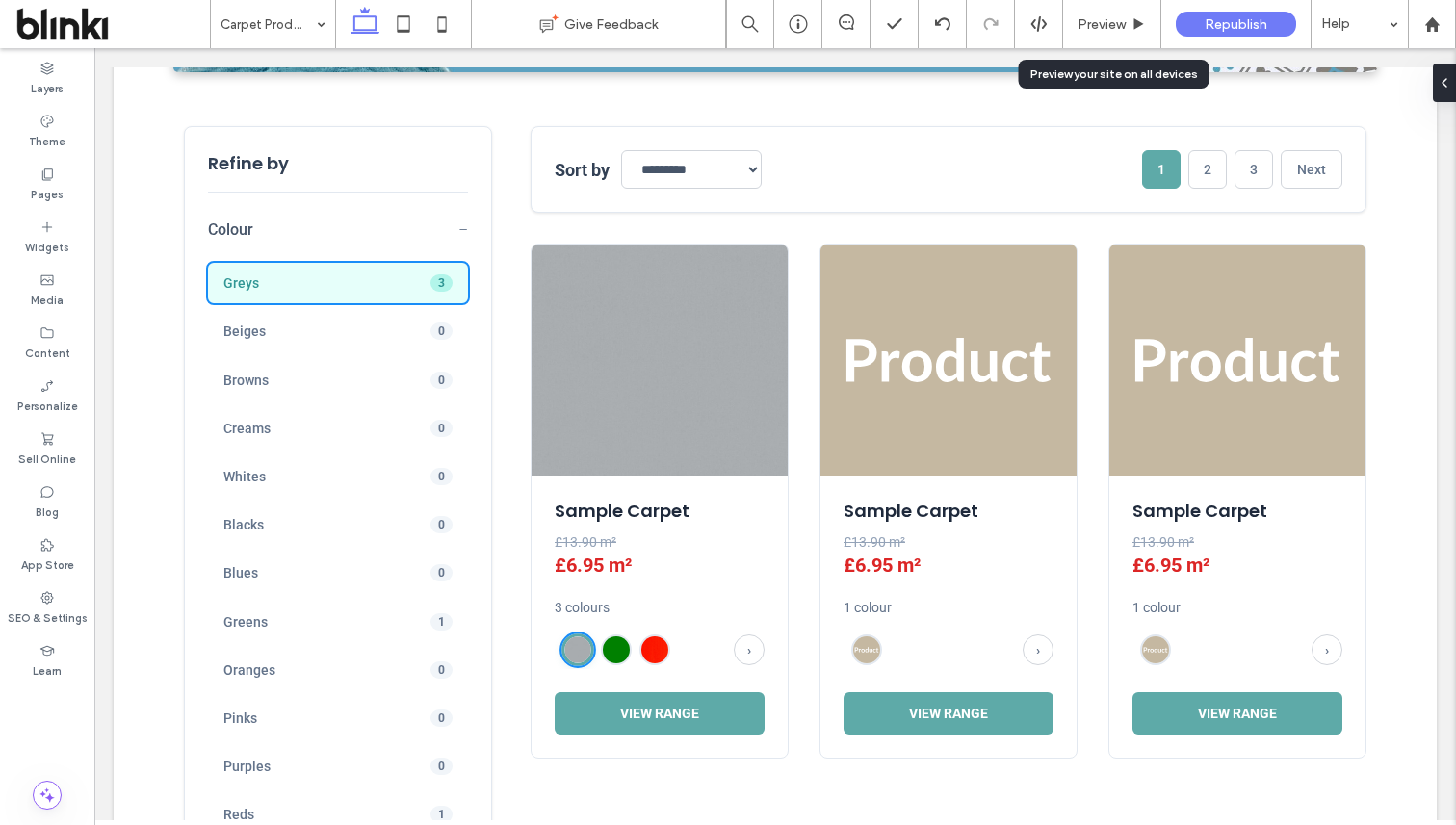
scroll to position [594, 0]
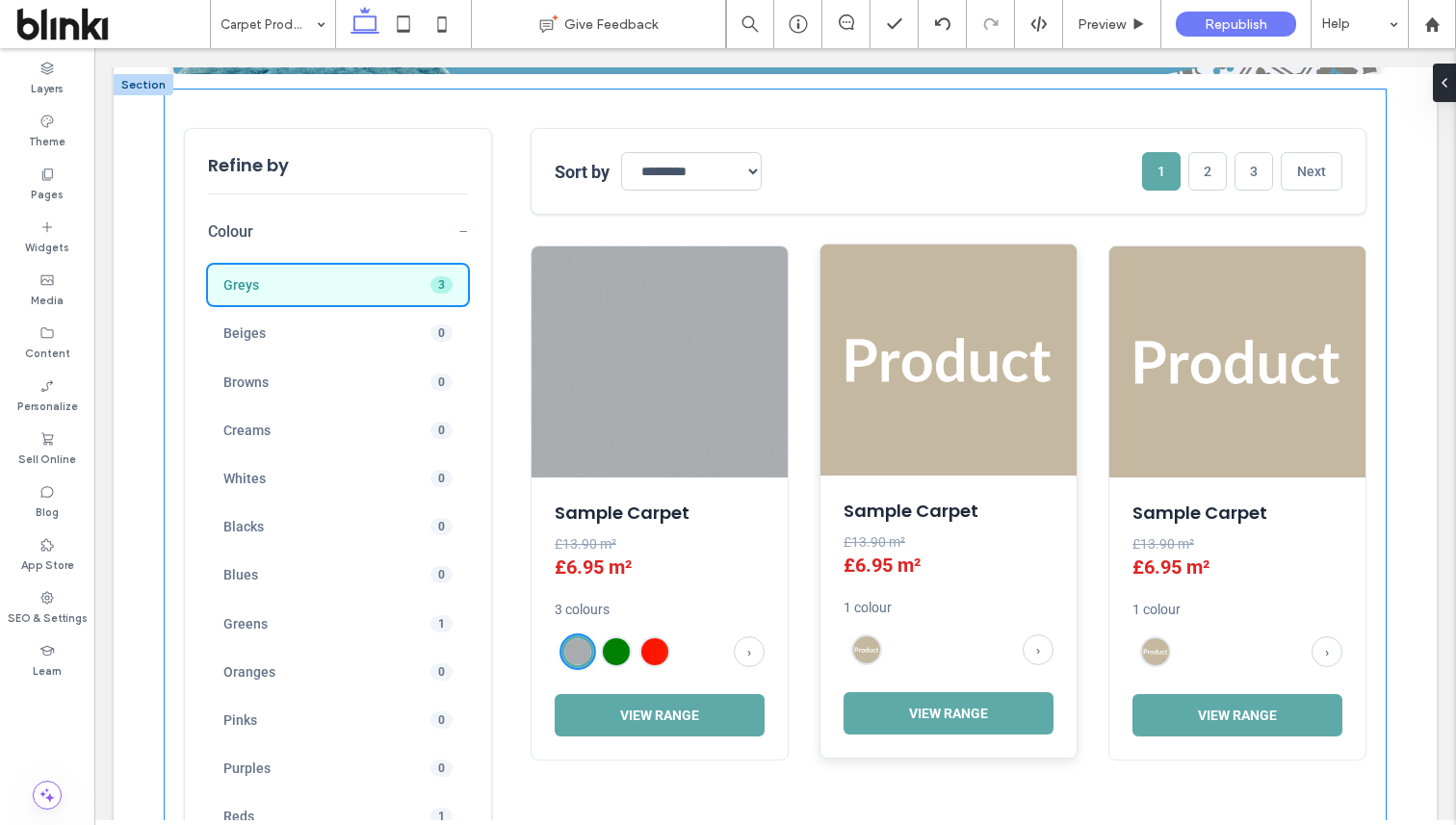
click at [832, 423] on img at bounding box center [949, 359] width 256 height 231
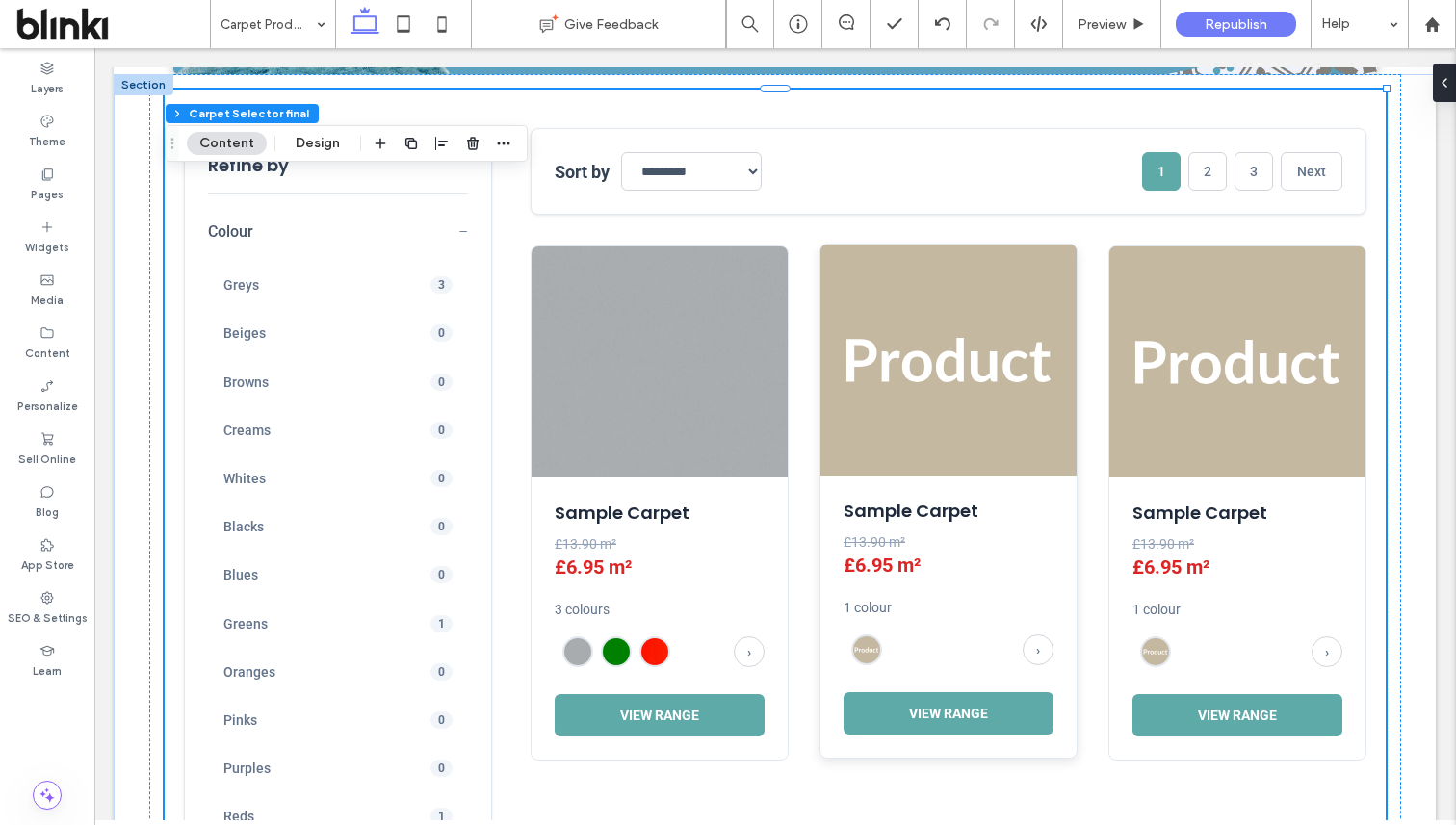
click at [832, 423] on img at bounding box center [949, 359] width 256 height 231
click at [969, 345] on img at bounding box center [949, 359] width 256 height 231
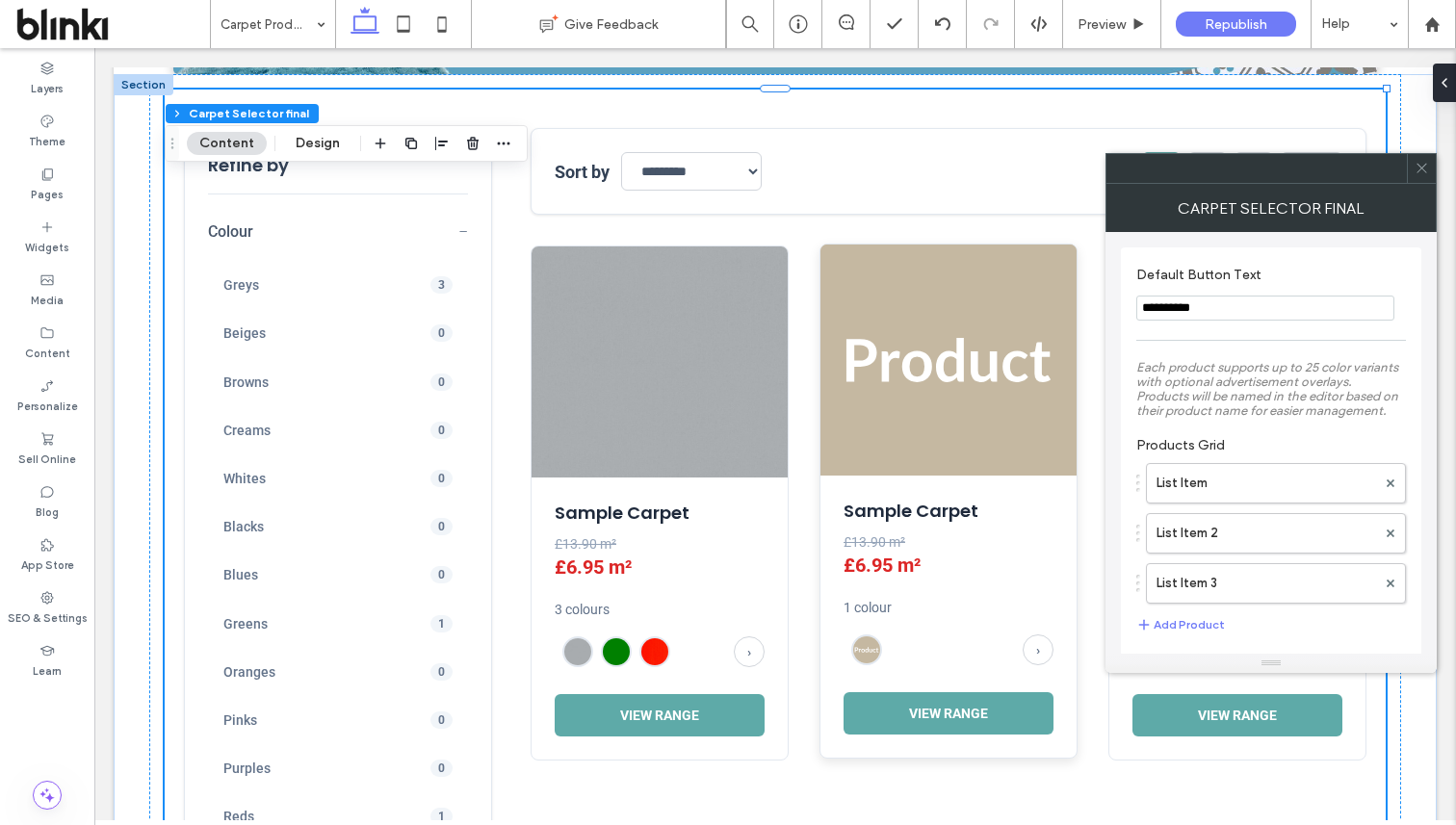
click at [969, 345] on img at bounding box center [949, 359] width 256 height 231
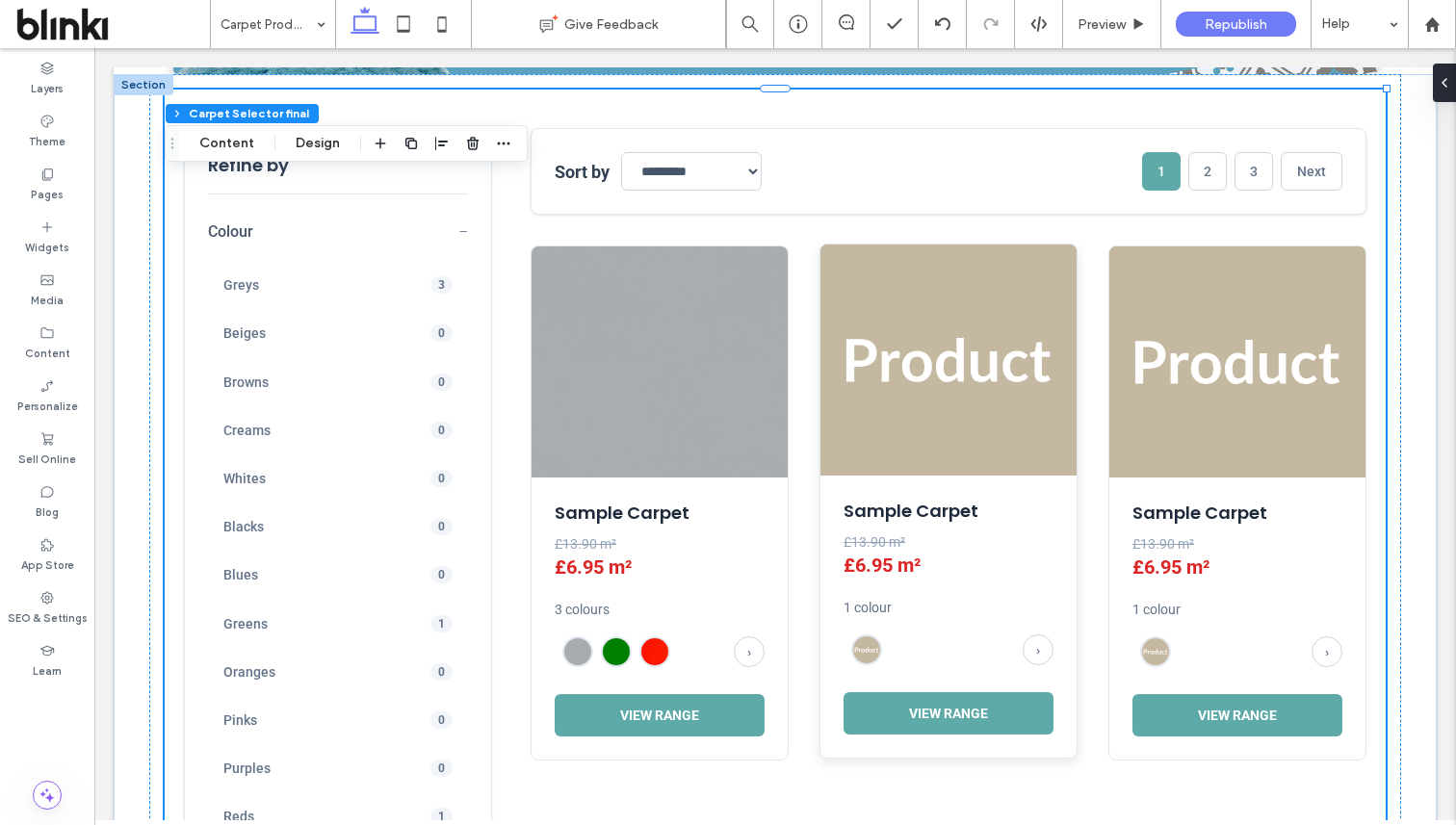
click at [969, 345] on img at bounding box center [949, 359] width 256 height 231
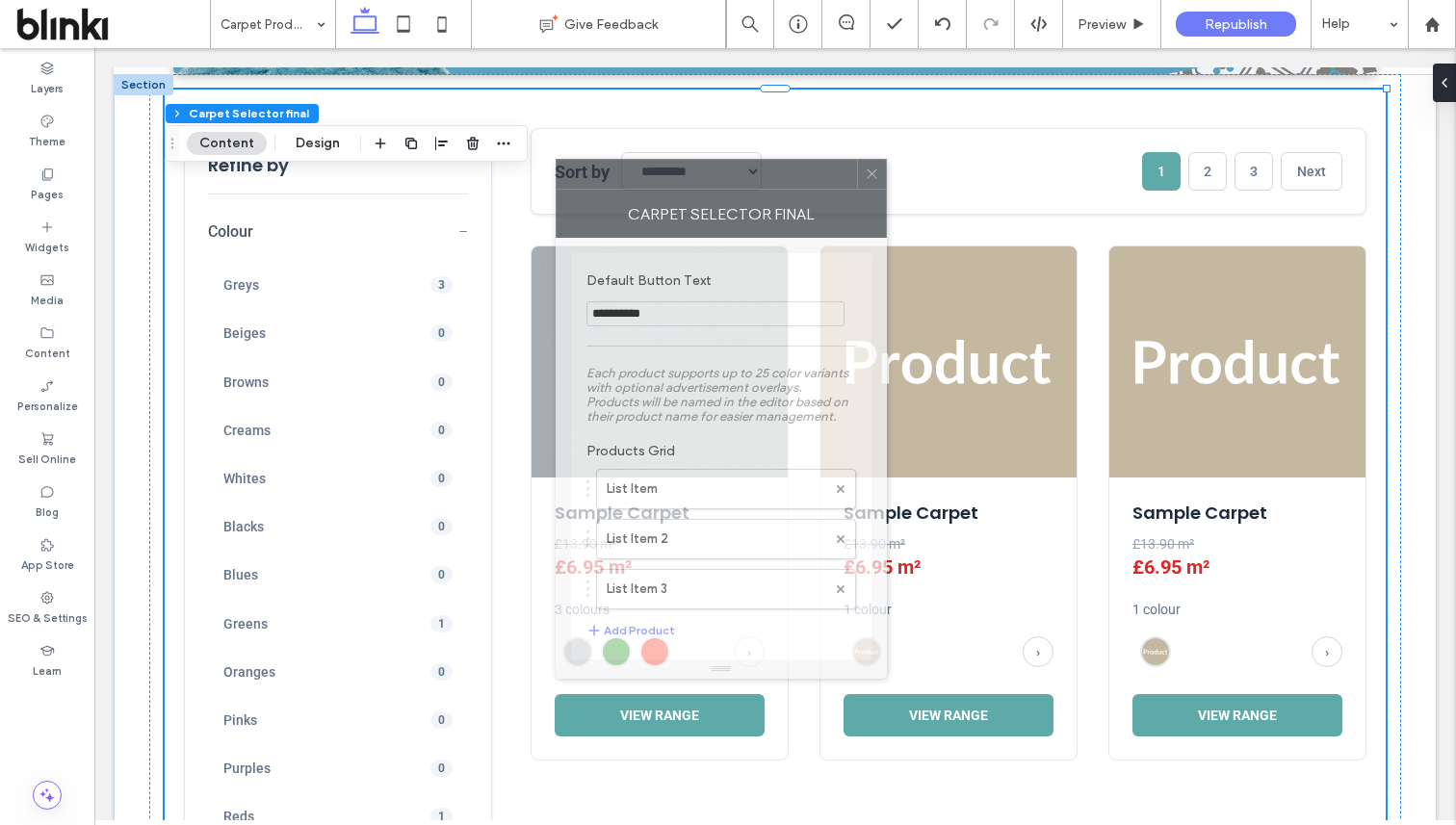
drag, startPoint x: 1231, startPoint y: 168, endPoint x: 665, endPoint y: 172, distance: 566.0
click at [665, 172] on div at bounding box center [706, 173] width 300 height 29
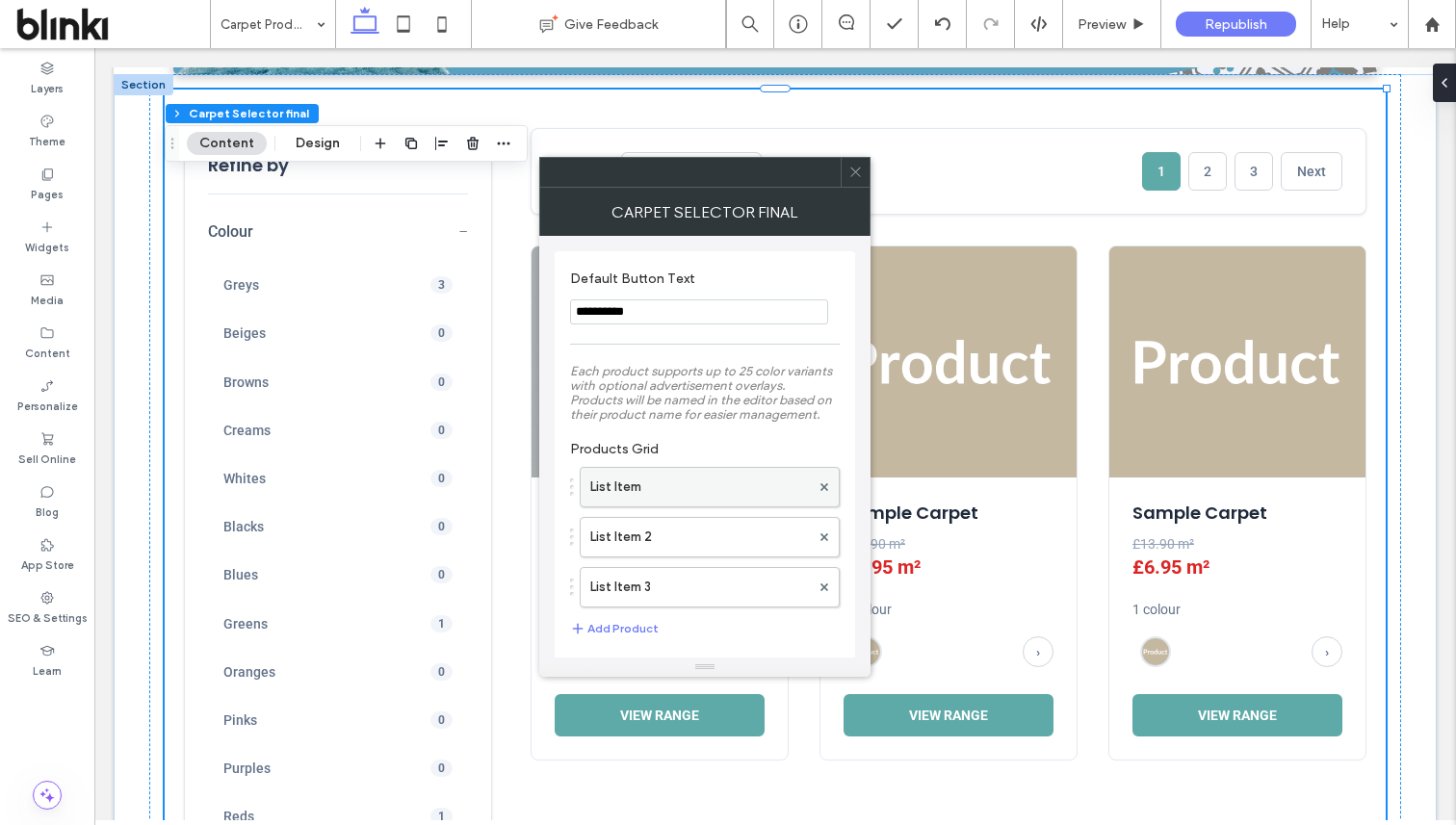
scroll to position [27, 0]
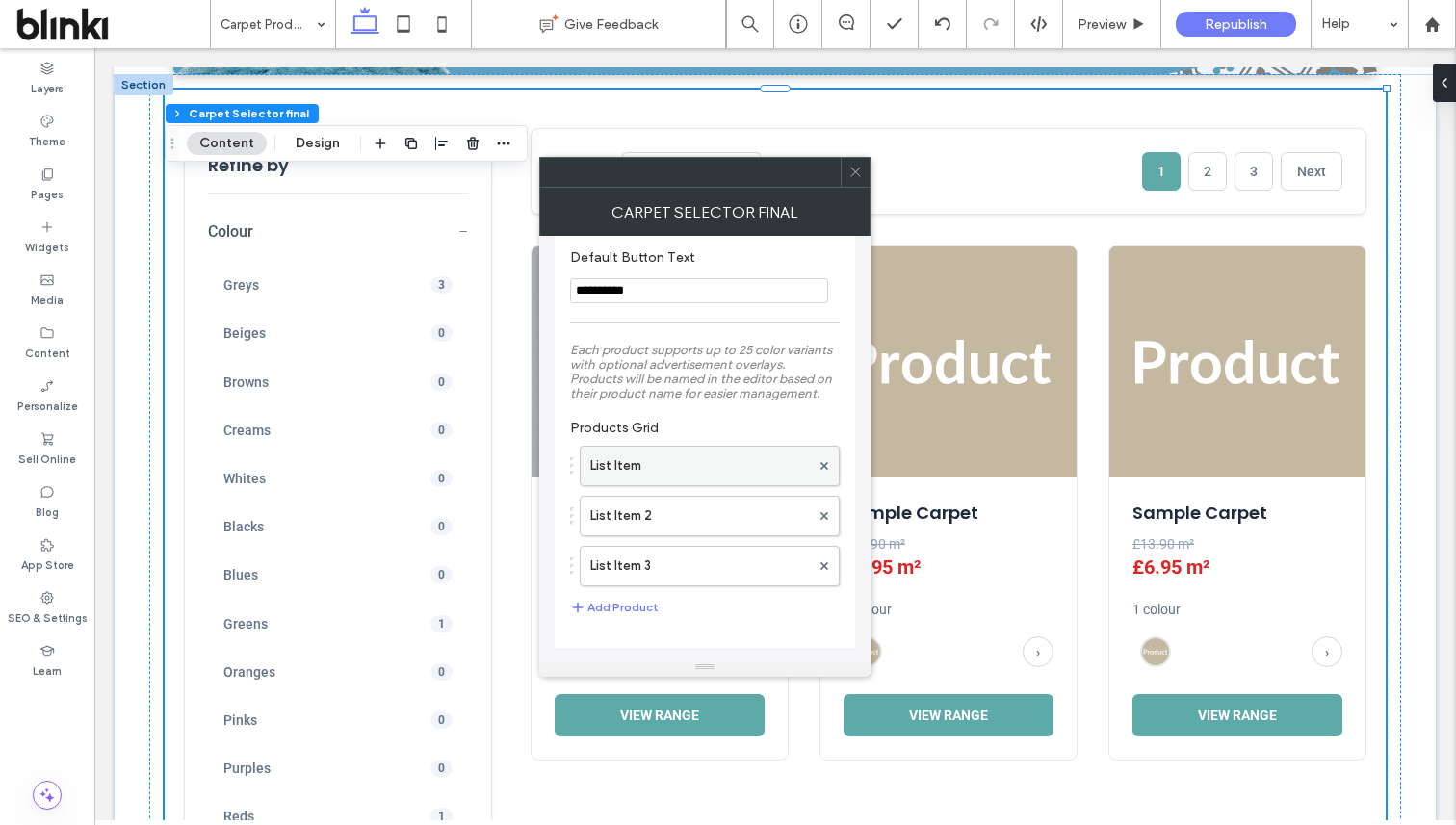
click at [701, 475] on label "List Item" at bounding box center [700, 466] width 220 height 38
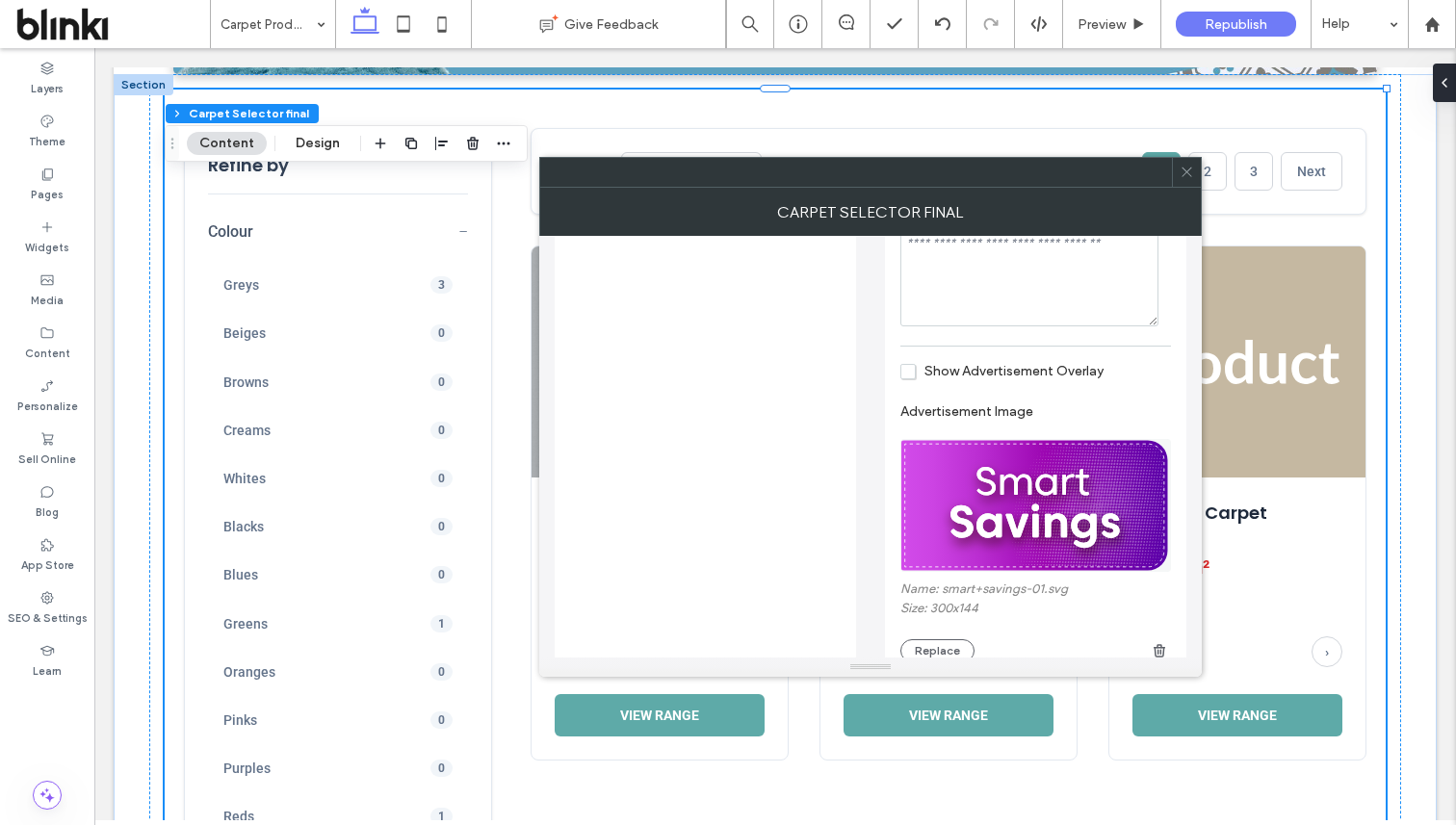
scroll to position [780, 0]
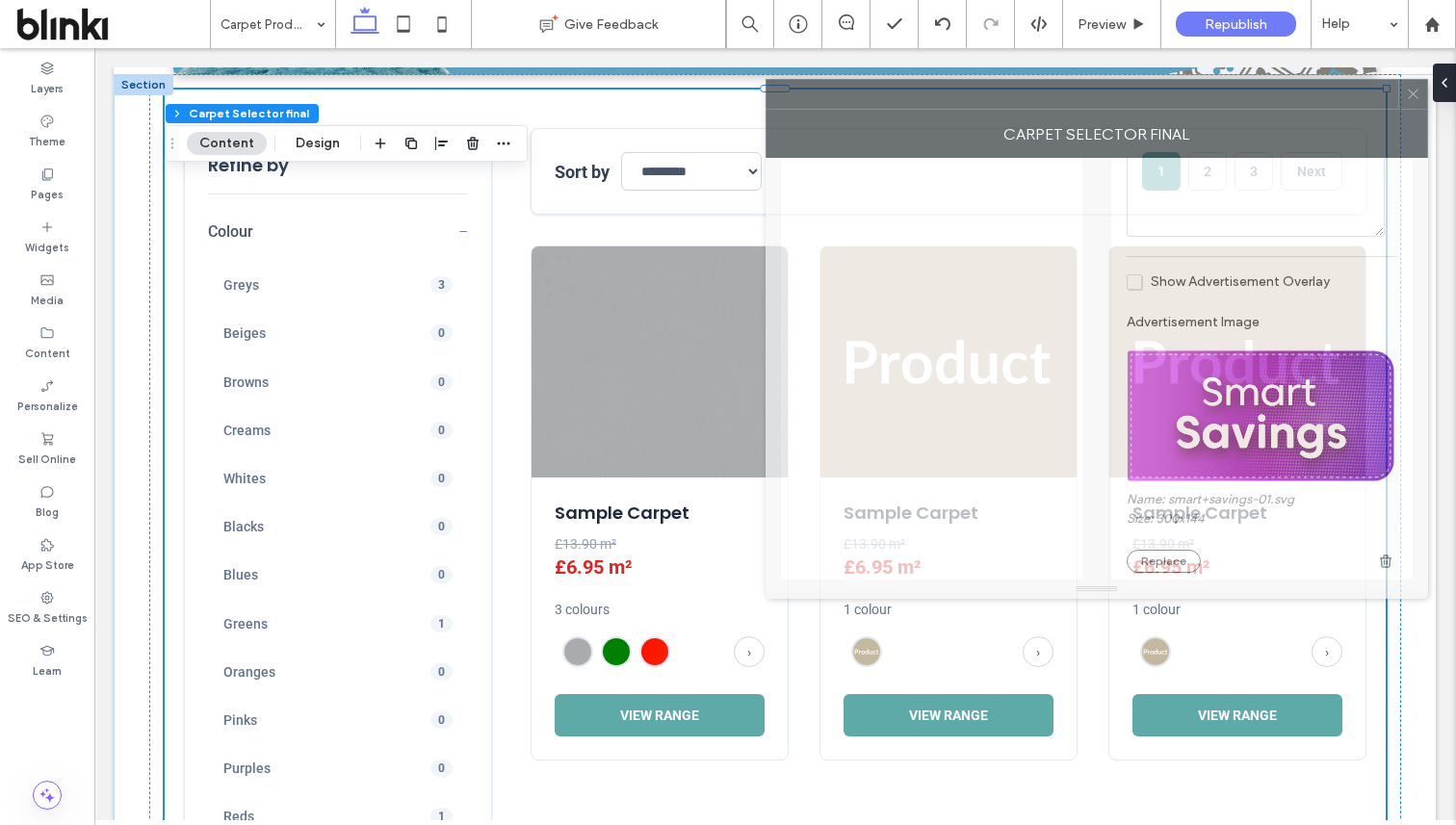
drag, startPoint x: 956, startPoint y: 184, endPoint x: 1184, endPoint y: 103, distance: 242.0
click at [1184, 103] on div at bounding box center [1083, 94] width 632 height 29
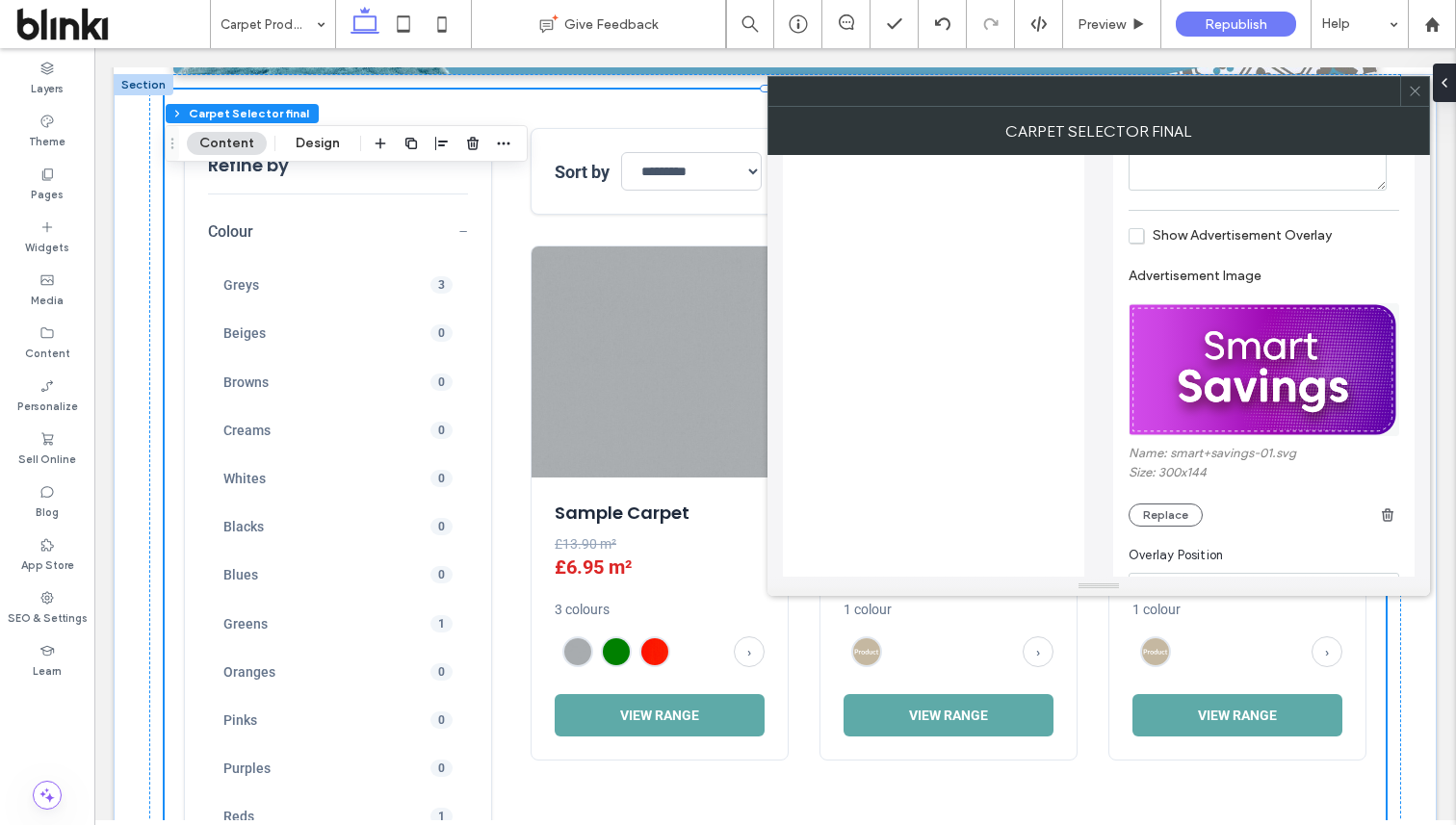
scroll to position [825, 0]
click at [1231, 242] on span "Show Advertisement Overlay" at bounding box center [1231, 233] width 203 height 17
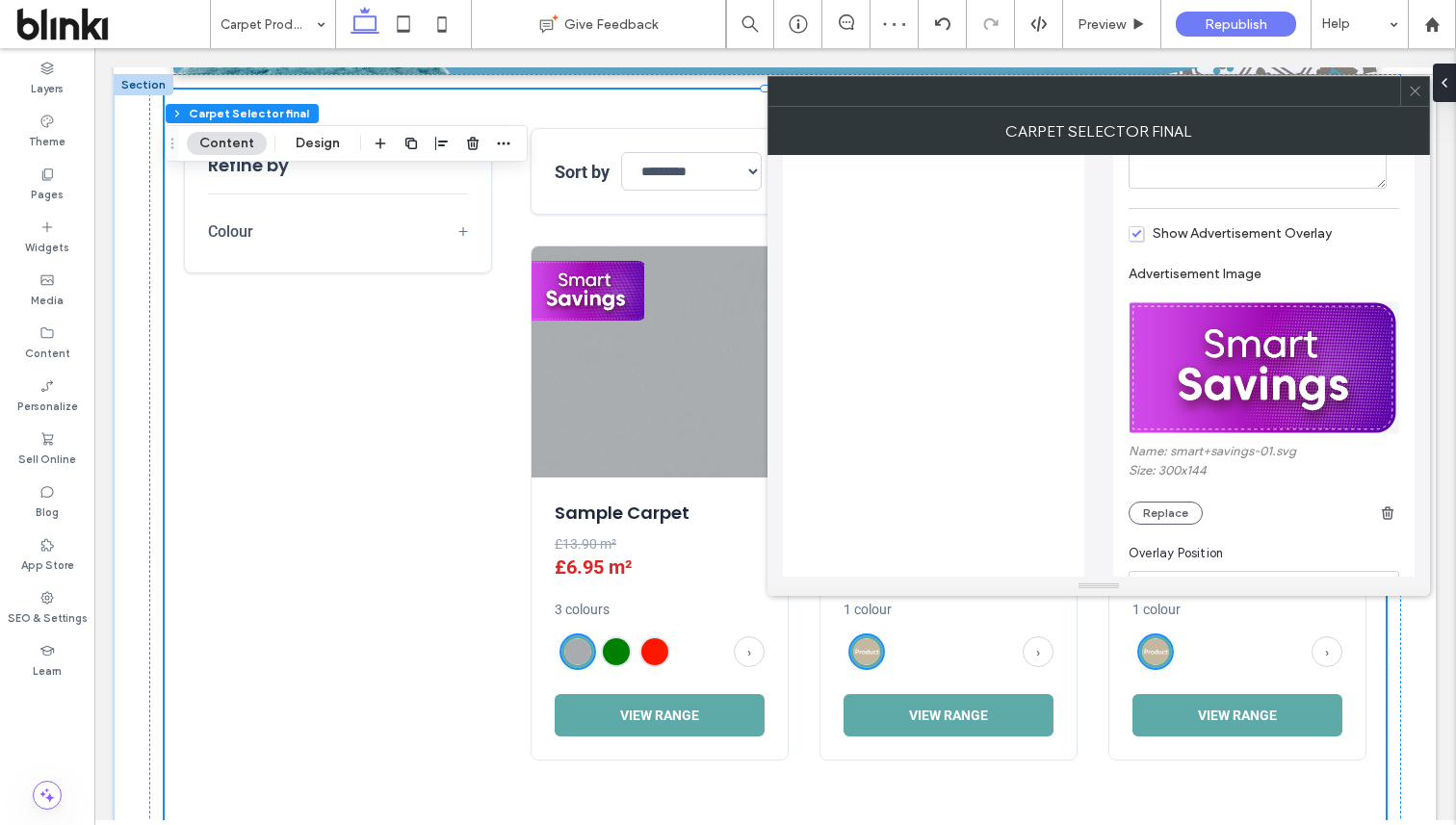
click at [1231, 242] on span "Show Advertisement Overlay" at bounding box center [1231, 233] width 203 height 17
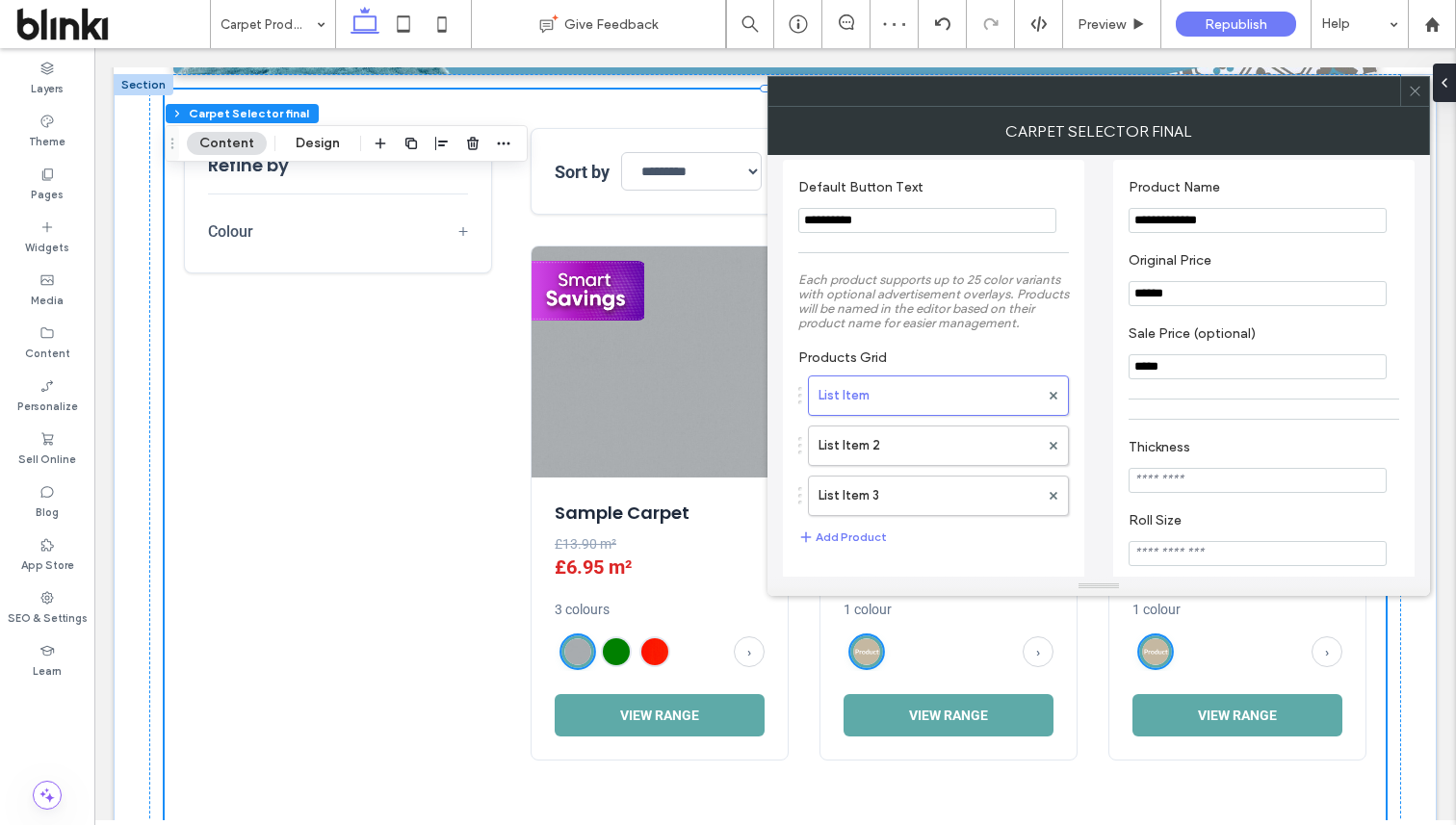
scroll to position [0, 0]
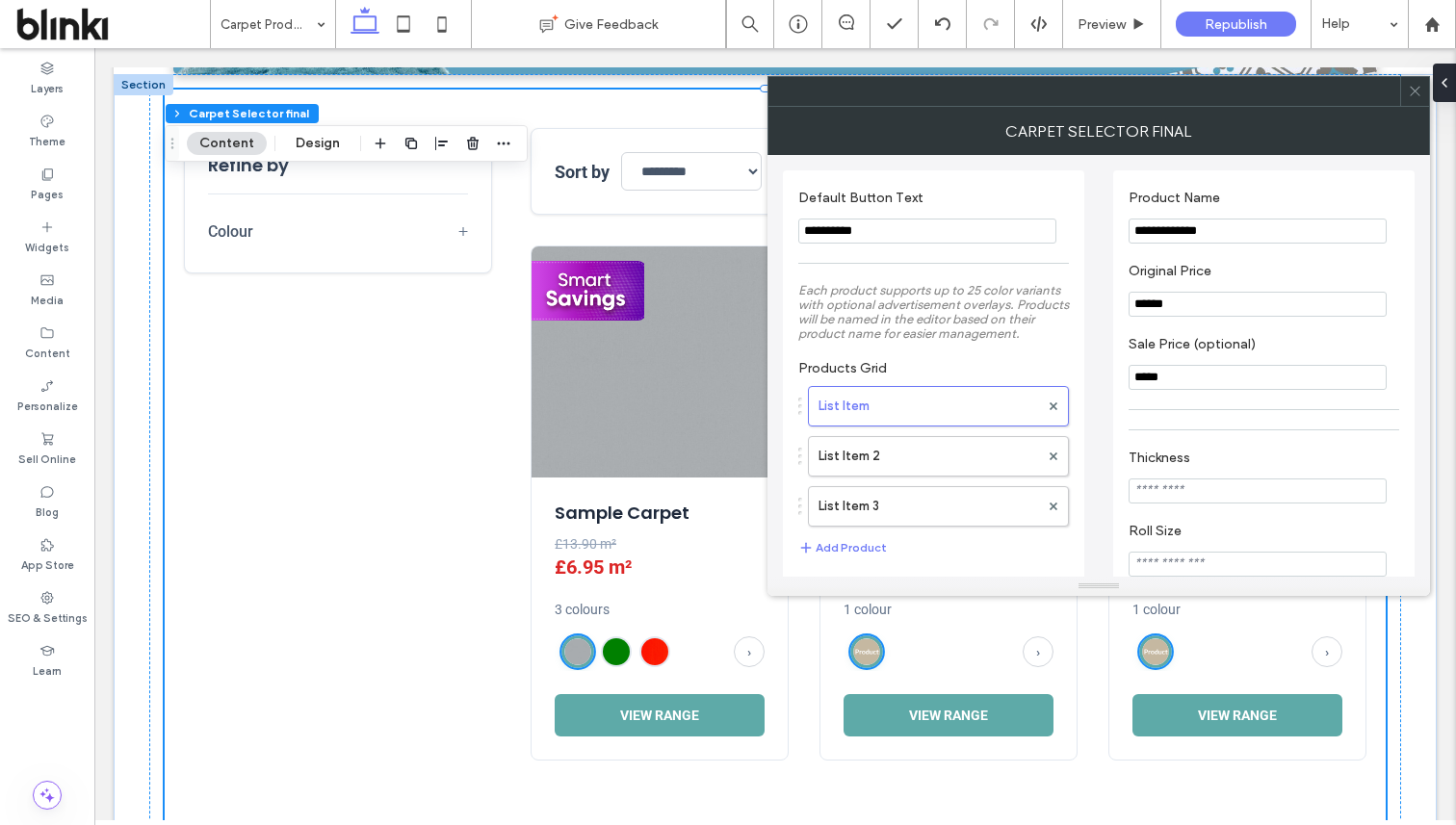
click at [1178, 385] on input "*****" at bounding box center [1258, 377] width 258 height 25
type input "*****"
click at [1258, 333] on section "Sale Price (optional) *****" at bounding box center [1264, 363] width 271 height 73
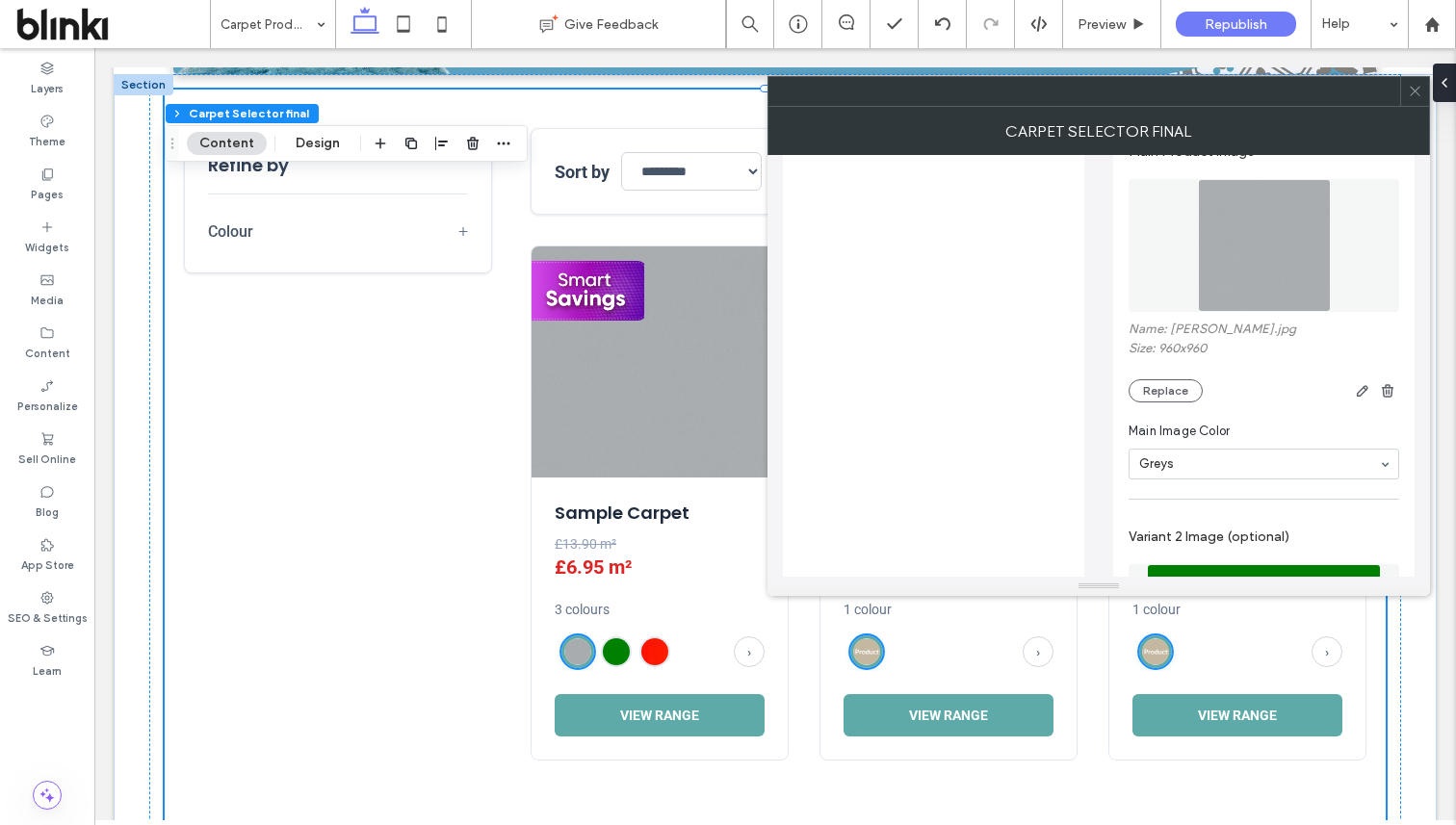
scroll to position [1322, 0]
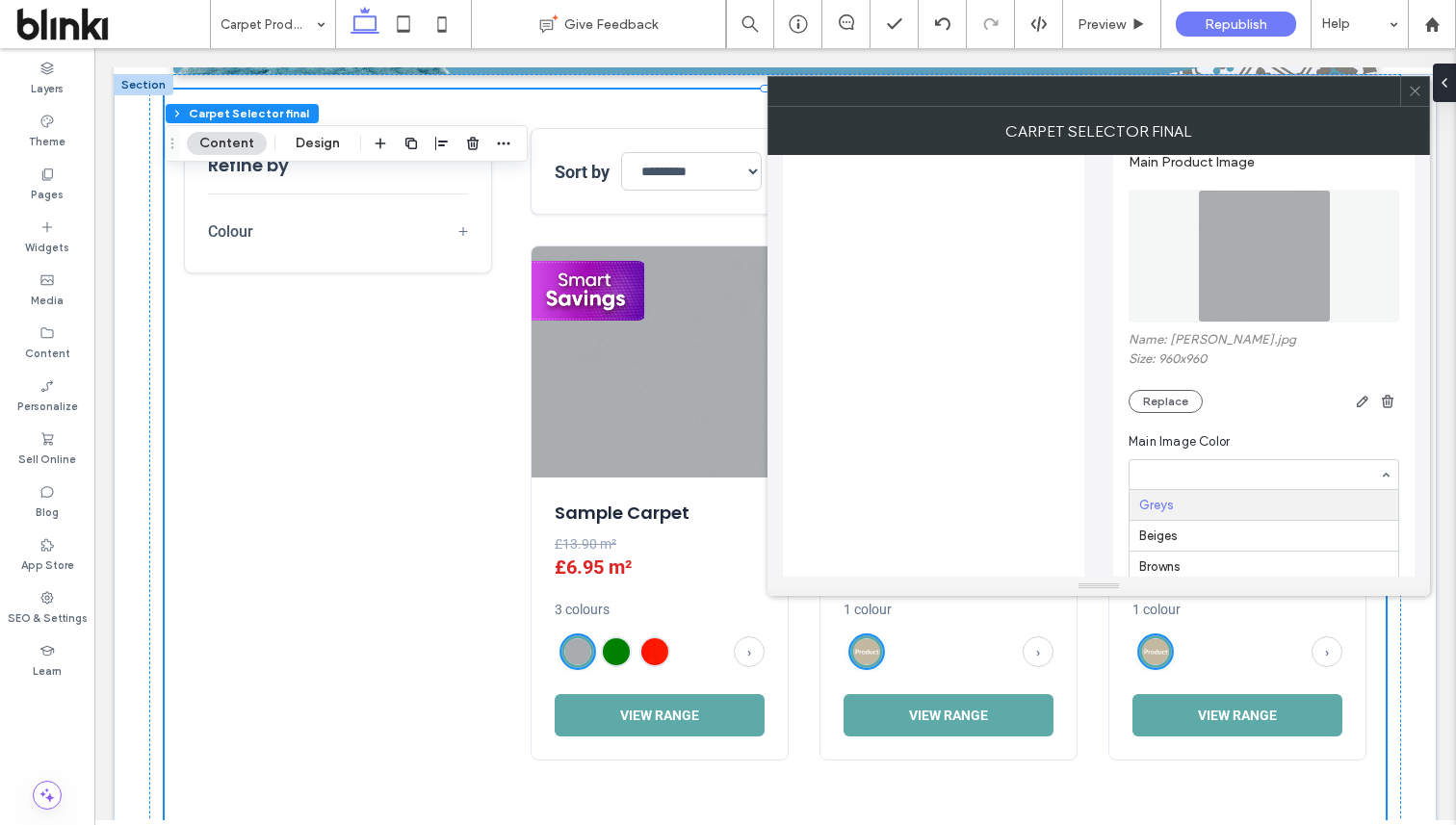
click at [1257, 409] on div "Name: [PERSON_NAME].jpg Size: 960x960 Replace" at bounding box center [1264, 373] width 271 height 81
click at [1417, 87] on icon at bounding box center [1415, 91] width 15 height 15
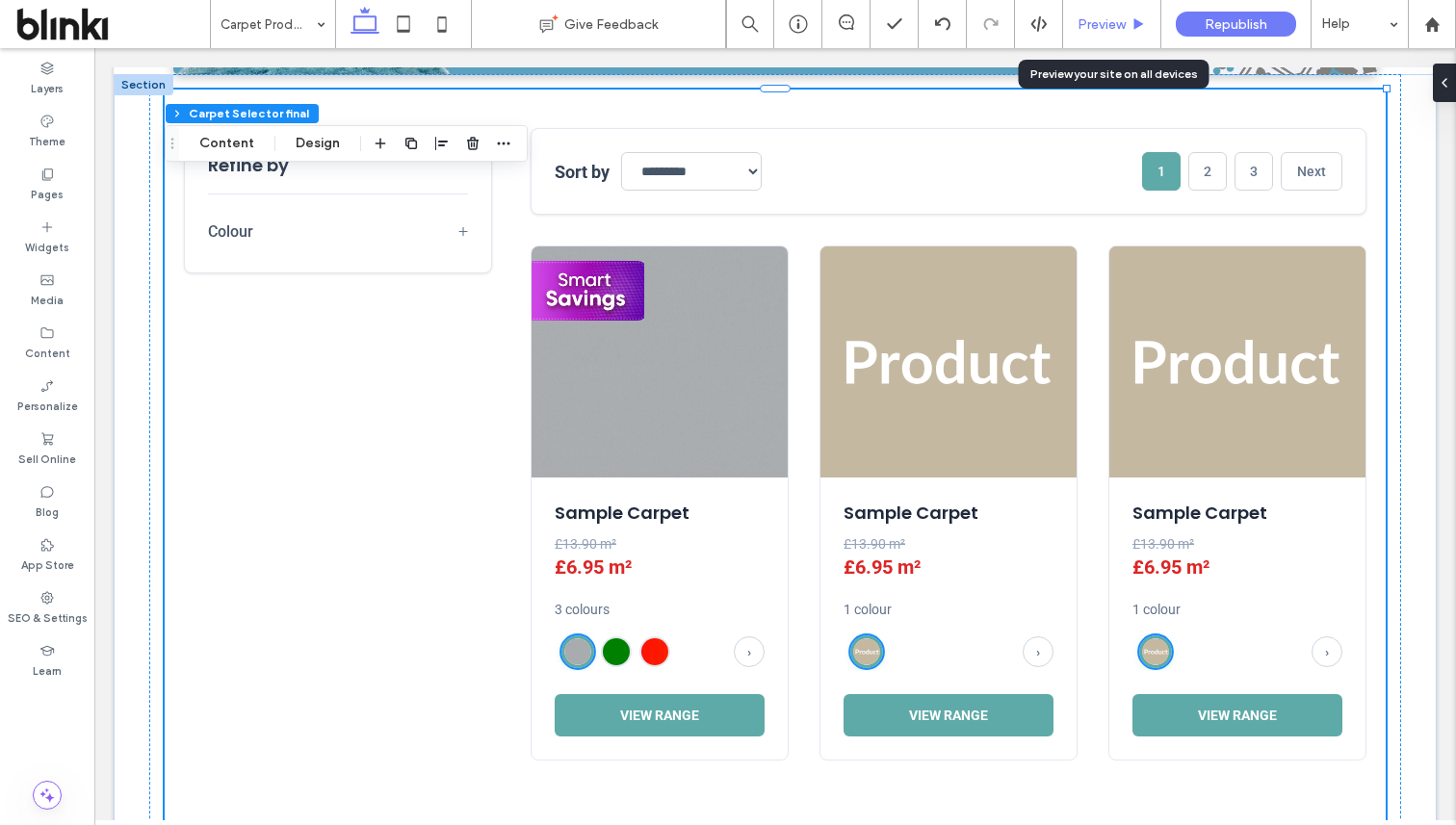
click at [1089, 24] on span "Preview" at bounding box center [1102, 25] width 48 height 17
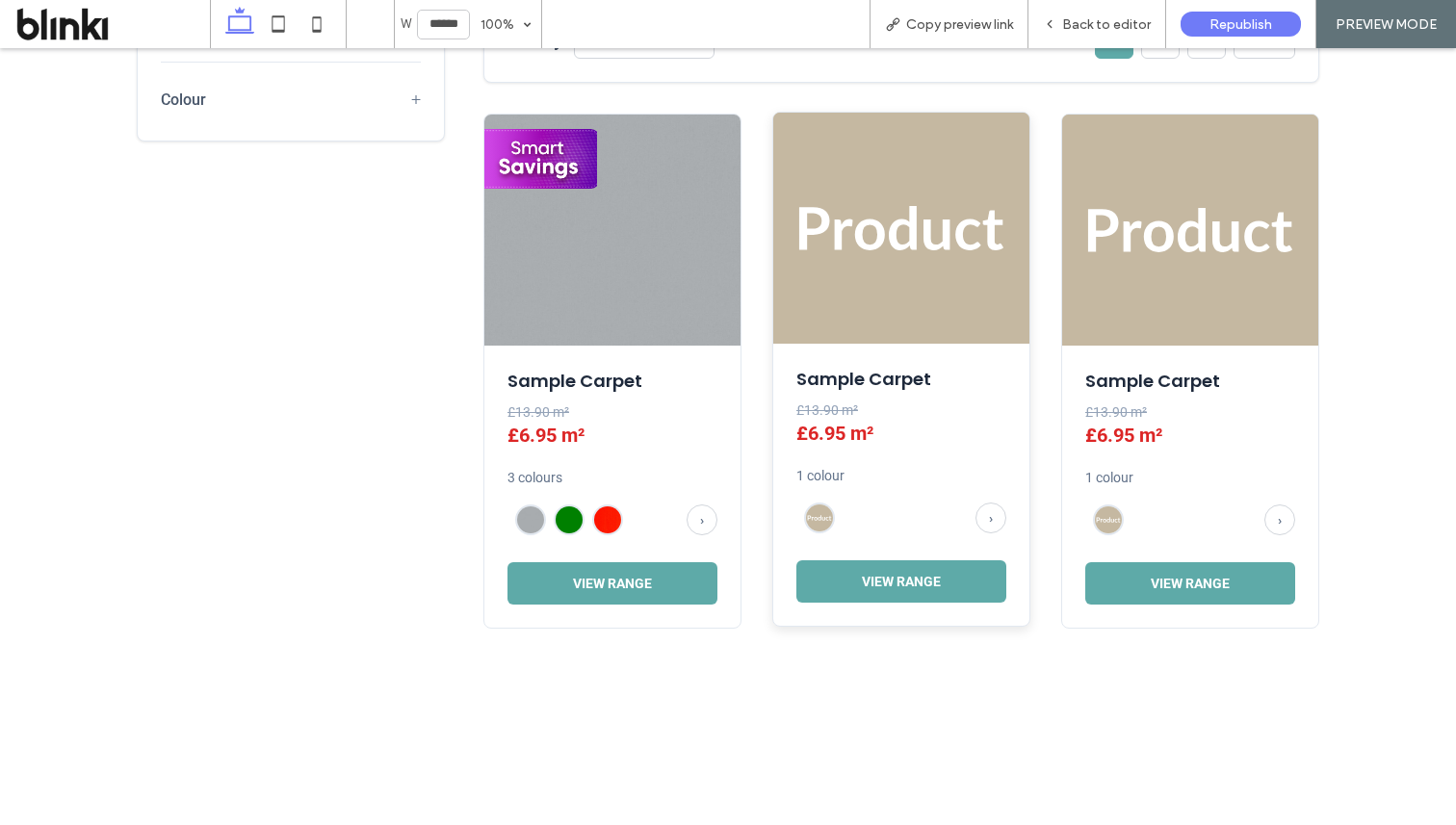
scroll to position [722, 0]
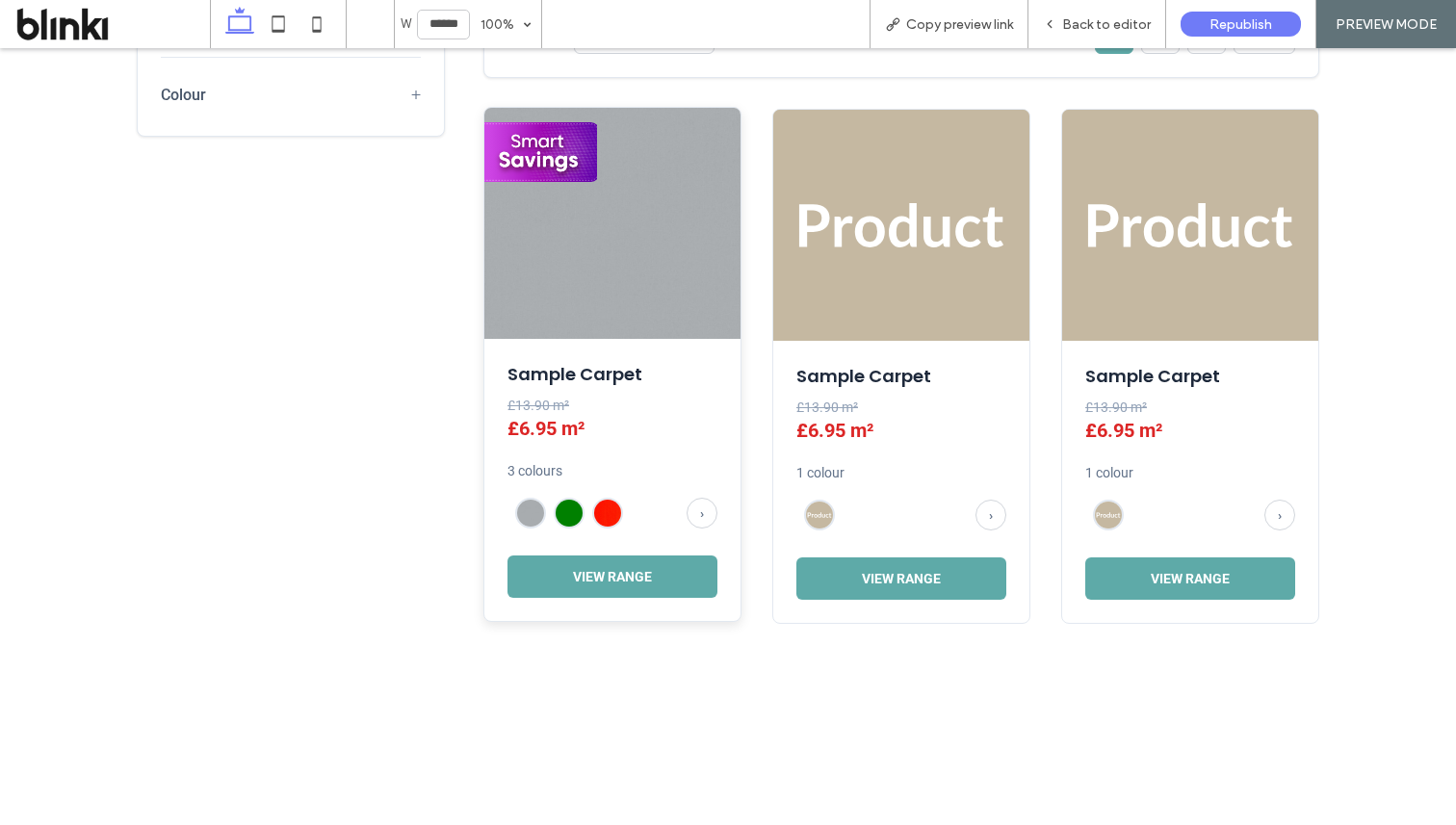
click at [678, 602] on div "Sample Carpet £13.90 m² £6.95 m² 3 colours › View Range" at bounding box center [612, 479] width 256 height 283
click at [679, 573] on button "View Range" at bounding box center [612, 575] width 210 height 42
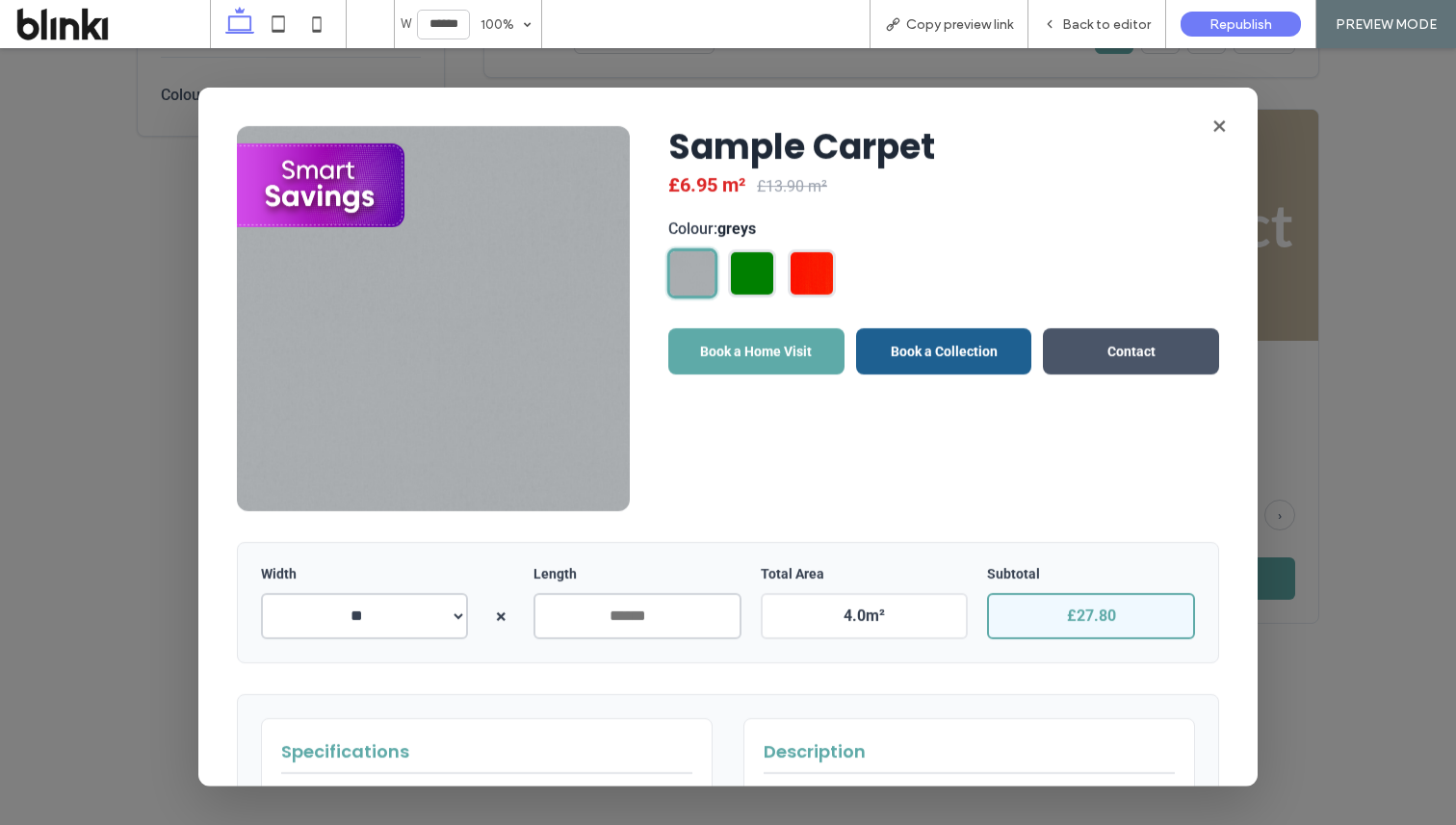
scroll to position [49, 0]
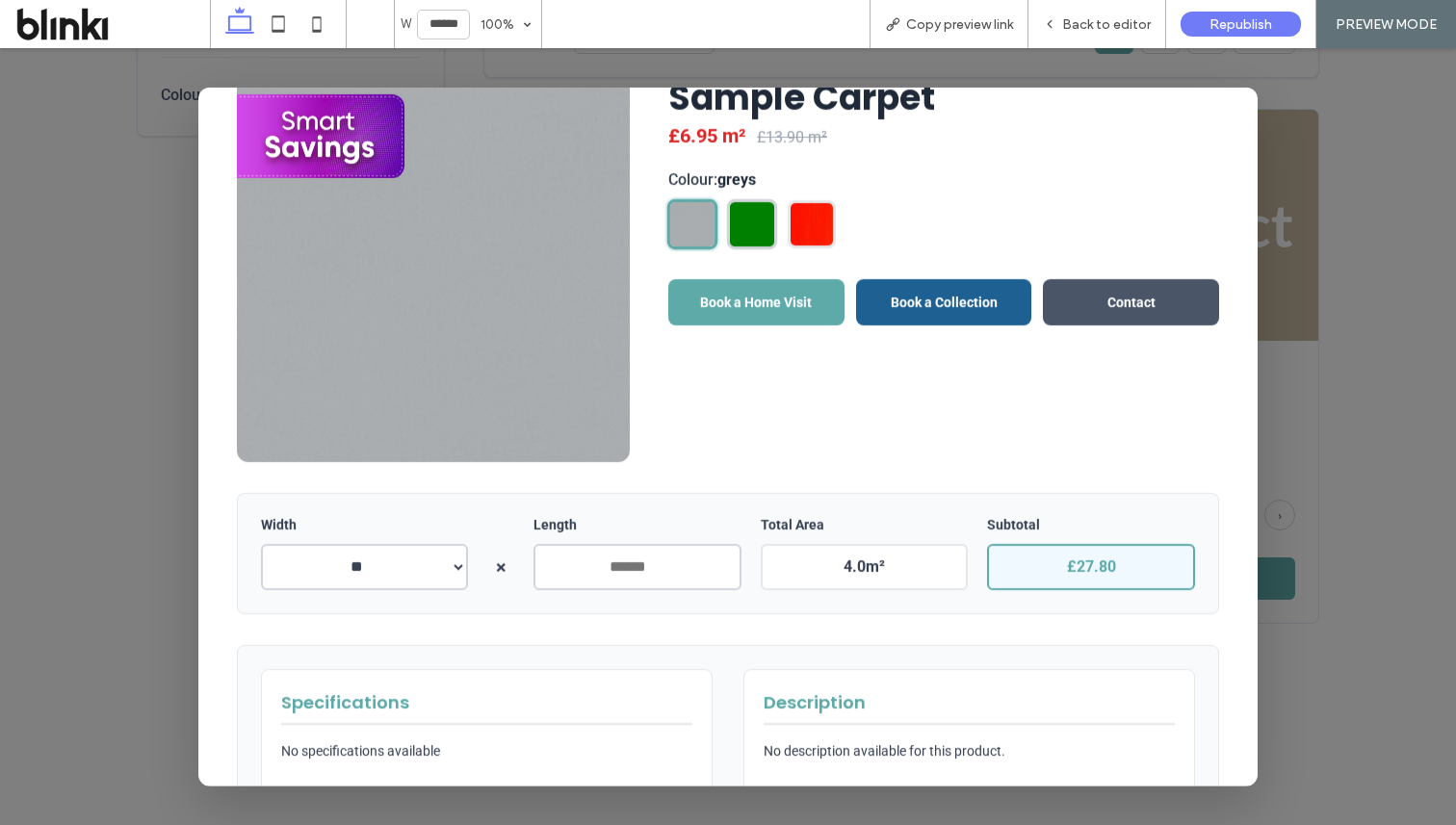
click at [742, 231] on img at bounding box center [752, 222] width 44 height 44
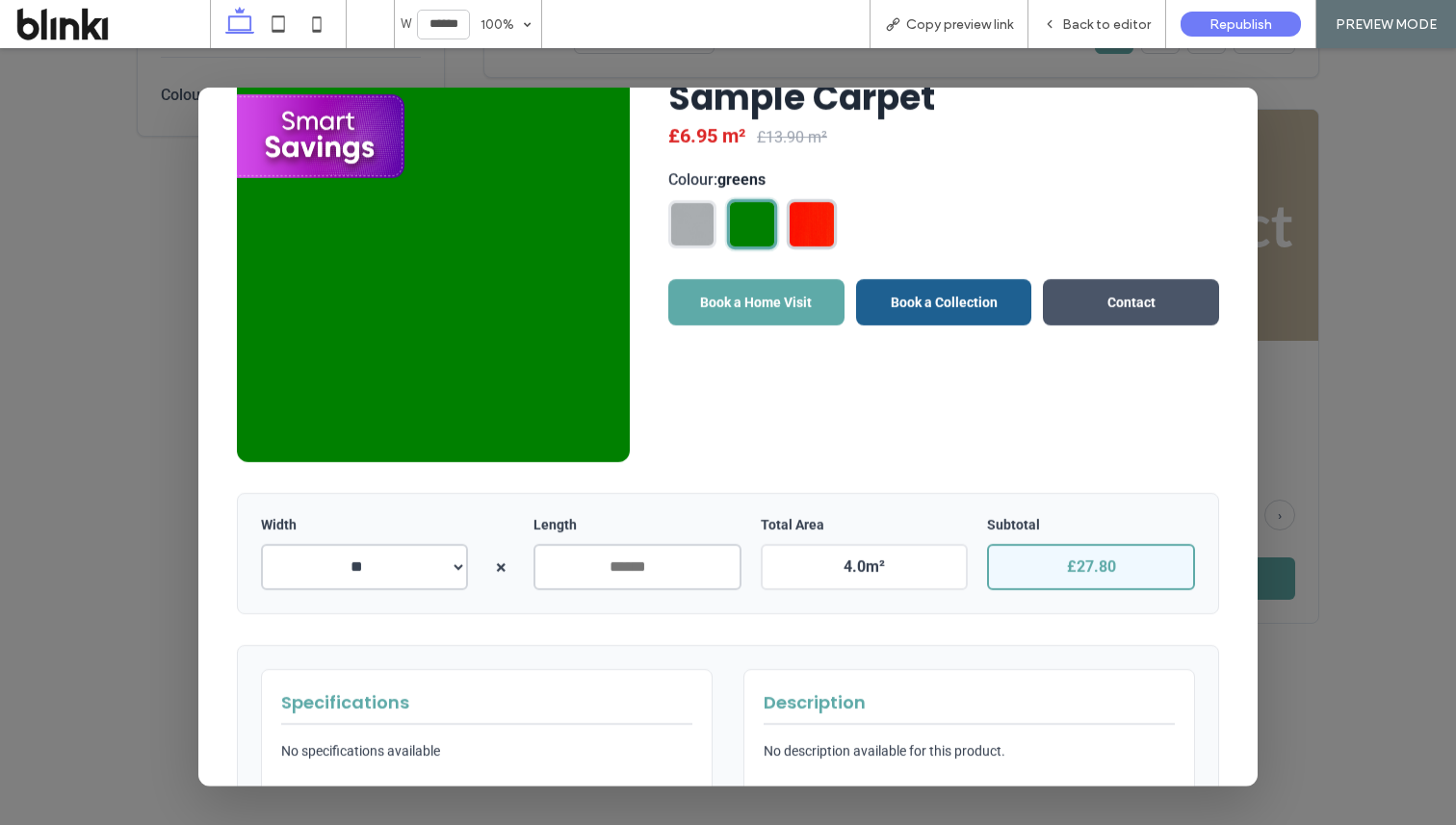
click at [803, 231] on img at bounding box center [811, 222] width 44 height 44
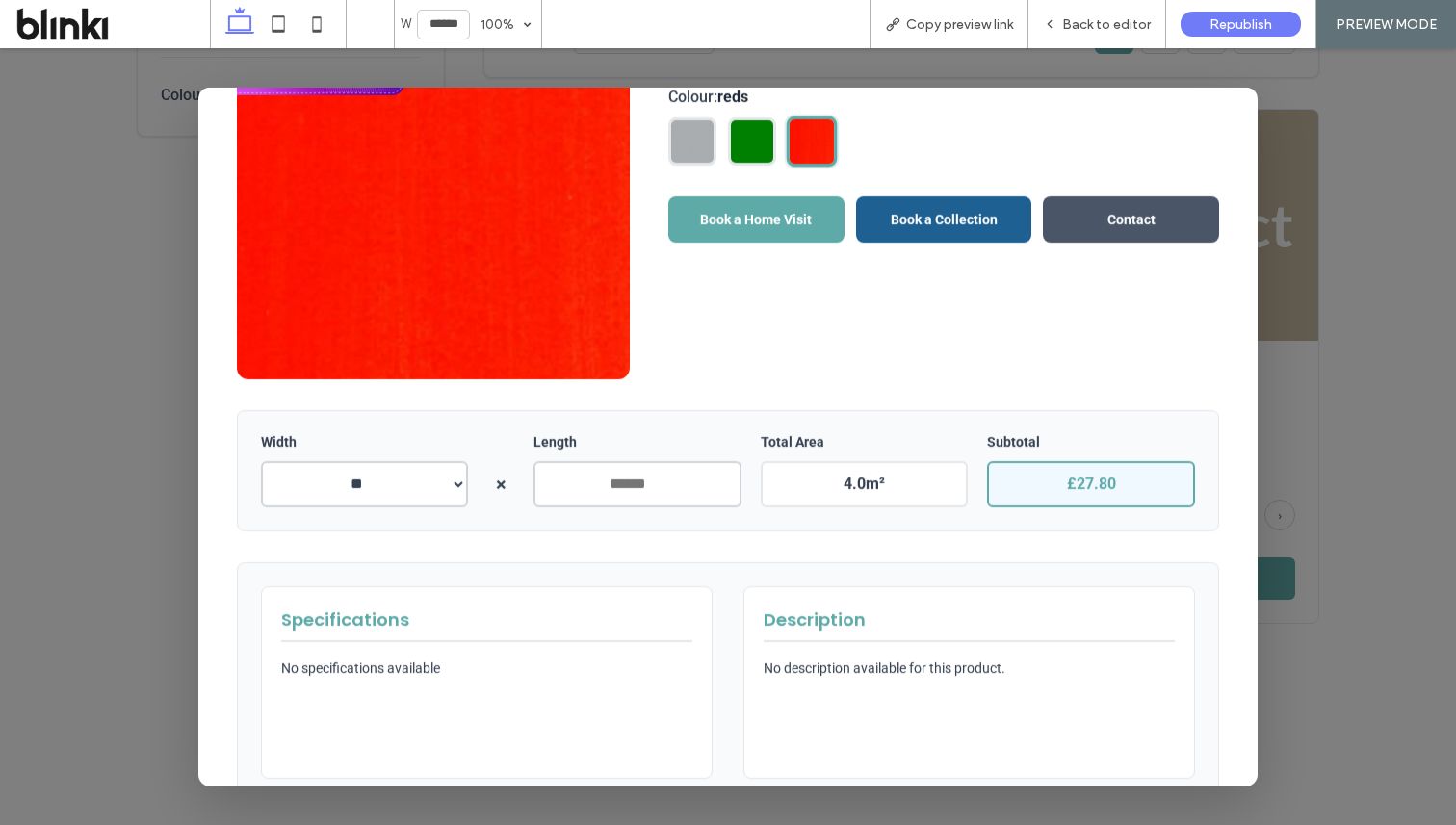
scroll to position [187, 0]
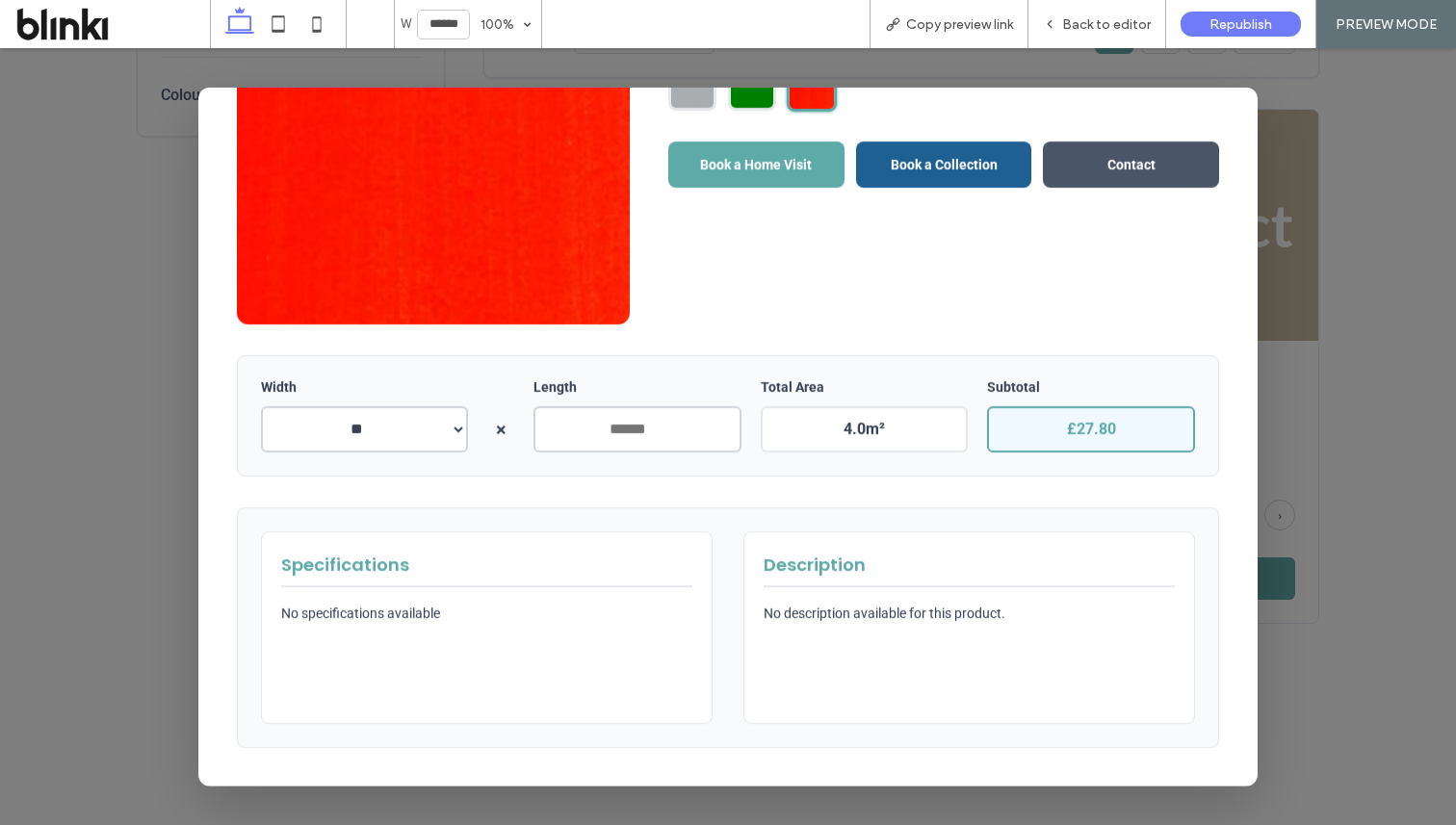
click at [1345, 268] on div at bounding box center [728, 436] width 1456 height 777
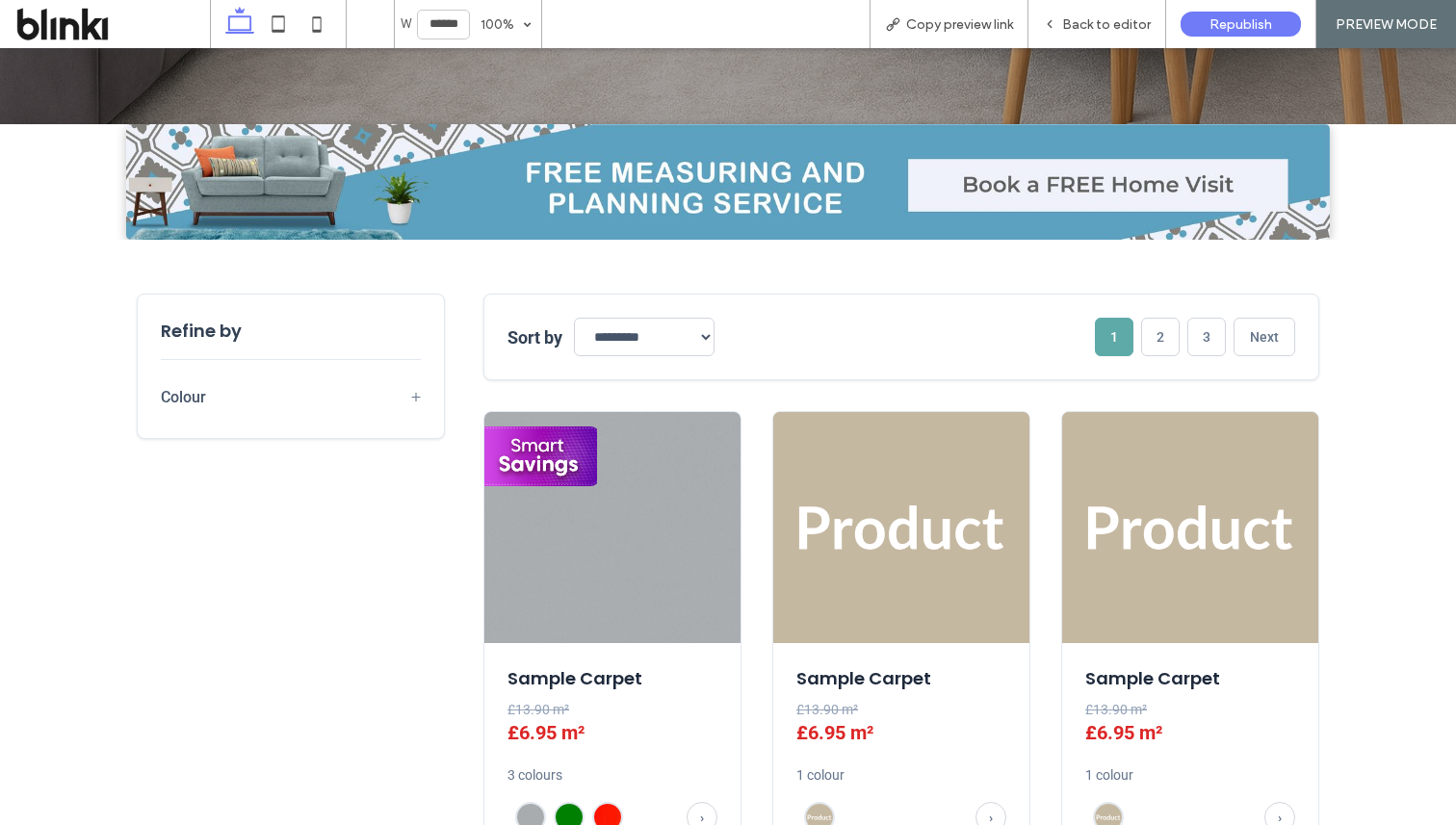
scroll to position [382, 0]
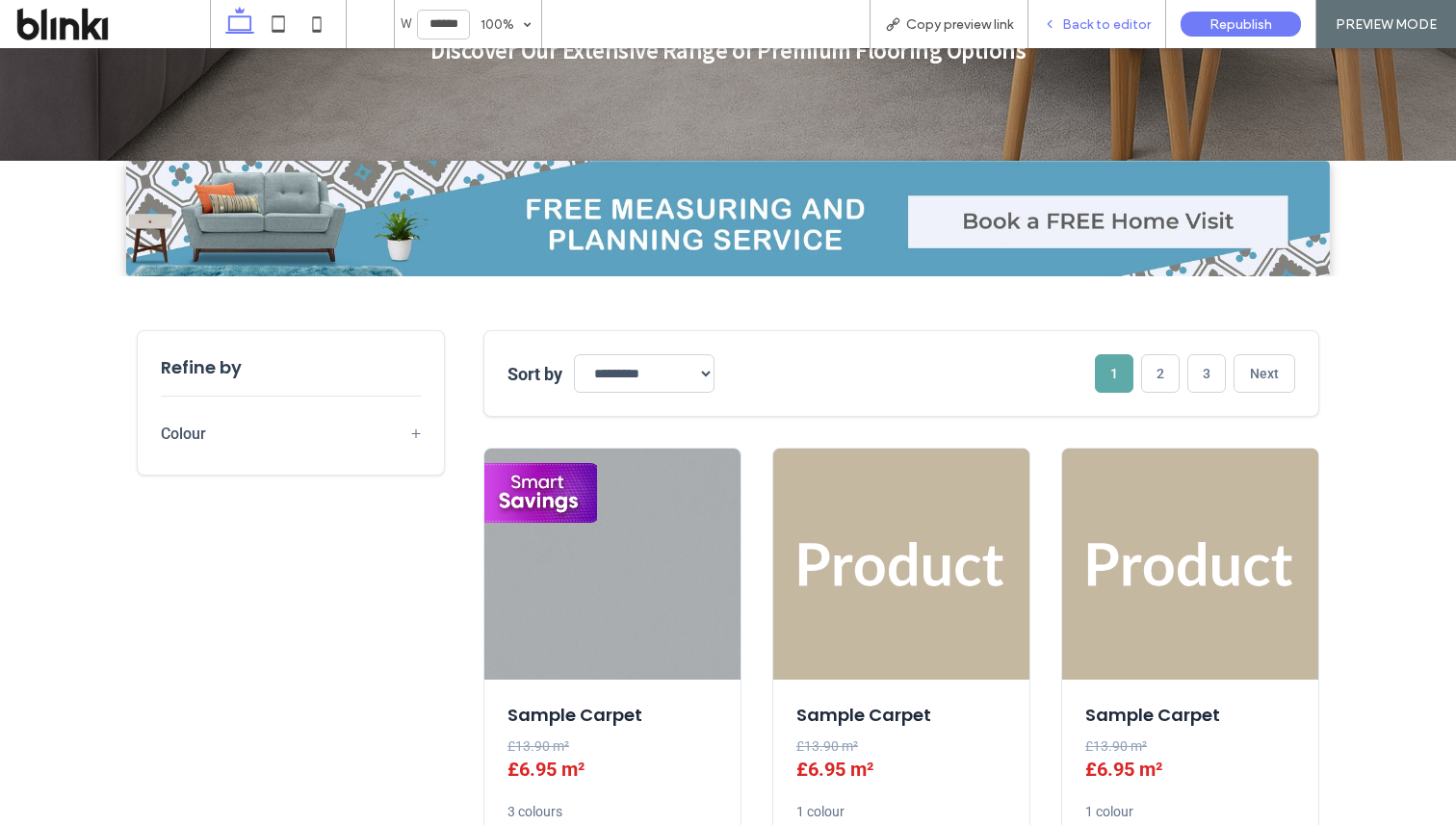
click at [1112, 45] on div "Back to editor" at bounding box center [1098, 24] width 138 height 48
click at [1112, 35] on div "Back to editor" at bounding box center [1098, 24] width 138 height 48
click at [1098, 26] on span "Back to editor" at bounding box center [1107, 25] width 89 height 17
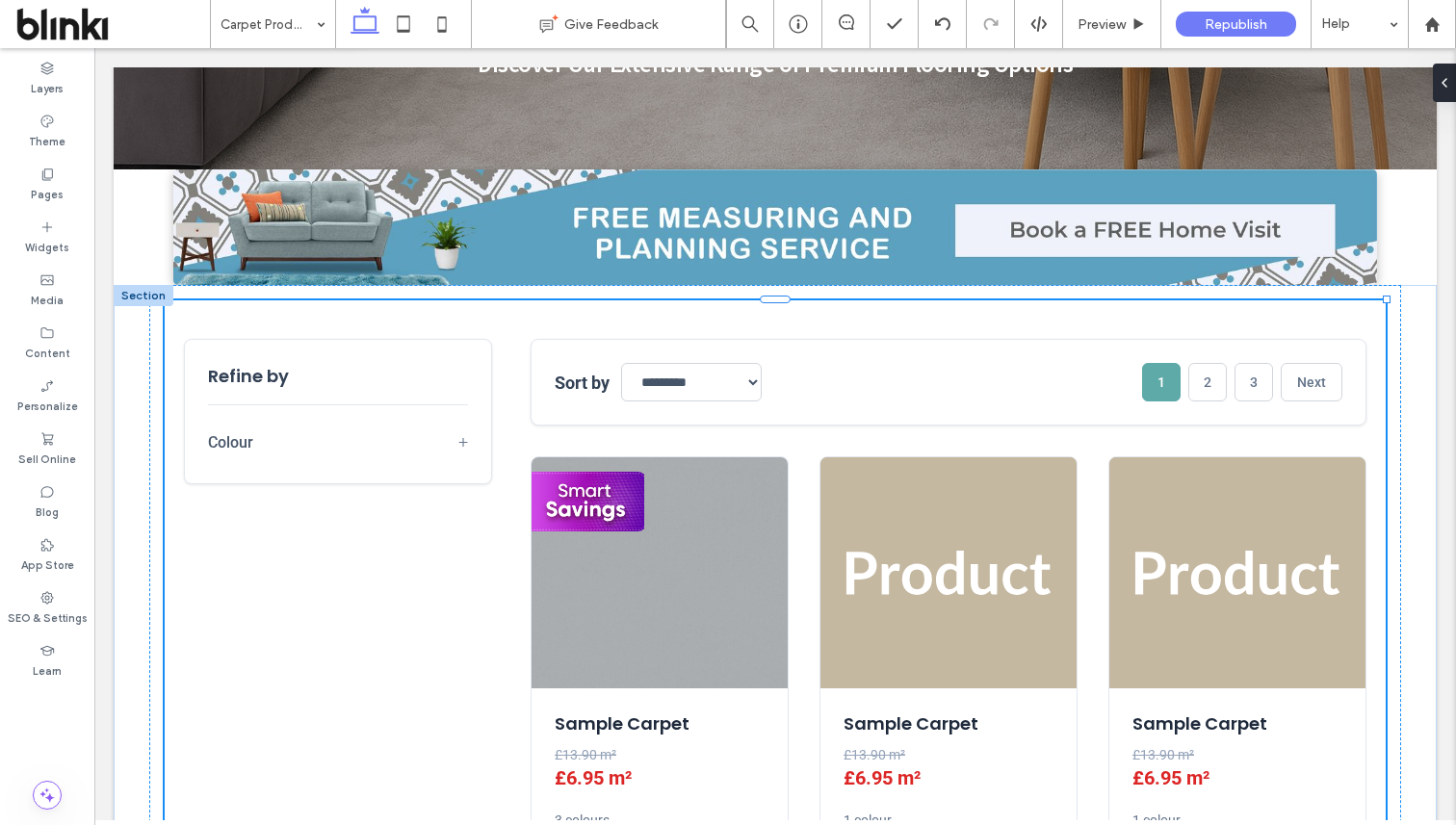
click at [1027, 514] on img at bounding box center [949, 573] width 256 height 231
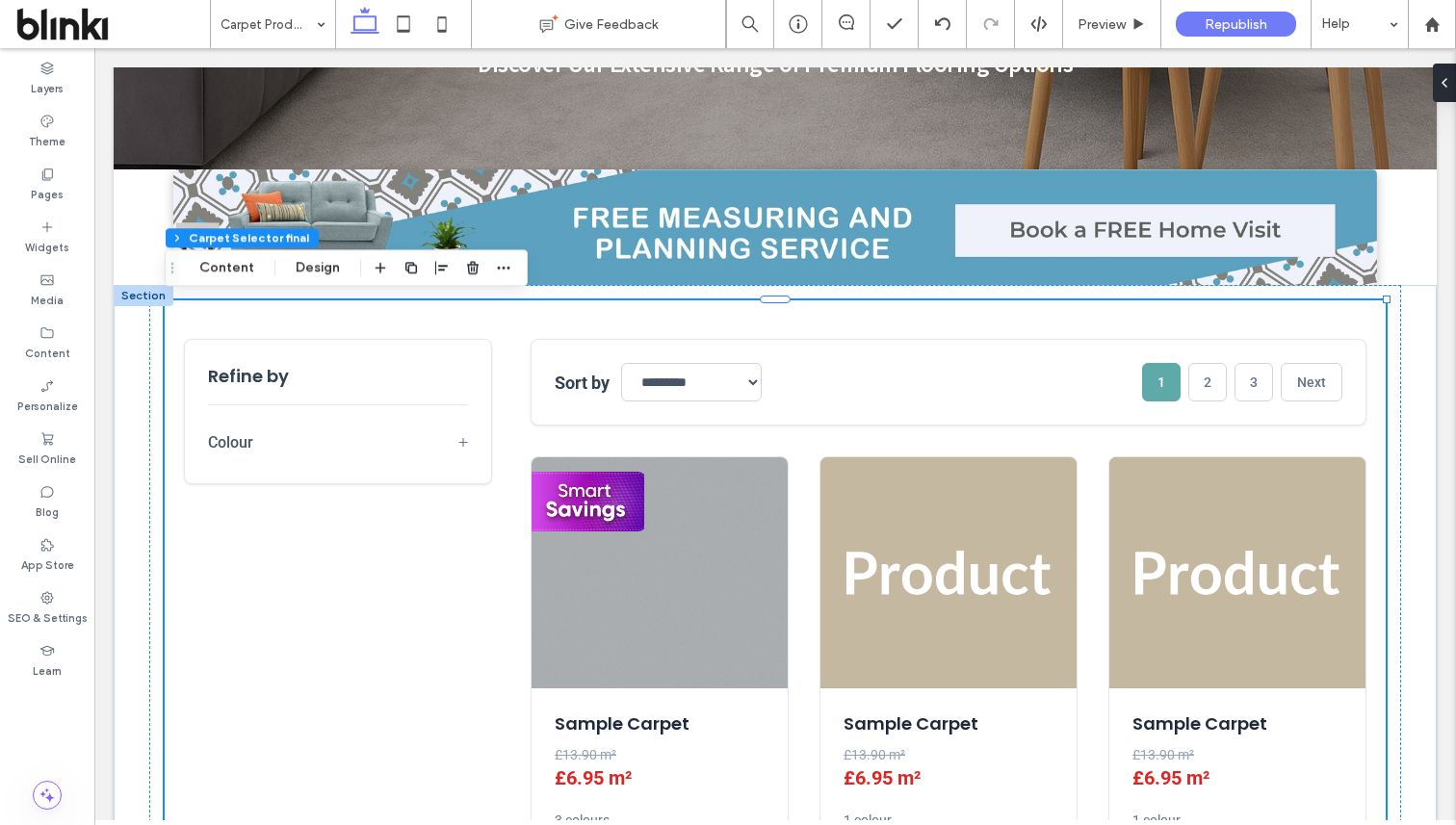
click at [1027, 514] on img at bounding box center [949, 573] width 256 height 231
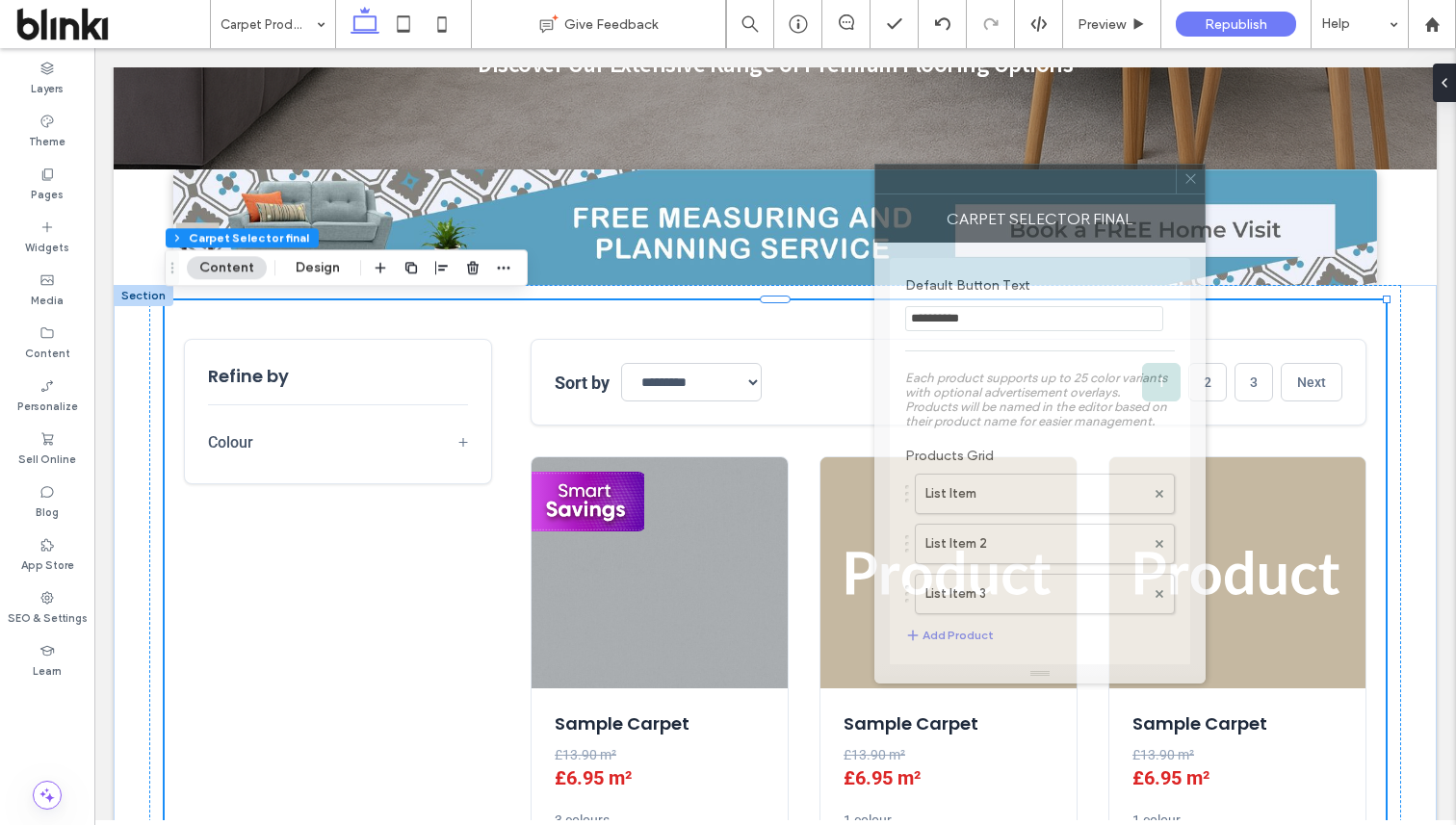
drag, startPoint x: 1288, startPoint y: 179, endPoint x: 852, endPoint y: 193, distance: 436.2
click at [875, 193] on div at bounding box center [1025, 178] width 300 height 29
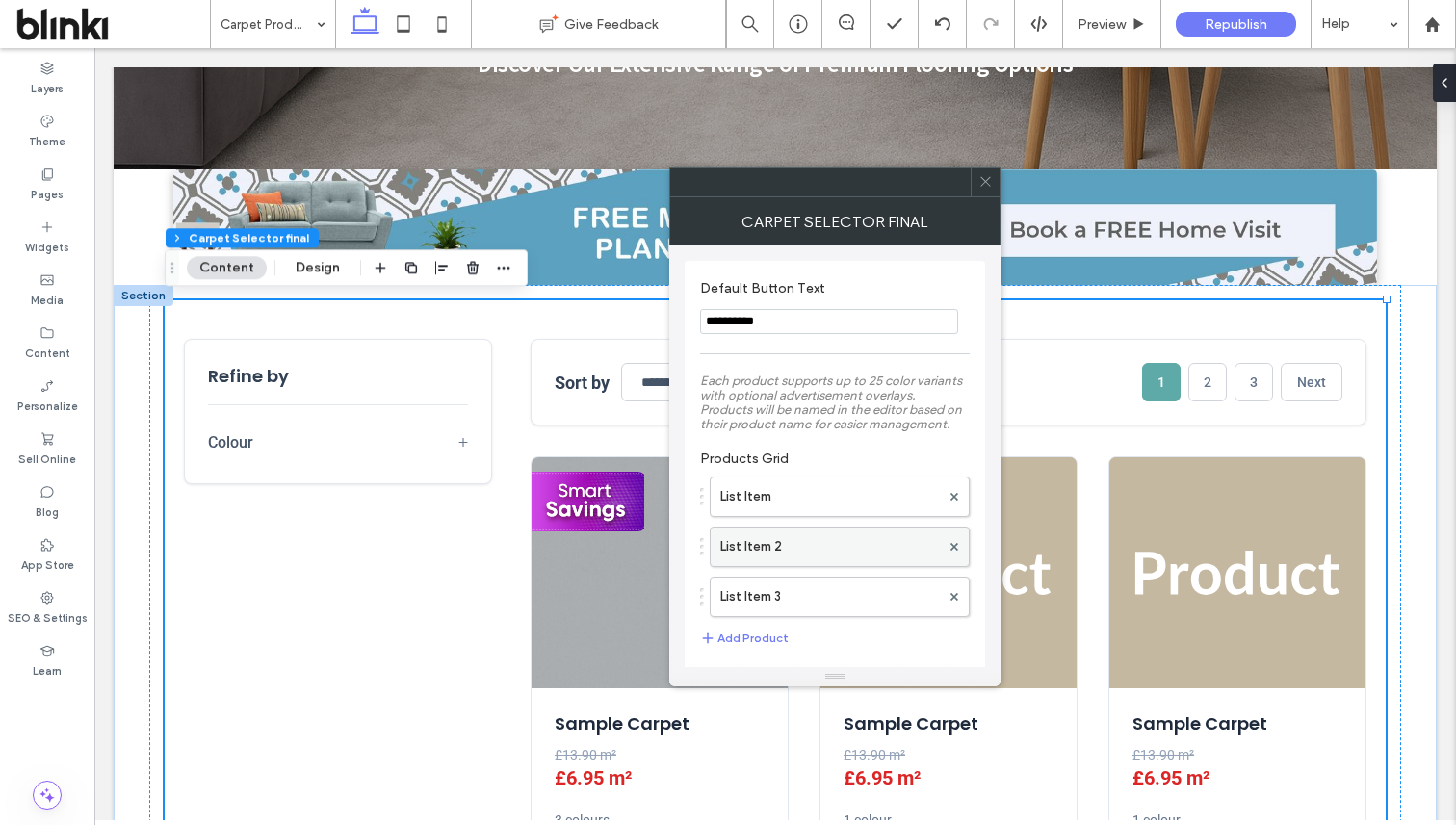
scroll to position [27, 0]
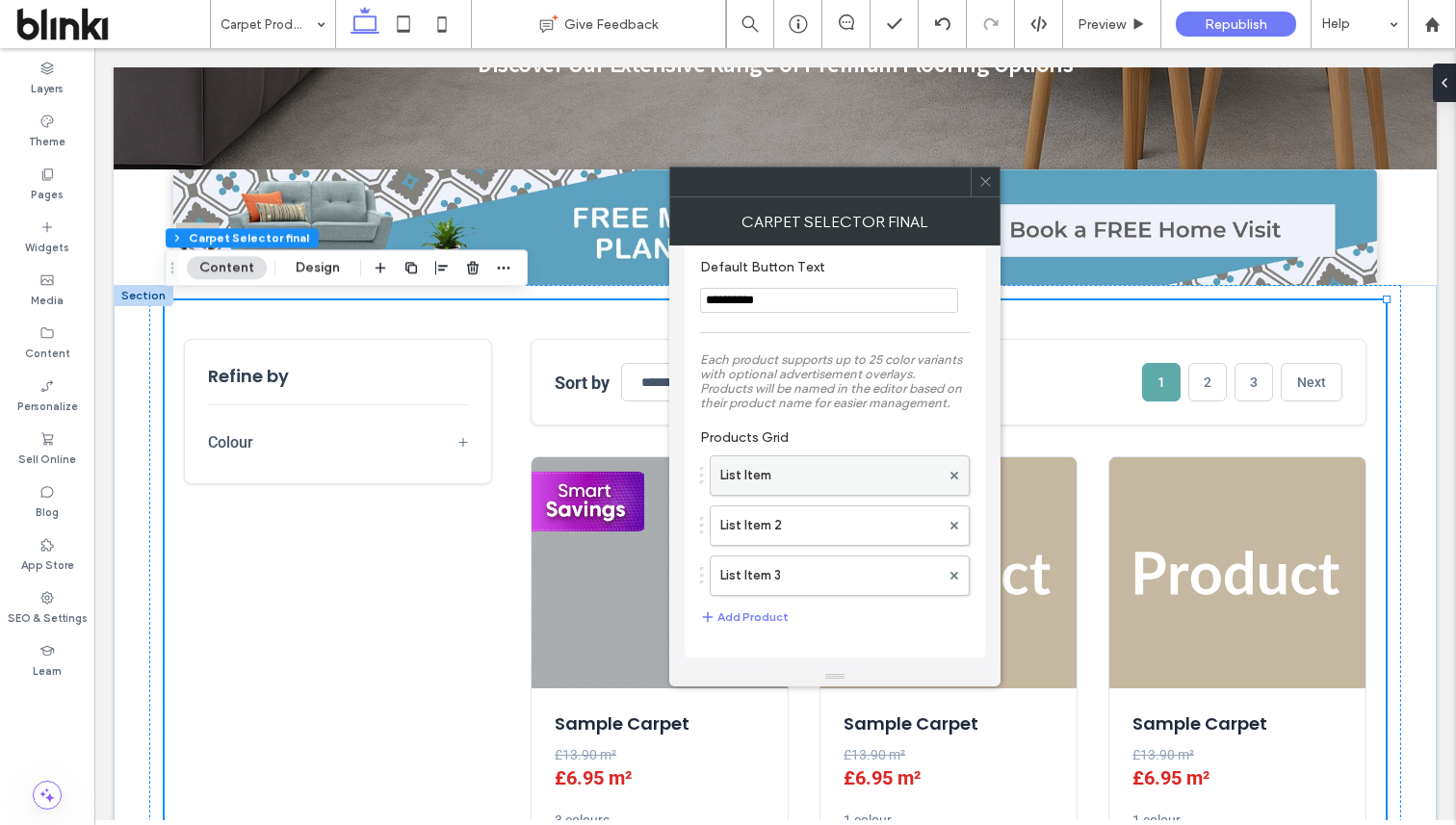
click at [828, 485] on label "List Item" at bounding box center [830, 476] width 220 height 38
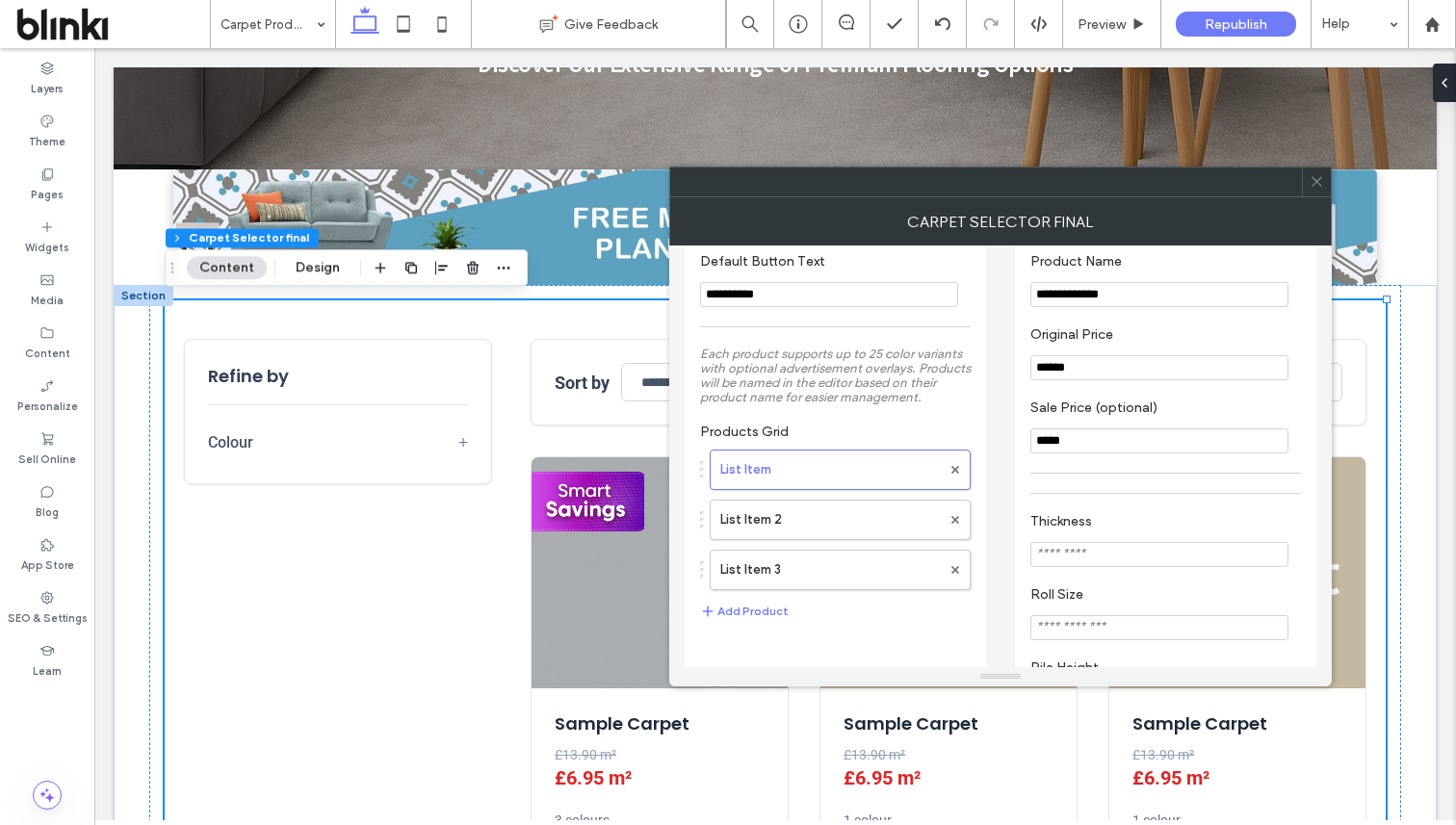
click at [1319, 185] on icon at bounding box center [1316, 181] width 15 height 15
